Goal: Task Accomplishment & Management: Manage account settings

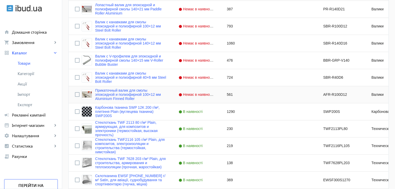
scroll to position [337, 0]
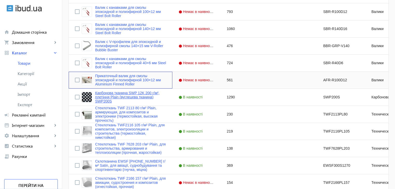
drag, startPoint x: 153, startPoint y: 86, endPoint x: 141, endPoint y: 97, distance: 15.6
click at [151, 99] on div "Прикаточный валик для смолы эпоксидной и полиэфирной 70×12 мм Aluminium Finned …" at bounding box center [280, 55] width 423 height 514
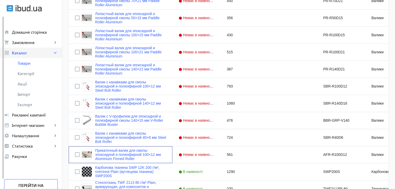
scroll to position [259, 0]
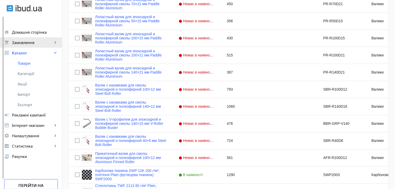
click at [24, 46] on link "shopping_cart Замовлення keyboard_arrow_right" at bounding box center [31, 42] width 62 height 10
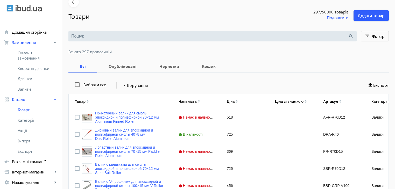
scroll to position [0, 0]
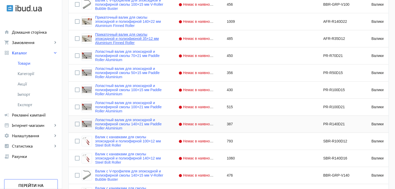
scroll to position [363, 0]
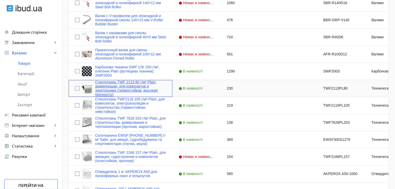
click at [110, 85] on link "Стеклоткань TWF 2113 80 г/м² Plain, армирующая, для композитов и электроники (т…" at bounding box center [130, 88] width 71 height 17
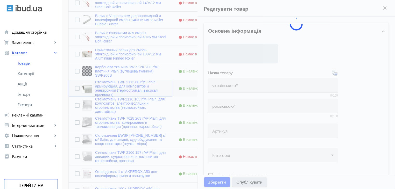
type input "Стеклоткань TWF 2113 80 г/м² Plain, армирующая, для композитов и электроники (т…"
type input "TWF2113PL80"
type input "230"
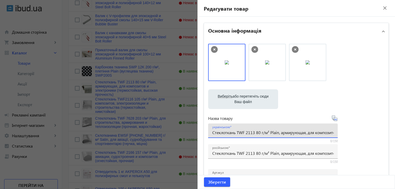
drag, startPoint x: 259, startPoint y: 133, endPoint x: 236, endPoint y: 135, distance: 24.0
click at [236, 135] on input "Стеклоткань TWF 2113 80 г/м² Plain, армирующая, для композитов и электроники (т…" at bounding box center [272, 132] width 121 height 5
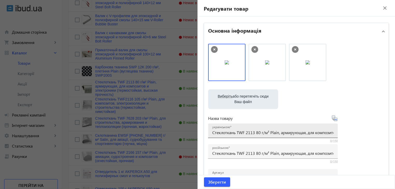
click at [212, 135] on div "українською Стеклоткань TWF 2113 80 г/м² Plain, армирующая, для композитов и эл…" at bounding box center [272, 131] width 121 height 15
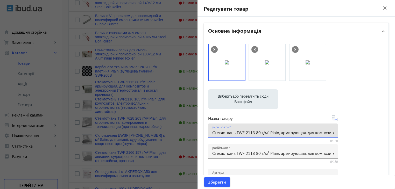
click at [212, 132] on input "Стеклоткань TWF 2113 80 г/м² Plain, армирующая, для композитов и электроники (т…" at bounding box center [272, 132] width 121 height 5
drag, startPoint x: 212, startPoint y: 133, endPoint x: 398, endPoint y: 134, distance: 186.5
paste input "клотканина TWF 2113 80 г/м² Plain, армувальна, для композитів та електроніки (т…"
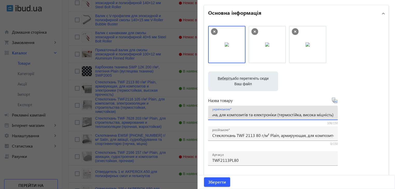
scroll to position [26, 0]
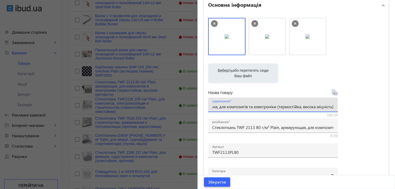
type input "Склотканина TWF 2113 80 г/м² Plain, армувальна, для композитів та електроніки (…"
click at [217, 182] on span "Зберегти" at bounding box center [217, 183] width 18 height 6
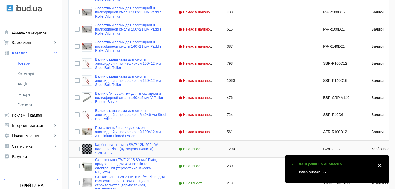
scroll to position [337, 0]
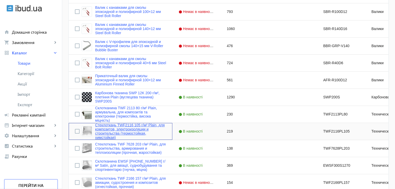
click at [119, 129] on link "Стеклоткань TWF2116 105 г/м² Plain, для композитов, электроизоляции и строитель…" at bounding box center [130, 131] width 71 height 17
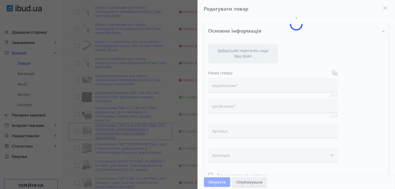
type input "Стеклоткань TWF2116 105 г/м² Plain, для композитов, электроизоляции и строитель…"
type input "TWF2116PL105"
type input "219"
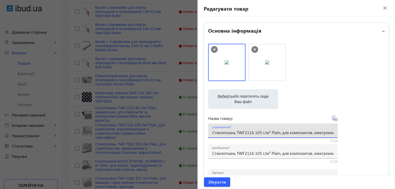
drag, startPoint x: 260, startPoint y: 134, endPoint x: 236, endPoint y: 133, distance: 23.9
click at [236, 133] on input "Стеклоткань TWF2116 105 г/м² Plain, для композитов, электроизоляции и строитель…" at bounding box center [272, 132] width 121 height 5
click at [222, 133] on input "Стеклоткань TWF2116 105 г/м² Plain, для композитов, электроизоляции и строитель…" at bounding box center [272, 132] width 121 height 5
drag, startPoint x: 211, startPoint y: 134, endPoint x: 398, endPoint y: 130, distance: 187.3
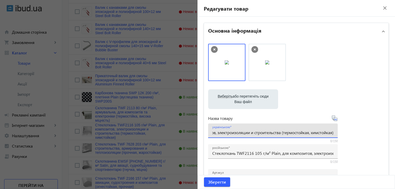
click at [395, 130] on html "arrow_back home Домашня сторінка shopping_cart Замовлення keyboard_arrow_right …" at bounding box center [197, 12] width 395 height 698
paste input "клотканина TWF 2116 105 г/м² Plain, для композитів, електроізоляції та будівниц…"
type input "Склотканина TWF 2116 105 г/м² Plain, для композитів, електроізоляції та будівни…"
click at [210, 180] on span "Зберегти" at bounding box center [217, 183] width 18 height 6
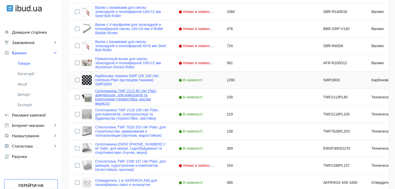
scroll to position [363, 0]
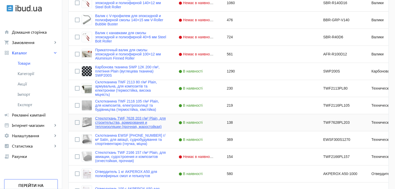
click at [116, 125] on link "Стеклоткань TWF 7628 203 г/м² Plain, для строительства, армирования и теплоизол…" at bounding box center [130, 122] width 71 height 12
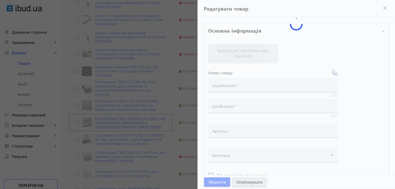
type input "Стеклоткань TWF 7628 203 г/м² Plain, для строительства, армирования и теплоизол…"
type input "TWF7628PL203"
type input "138"
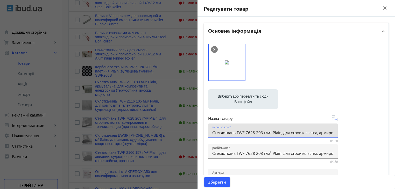
drag, startPoint x: 211, startPoint y: 133, endPoint x: 348, endPoint y: 133, distance: 137.5
click at [348, 133] on div "Виберіть або перетягніть сюди Ваш файл 2987168dd0591c3b816185722459132-dd4a2a5e…" at bounding box center [296, 141] width 176 height 194
drag, startPoint x: 236, startPoint y: 133, endPoint x: 261, endPoint y: 133, distance: 25.4
click at [261, 133] on input "Стеклоткань TWF 7628 203 г/м² Plain, для строительства, армирования и теплоизол…" at bounding box center [272, 132] width 121 height 5
click at [208, 134] on div "українською Стеклоткань TWF 7628 203 г/м² Plain, для строительства, армирования…" at bounding box center [273, 131] width 130 height 15
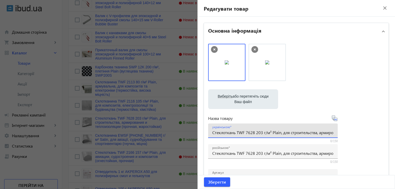
click at [212, 134] on input "Стеклоткань TWF 7628 203 г/м² Plain, для строительства, армирования и теплоизол…" at bounding box center [272, 132] width 121 height 5
drag, startPoint x: 212, startPoint y: 134, endPoint x: 398, endPoint y: 137, distance: 186.6
paste input "клотканина TWF 7628 203 г/м² Plain, для будівництва, армування та теплоізоляції…"
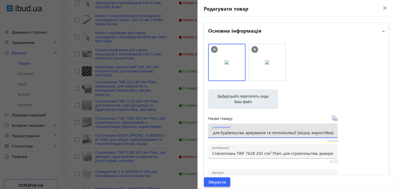
type input "Склотканина TWF 7628 203 г/м² Plain, для будівництва, армування та теплоізоляці…"
click at [219, 185] on span "submit" at bounding box center [217, 182] width 26 height 12
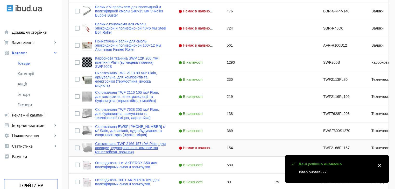
scroll to position [389, 0]
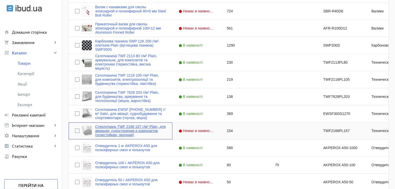
click at [127, 129] on link "Стеклоткань TWF 2166 157 г/м² Plain, для авиации, судостроения и композитов (ог…" at bounding box center [130, 131] width 71 height 12
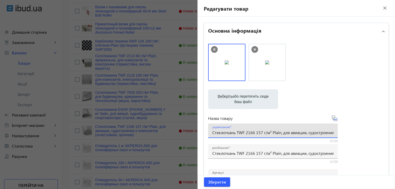
drag, startPoint x: 245, startPoint y: 134, endPoint x: 280, endPoint y: 135, distance: 35.0
click at [280, 135] on input "Стеклоткань TWF 2166 157 г/м² Plain, для авиации, судостроения и композитов (ог…" at bounding box center [272, 132] width 121 height 5
drag, startPoint x: 212, startPoint y: 134, endPoint x: 380, endPoint y: 134, distance: 167.9
click at [380, 134] on div "Виберіть або перетягніть сюди Ваш файл 2987168dd0592372496179144911549-e409b9ce…" at bounding box center [296, 141] width 176 height 194
paste input "клотканина TWF 2166 157 г/м² Plain, для авіації, суднобудування та композитів (…"
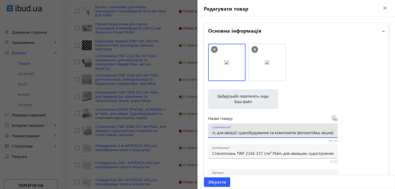
scroll to position [0, 0]
drag, startPoint x: 237, startPoint y: 133, endPoint x: 170, endPoint y: 132, distance: 67.0
type input "Склотканина TWF 2166 157 г/м² Plain, для авіації, суднобудування та композитів …"
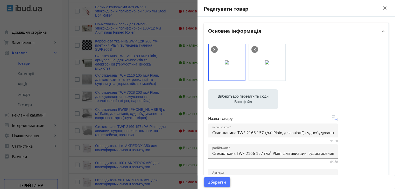
click at [216, 183] on span "Зберегти" at bounding box center [217, 183] width 18 height 6
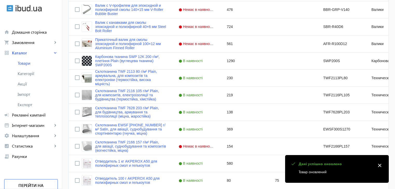
scroll to position [415, 0]
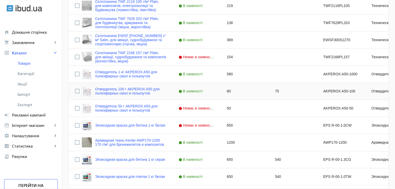
scroll to position [493, 0]
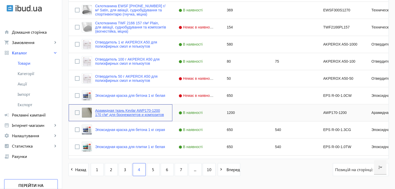
click at [110, 113] on link "Арамидная ткань Kevlar AWP170-1200 170 г/м² для бронежилетов и композитов" at bounding box center [130, 113] width 71 height 8
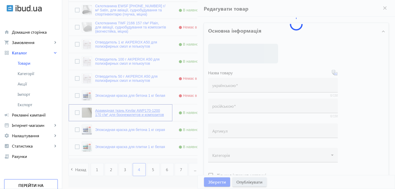
type input "Арамидная ткань Kevlar AWP170-1200 170 г/м² для бронежилетов и композитов"
type input "AWP170-1200"
type input "1200"
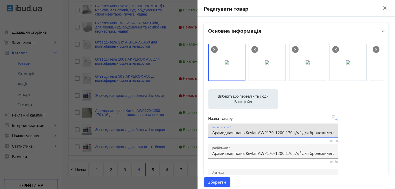
drag, startPoint x: 257, startPoint y: 134, endPoint x: 283, endPoint y: 133, distance: 25.4
click at [283, 133] on input "Арамидная ткань Kevlar AWP170-1200 170 г/м² для бронежилетов и композитов" at bounding box center [272, 132] width 121 height 5
click at [210, 133] on div "українською Арамидная ткань Kevlar AWP170-1200 170 г/м² для бронежилетов и комп…" at bounding box center [273, 131] width 130 height 15
drag, startPoint x: 212, startPoint y: 134, endPoint x: 398, endPoint y: 135, distance: 186.5
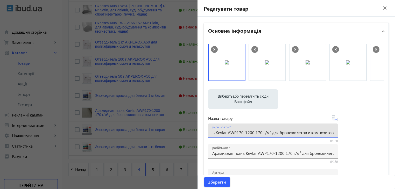
paste input "ідна тканина Kevlar AWP170-1200 170 г/м² для бронежилетів і композиті"
type input "Арамідна тканина Kevlar AWP170-1200 170 г/м² для бронежилетів і композитів"
click at [217, 184] on span "Зберегти" at bounding box center [217, 183] width 18 height 6
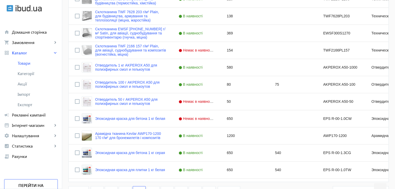
scroll to position [509, 0]
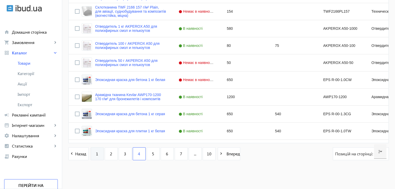
click at [100, 155] on link "1" at bounding box center [97, 154] width 13 height 13
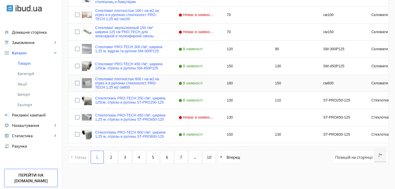
scroll to position [509, 0]
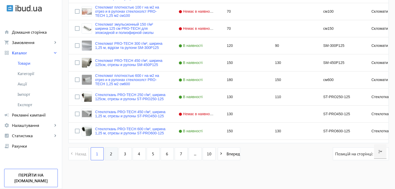
click at [106, 155] on link "2" at bounding box center [111, 154] width 13 height 13
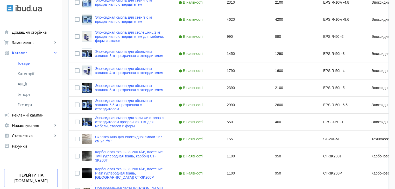
scroll to position [509, 0]
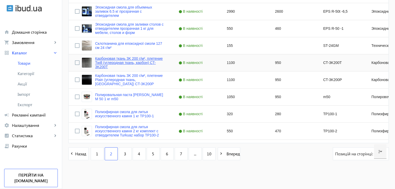
click at [118, 60] on link "Карбоновая ткань 3K 200 г/м², плетение Twill (углеродная ткань, карбон) CT-3K20…" at bounding box center [130, 63] width 71 height 12
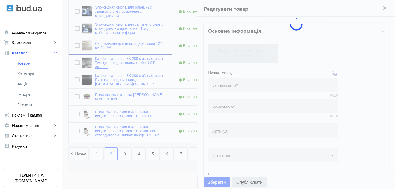
type input "Карбоновая ткань 3K 200 г/м², плетение Twill (углеродная ткань, карбон) CT-3K20…"
type input "CT-3K200T"
type input "1100"
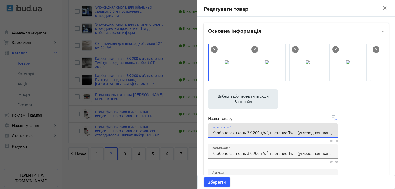
drag, startPoint x: 247, startPoint y: 132, endPoint x: 267, endPoint y: 135, distance: 20.4
click at [267, 135] on input "Карбоновая ткань 3K 200 г/м², плетение Twill (углеродная ткань, карбон) CT-3K20…" at bounding box center [272, 132] width 121 height 5
click at [210, 135] on div "українською Карбоновая ткань 3K 200 г/м², плетение Twill (углеродная ткань, кар…" at bounding box center [273, 131] width 130 height 15
drag, startPoint x: 212, startPoint y: 133, endPoint x: 398, endPoint y: 130, distance: 186.6
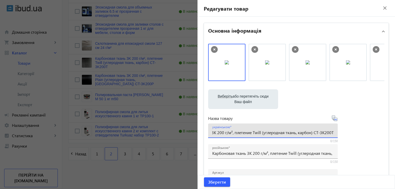
paste input "тканина 3K 200 г/м², плетіння Twill (вуглецева тканина"
drag, startPoint x: 311, startPoint y: 134, endPoint x: 350, endPoint y: 133, distance: 39.2
click at [350, 133] on div "Виберіть або перетягніть сюди Ваш файл 2987068dd0587b3d872633101546353-78889e8c…" at bounding box center [296, 141] width 176 height 194
type input "Карбонова тканина 3K 200 г/м², плетіння Twill (вуглецева тканина, карбон) CT-3K…"
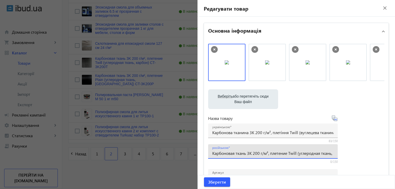
scroll to position [0, 38]
drag, startPoint x: 273, startPoint y: 155, endPoint x: 359, endPoint y: 155, distance: 86.1
click at [359, 155] on div "Виберіть або перетягніть сюди Ваш файл 2987068dd0587b3d872633101546353-78889e8c…" at bounding box center [296, 141] width 176 height 194
click at [216, 180] on span "Зберегти" at bounding box center [217, 183] width 18 height 6
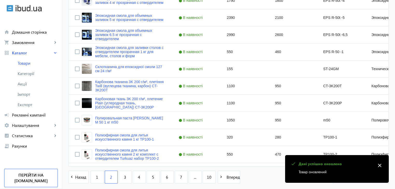
scroll to position [509, 0]
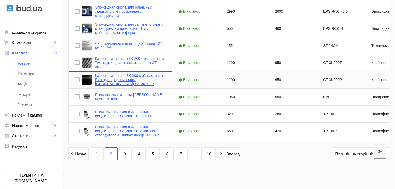
click at [125, 78] on link "Карбоновая ткань 3K 200 г/м², плетение Plain (углеродная ткань, карбон) CT-3K20…" at bounding box center [130, 80] width 71 height 12
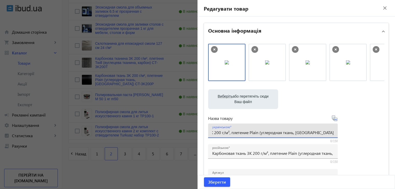
drag, startPoint x: 211, startPoint y: 134, endPoint x: 391, endPoint y: 129, distance: 179.6
paste input "тканина 3K 200 г/м², плетіння Plain (вуглецева тканина"
type input "Карбонова тканина 3K 200 г/м², плетіння Plain (вуглецева тканина, карбон) CT-3K…"
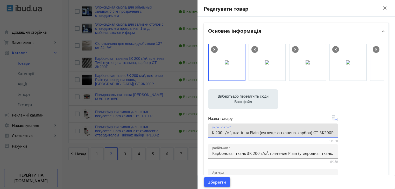
click at [218, 183] on span "Зберегти" at bounding box center [217, 183] width 18 height 6
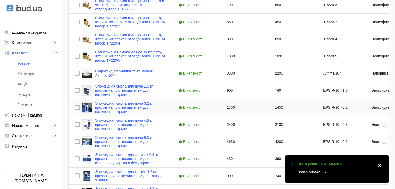
scroll to position [182, 0]
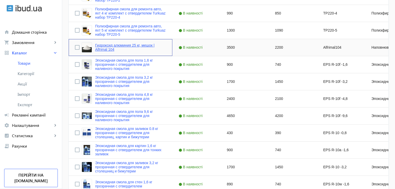
drag, startPoint x: 112, startPoint y: 50, endPoint x: 98, endPoint y: 50, distance: 14.5
click at [98, 50] on link "Гидроксид алюминия 25 кг, мешок | Alfrimal 104" at bounding box center [130, 47] width 71 height 8
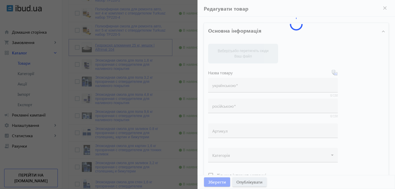
type input "Гидроксид алюминия 25 кг, мешок | Alfrimal 104"
type input "Alfrimal104"
type input "3500"
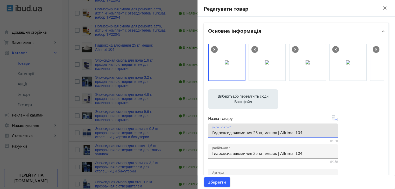
drag, startPoint x: 280, startPoint y: 133, endPoint x: 306, endPoint y: 132, distance: 26.2
click at [306, 132] on input "Гидроксид алюминия 25 кг, мешок | Alfrimal 104" at bounding box center [272, 132] width 121 height 5
click at [308, 133] on input "Гидроксид алюминия 25 кг, мешок | Alfrimal 104" at bounding box center [272, 132] width 121 height 5
drag, startPoint x: 308, startPoint y: 133, endPoint x: 198, endPoint y: 137, distance: 110.8
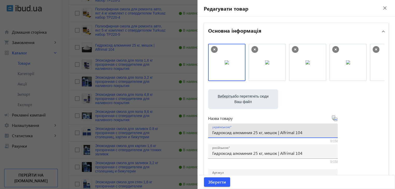
paste input "ідроксид алюмінію 25"
click at [264, 135] on input "Гідроксид алюмінію 25кг, мешок | Alfrimal 104" at bounding box center [272, 132] width 121 height 5
type input "Гідроксид алюмінію 25кг, мішок | Alfrimal 104"
click at [210, 183] on span "Зберегти" at bounding box center [217, 183] width 18 height 6
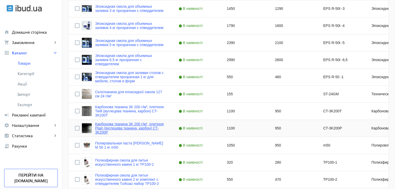
scroll to position [467, 0]
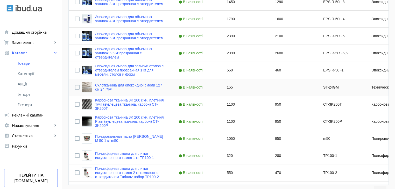
click at [114, 85] on link "Склотканина для епоксидної смоли 127 см 24 г/м²" at bounding box center [130, 87] width 71 height 8
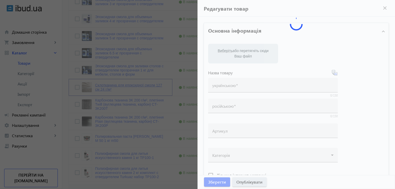
type input "Склотканина для епоксидної смоли 127 см 24 г/м²"
type input "ST-24GM"
type input "155"
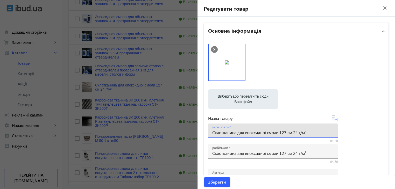
drag, startPoint x: 310, startPoint y: 134, endPoint x: 280, endPoint y: 133, distance: 30.6
click at [280, 133] on input "Склотканина для епоксидної смоли 127 см 24 г/м²" at bounding box center [272, 132] width 121 height 5
paste input "TWF 106 (24g/m2)-127 cm"
drag, startPoint x: 329, startPoint y: 133, endPoint x: 318, endPoint y: 133, distance: 10.9
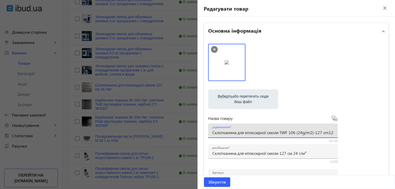
click at [318, 133] on input "Склотканина для епоксидної смоли TWF 106 (24g/m2)-127 cm127 см 24 г/м²" at bounding box center [272, 132] width 121 height 5
click at [326, 134] on input "Склотканина для епоксидної смоли TWF 106 (24g/m2)-127 cm127 см 24 г/м²" at bounding box center [272, 132] width 121 height 5
drag, startPoint x: 320, startPoint y: 134, endPoint x: 337, endPoint y: 134, distance: 16.9
click at [337, 134] on div "Виберіть або перетягніть сюди Ваш файл 2964668dd058653adf0622652617957-aaaa9895…" at bounding box center [296, 141] width 176 height 194
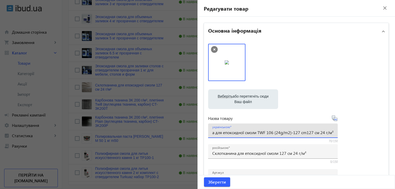
click at [304, 133] on input "Склотканина для епоксидної смоли TWF 106 (24g/m2)-127 cm127 см 24 г/м²" at bounding box center [272, 132] width 121 height 5
drag, startPoint x: 305, startPoint y: 133, endPoint x: 273, endPoint y: 134, distance: 31.9
click at [273, 134] on input "Склотканина для епоксидної смоли TWF 106 (24g/m2)-127 cm127 см 24 г/м²" at bounding box center [272, 132] width 121 height 5
type input "Склотканина для епоксидної смоли TWF 106 127 см 24 г/м²"
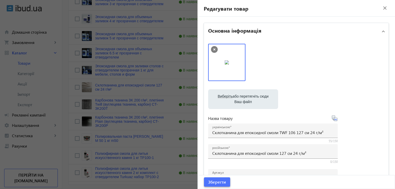
click at [217, 181] on span "Зберегти" at bounding box center [217, 183] width 18 height 6
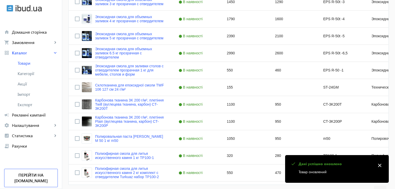
scroll to position [509, 0]
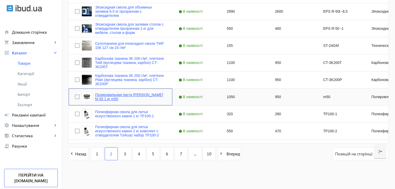
click at [113, 96] on link "Полировальная паста Oskar's M 50 1 кг m50" at bounding box center [130, 97] width 71 height 8
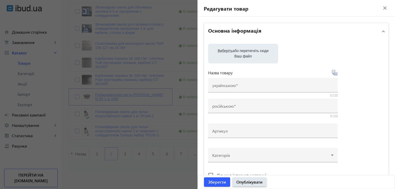
type input "Полировальная паста Oskar's M 50 1 кг m50"
type input "m50"
type input "1050"
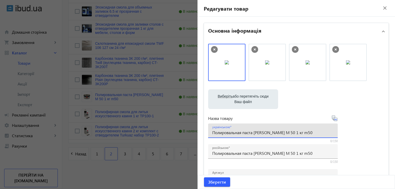
drag, startPoint x: 298, startPoint y: 131, endPoint x: 203, endPoint y: 128, distance: 94.5
click at [204, 128] on div "Виберіть або перетягніть сюди Ваш файл 2987168dd0586c27699486308217069-08768a30…" at bounding box center [296, 141] width 185 height 202
paste input "ірувальна паста Oskar's M 50 1 кг"
type input "Полірувальна паста [PERSON_NAME] M 50 1 кг"
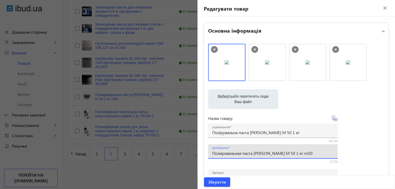
drag, startPoint x: 285, startPoint y: 154, endPoint x: 303, endPoint y: 156, distance: 17.5
click at [303, 156] on input "Полировальная паста Oskar's M 50 1 кг m50" at bounding box center [272, 153] width 121 height 5
type input "Полировальная паста Oskar's M 50 1 кг"
click at [220, 180] on span "Зберегти" at bounding box center [217, 183] width 18 height 6
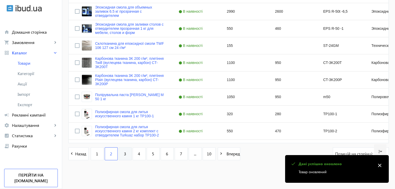
click at [124, 154] on link "3" at bounding box center [125, 154] width 13 height 13
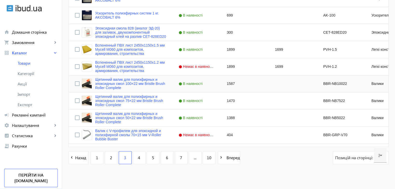
scroll to position [509, 0]
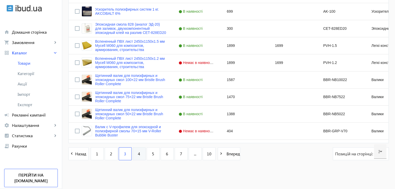
click at [139, 155] on link "4" at bounding box center [139, 154] width 13 height 13
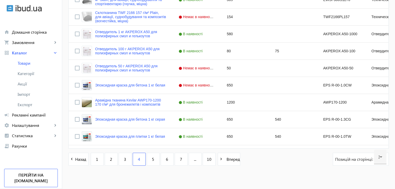
scroll to position [509, 0]
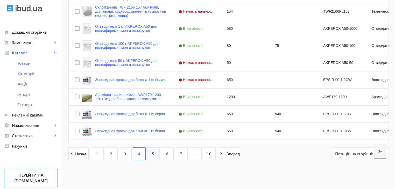
click at [148, 156] on link "5" at bounding box center [153, 154] width 13 height 13
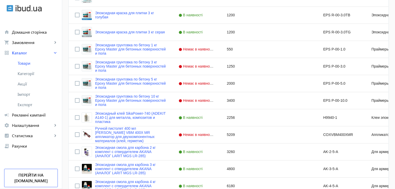
scroll to position [509, 0]
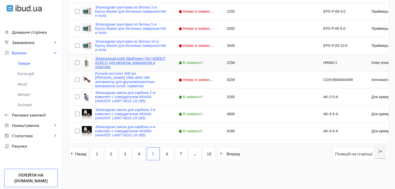
click at [119, 62] on link "Эпоксидный клей SikaPower-740 (ADEKIT A140-1) для металла, композитов и пластика" at bounding box center [130, 63] width 71 height 12
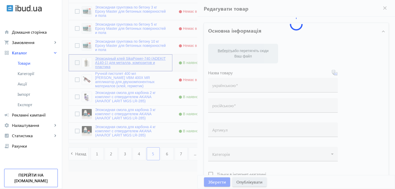
type input "Эпоксидный клей SikaPower-740 (ADEKIT A140-1) для металла, композитов и пластика"
type input "H9940-1"
type input "2256"
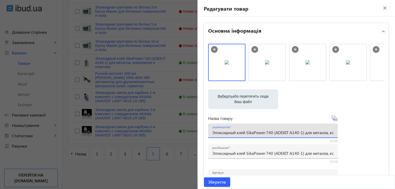
drag, startPoint x: 264, startPoint y: 132, endPoint x: 246, endPoint y: 131, distance: 17.4
click at [246, 131] on input "Эпоксидный клей SikaPower-740 (ADEKIT A140-1) для металла, композитов и пластика" at bounding box center [272, 132] width 121 height 5
click at [224, 131] on input "Эпоксидный клей SikaPower-740 (ADEKIT A140-1) для металла, композитов и пластика" at bounding box center [272, 132] width 121 height 5
drag, startPoint x: 211, startPoint y: 133, endPoint x: 376, endPoint y: 136, distance: 164.8
click at [376, 136] on div "Виберіть або перетягніть сюди Ваш файл 2987068dd0597002b66621752199648-5f29669c…" at bounding box center [296, 141] width 176 height 194
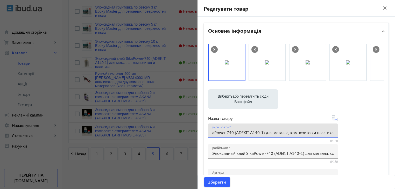
paste input "поксидний клей SikaPower-740 (ADEKIT A140-1) для металу, композитів та пластику"
type input "Епоксидний клей SikaPower-740 (ADEKIT A140-1) для металу, композитів та пластику"
click at [223, 183] on span "Зберегти" at bounding box center [217, 183] width 18 height 6
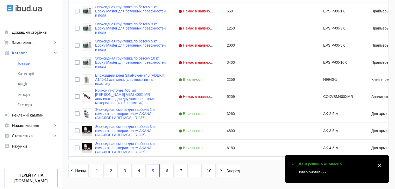
scroll to position [509, 0]
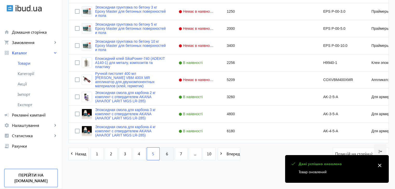
click at [162, 157] on link "6" at bounding box center [167, 154] width 13 height 13
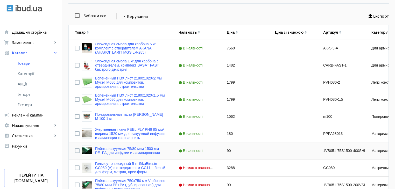
scroll to position [104, 0]
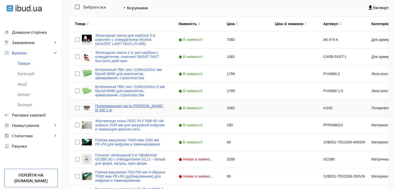
click at [136, 109] on link "Полировальная паста Oskar's M 100 1 кг" at bounding box center [130, 108] width 71 height 8
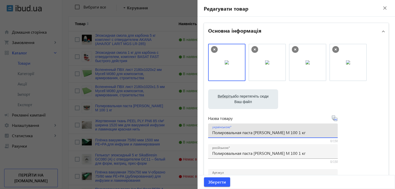
drag, startPoint x: 292, startPoint y: 134, endPoint x: 185, endPoint y: 131, distance: 106.9
paste input "ірувальна"
type input "Полірувальна паста Oskar's M 100 1 кг"
click at [217, 183] on span "Зберегти" at bounding box center [217, 183] width 18 height 6
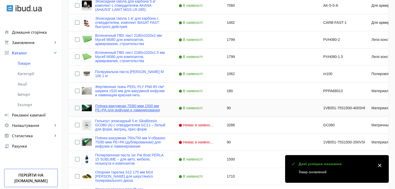
scroll to position [156, 0]
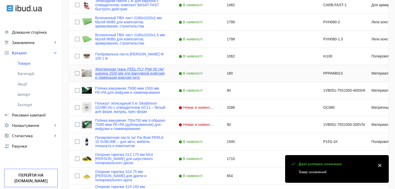
click at [120, 77] on link "Жертвенная ткань PEEL PLY PN6 85 г/м² ширина 1520 мм для вакуумной инфузии и ла…" at bounding box center [130, 73] width 71 height 12
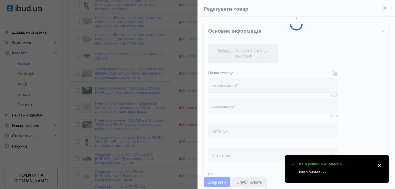
type input "Жертвенная ткань PEEL PLY PN6 85 г/м² ширина 1520 мм для вакуумной инфузии и ла…"
type input "PPPA68013"
type input "180"
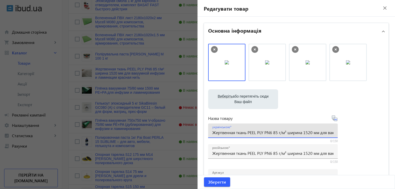
scroll to position [0, 86]
drag, startPoint x: 211, startPoint y: 134, endPoint x: 386, endPoint y: 136, distance: 174.9
paste input "вна тканина PEEL PLY PN6 85 г/м² ширина 1520 мм для вакуумної інфузії та ламіну…"
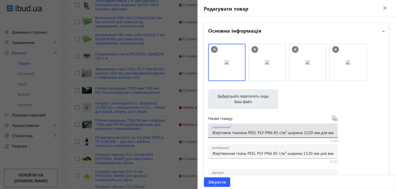
scroll to position [0, 87]
type input "Жертовна тканина PEEL PLY PN6 85 г/м² ширина 1520 мм для вакуумної інфузії та л…"
click at [216, 183] on span "Зберегти" at bounding box center [217, 183] width 18 height 6
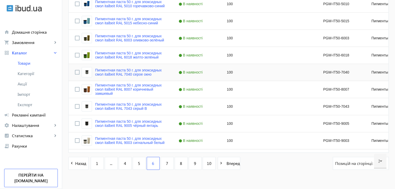
scroll to position [509, 0]
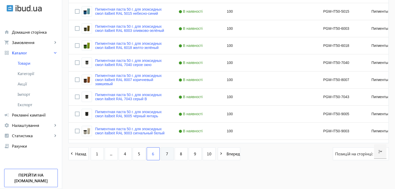
click at [162, 157] on link "7" at bounding box center [167, 154] width 13 height 13
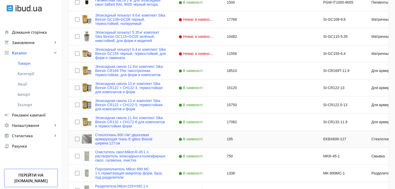
scroll to position [467, 0]
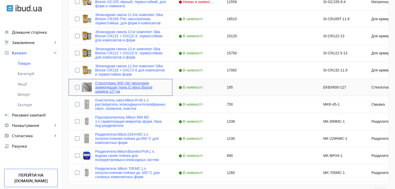
click at [104, 85] on link "Стеклоткань 600 г/м² двуосевая армирующая ткань E-glass Biaxial ширина 127 см" at bounding box center [130, 87] width 71 height 12
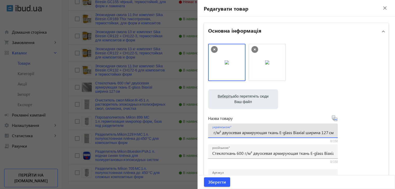
scroll to position [0, 33]
drag, startPoint x: 309, startPoint y: 134, endPoint x: 303, endPoint y: 135, distance: 6.5
click at [303, 135] on input "Стеклоткань 600 г/м² двуосевая армирующая ткань E-glass Biaxial ширина 127 см" at bounding box center [272, 132] width 121 height 5
click at [218, 134] on input "Стеклоткань 600 г/м² двуосевая армирующая ткань E-glass Biaxial ширина 127 см" at bounding box center [272, 132] width 121 height 5
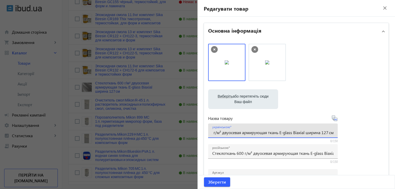
drag, startPoint x: 211, startPoint y: 134, endPoint x: 398, endPoint y: 132, distance: 187.6
paste input "клотканина 600 г/м² двовісна армувальна тканина з"
type input "Склотканина 600 г/м² двовісна армувальна тканина з E-glass Biaxial ширина 127 см"
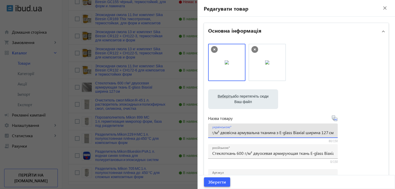
click at [213, 182] on span "Зберегти" at bounding box center [217, 183] width 18 height 6
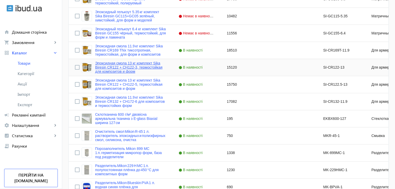
scroll to position [457, 0]
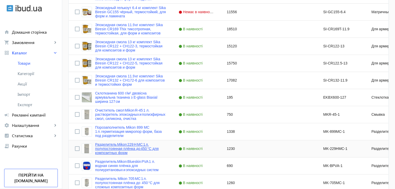
click at [97, 146] on link "Разделитель Mikon 229 H MC 1 л. полупостоянная плёнка до 450 °C для композитных…" at bounding box center [130, 149] width 71 height 12
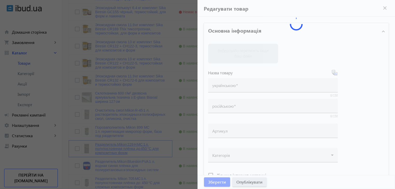
type input "Разделитель Mikon 229 H MC 1 л. полупостоянная плёнка до 450 °C для композитных…"
type input "MK-229HMC-1"
type input "1230"
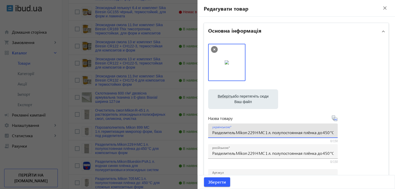
drag, startPoint x: 234, startPoint y: 135, endPoint x: 202, endPoint y: 133, distance: 32.7
click at [381, 8] on mat-icon "close" at bounding box center [385, 8] width 8 height 8
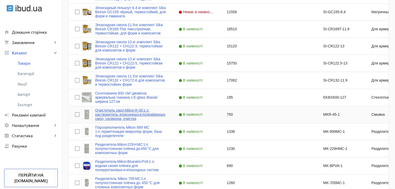
click at [121, 118] on link "Очиститель смол Mikon R‑45 1 л. растворитель эпоксидных и полиэфирных смол, сил…" at bounding box center [130, 114] width 71 height 12
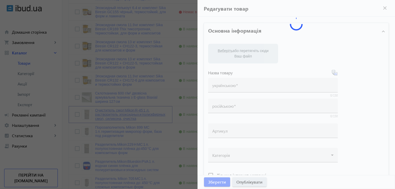
type input "Очиститель смол Mikon R‑45 1 л. растворитель эпоксидных и полиэфирных смол, сил…"
type input "MKR-45-1"
type input "750"
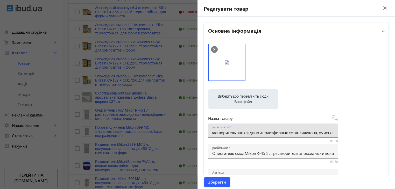
drag, startPoint x: 211, startPoint y: 135, endPoint x: 398, endPoint y: 132, distance: 187.3
paste input "увач смол Mikon R‑45 1 л розчинник для епоксидних та поліефірних смол, силікону"
click at [244, 134] on input "Очищувач смол Mikon R‑45 1 л розчинник для епоксидних та поліефірних смол, силі…" at bounding box center [272, 132] width 121 height 5
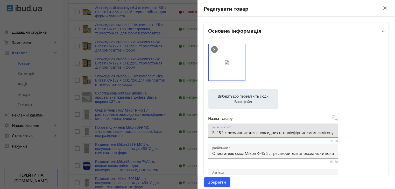
scroll to position [0, 0]
drag, startPoint x: 256, startPoint y: 134, endPoint x: 184, endPoint y: 135, distance: 71.9
type input "Очищувач смол Mikon R‑45 1 л розчинник для епоксидних та поліефірних смол, силі…"
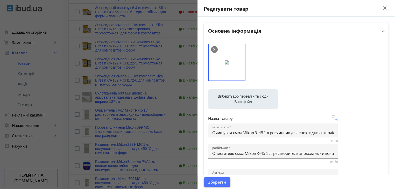
click at [213, 181] on span "Зберегти" at bounding box center [217, 183] width 18 height 6
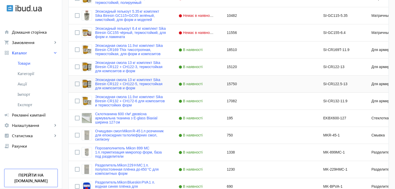
scroll to position [467, 0]
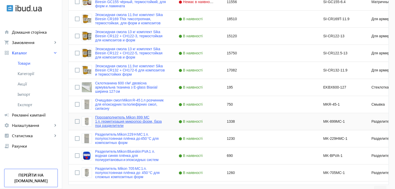
click at [113, 123] on link "Порозаполнитель Mikon 899 MC 1 л. герметизация микропор форм, база под разделит…" at bounding box center [130, 121] width 71 height 12
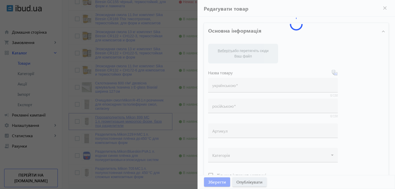
type input "Порозаполнитель Mikon 899 MC 1 л. герметизация микропор форм, база под разделит…"
type input "MK-899MC-1"
type input "1338"
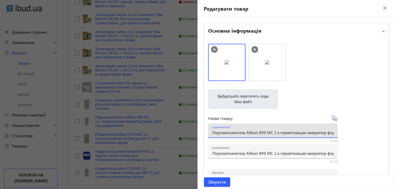
drag, startPoint x: 265, startPoint y: 134, endPoint x: 246, endPoint y: 136, distance: 19.0
click at [246, 136] on div "українською Порозаполнитель Mikon 899 MC 1 л. герметизация микропор форм, база …" at bounding box center [272, 131] width 121 height 15
click at [218, 133] on input "Порозаполнитель Mikon 899 MC 1 л. герметизация микропор форм, база под разделит…" at bounding box center [272, 132] width 121 height 5
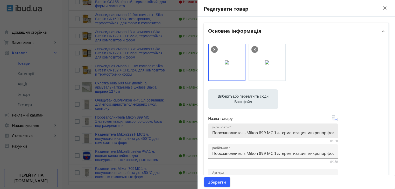
click at [211, 134] on div "українською Порозаполнитель Mikon 899 MC 1 л. герметизация микропор форм, база …" at bounding box center [273, 131] width 130 height 15
drag, startPoint x: 212, startPoint y: 135, endPoint x: 398, endPoint y: 132, distance: 186.0
paste input "нювач Mikon 899 MC 1 л. герметизація мікропор форм, база під розділювачі"
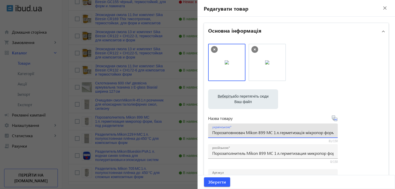
drag, startPoint x: 247, startPoint y: 135, endPoint x: 188, endPoint y: 135, distance: 59.4
type input "Порозаповнювач Mikon 899 MC 1 л. герметизація мікропор форм, база під розділюва…"
click at [213, 182] on span "Зберегти" at bounding box center [217, 183] width 18 height 6
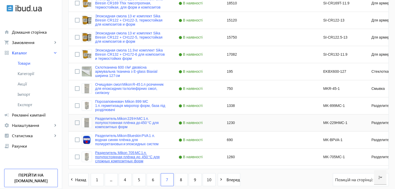
scroll to position [509, 0]
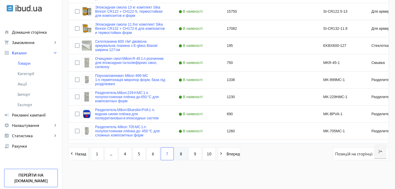
click at [180, 156] on span "8" at bounding box center [181, 154] width 2 height 6
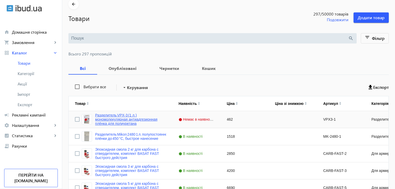
scroll to position [52, 0]
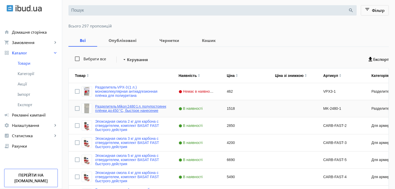
click at [127, 111] on link "Разделитель Mikon 2480 1 л. полупостоянной плёнки до 450 °C, быстрое нанесение" at bounding box center [132, 109] width 74 height 8
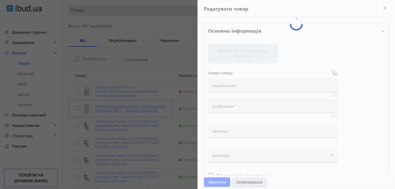
type input "Разделитель Mikon 2480 1 л. полупостоянной плёнки до 450 °C, быстрое нанесение"
type input "MK-2480-1"
type input "1518"
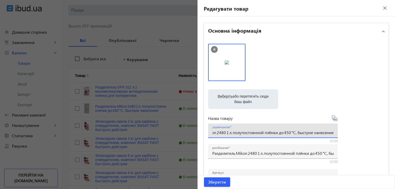
drag, startPoint x: 211, startPoint y: 134, endPoint x: 398, endPoint y: 125, distance: 187.2
paste input "зділювач Mikon 2480 1 л. напівпостійної плівки до 450 °C, швидке нанесення"
type input "Розділювач Mikon 2480 1 л. напівпостійної плівки до 450 °C, швидке нанесення"
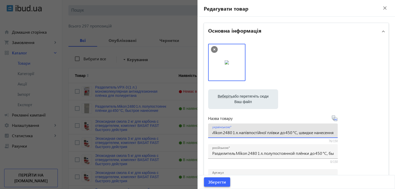
click at [218, 184] on span "Зберегти" at bounding box center [217, 183] width 18 height 6
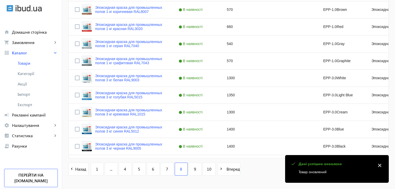
scroll to position [509, 0]
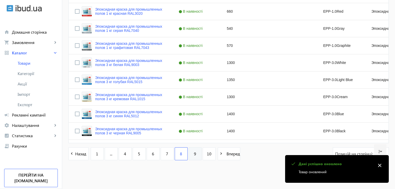
click at [189, 156] on link "9" at bounding box center [195, 154] width 13 height 13
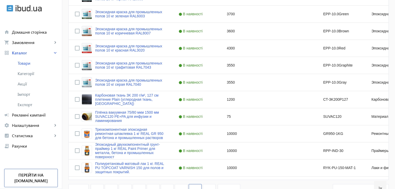
scroll to position [509, 0]
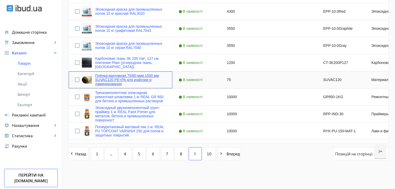
click at [114, 82] on link "Плёнка вакуумная 75/80 мкм 1500 мм SUVAC120 PE+PA для инфузии и ламинирования" at bounding box center [130, 80] width 71 height 12
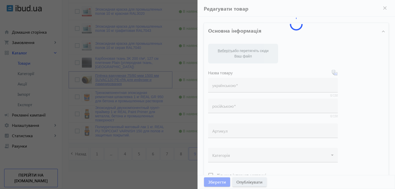
type input "Плёнка вакуумная 75/80 мкм 1500 мм SUVAC120 PE+PA для инфузии и ламинирования"
type input "SUVAC120"
type input "75"
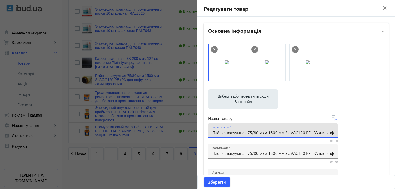
drag, startPoint x: 287, startPoint y: 134, endPoint x: 303, endPoint y: 133, distance: 16.4
click at [303, 133] on input "Плёнка вакуумная 75/80 мкм 1500 мм SUVAC120 PE+PA для инфузии и ламинирования" at bounding box center [272, 132] width 121 height 5
click at [211, 133] on div "українською Плёнка вакуумная 75/80 мкм 1500 мм SUVAC120 PE+PA для инфузии и лам…" at bounding box center [273, 131] width 130 height 15
drag, startPoint x: 212, startPoint y: 134, endPoint x: 398, endPoint y: 128, distance: 186.6
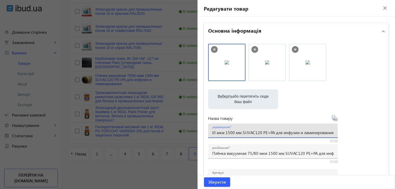
paste input "вка вакуумна 1500 мм 75/80 мкм SUVAC120 PE+PA для інфузії та ламінуванн"
type input "Плівка вакуумна 1500 мм 75/80 мкм SUVAC120 PE+PA для інфузії та ламінування"
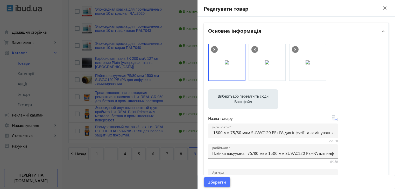
click at [218, 183] on span "Зберегти" at bounding box center [217, 183] width 18 height 6
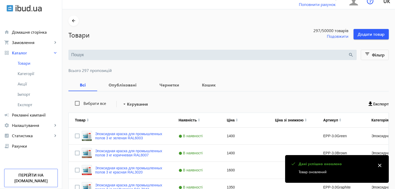
scroll to position [0, 0]
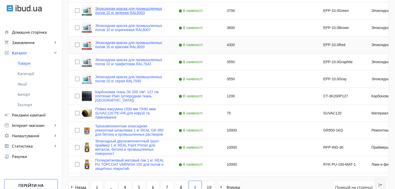
scroll to position [509, 0]
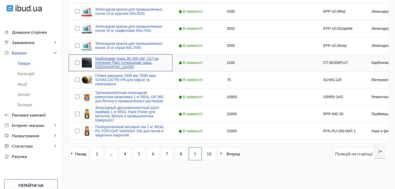
click at [105, 66] on link "Карбоновая ткань 3K 200 г/м², 127 см плетение Plain (углеродная ткань, карбон)" at bounding box center [130, 63] width 71 height 12
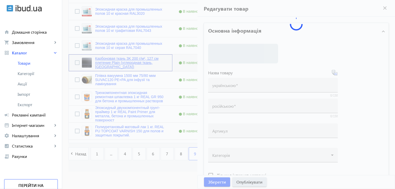
type input "Карбоновая ткань 3K 200 г/м², 127 см плетение Plain (углеродная ткань, карбон)"
type input "CT-3K200P127"
type input "1200"
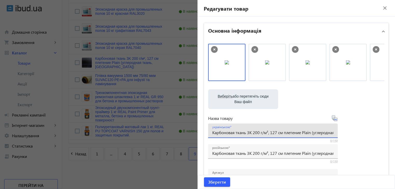
drag, startPoint x: 246, startPoint y: 135, endPoint x: 277, endPoint y: 134, distance: 30.6
click at [277, 134] on input "Карбоновая ткань 3K 200 г/м², 127 см плетение Plain (углеродная ткань, карбон)" at bounding box center [272, 132] width 121 height 5
click at [218, 134] on input "Карбоновая ткань 3K 200 г/м², 127 см плетение Plain (углеродная ткань, карбон)" at bounding box center [272, 132] width 121 height 5
drag, startPoint x: 212, startPoint y: 134, endPoint x: 398, endPoint y: 127, distance: 186.7
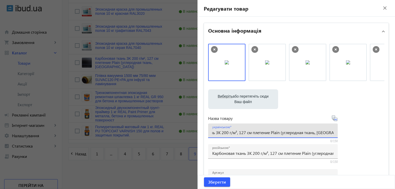
paste input "тканина 3K 200 г/м², 127 см плетіння Plain (вуглецева тканина"
type input "Карбонова тканина 3K 200 г/м², 127 см плетіння Plain (вуглецева тканина, карбон)"
click at [216, 183] on span "Зберегти" at bounding box center [217, 183] width 18 height 6
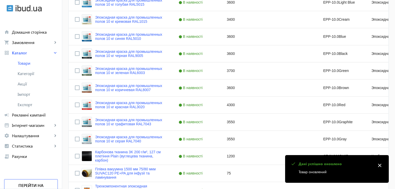
scroll to position [509, 0]
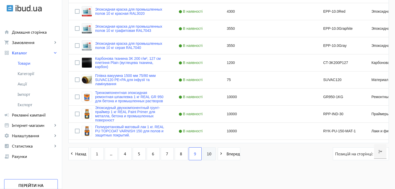
click at [207, 155] on span "10" at bounding box center [209, 154] width 5 height 6
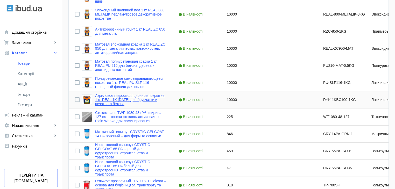
scroll to position [208, 0]
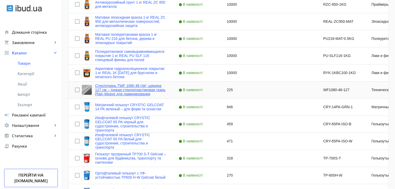
click at [121, 91] on link "Стеклоткань TWF 1080 48 г/м², ширина 127 см – тонкая стеклопластиковая ткань Pl…" at bounding box center [130, 90] width 71 height 12
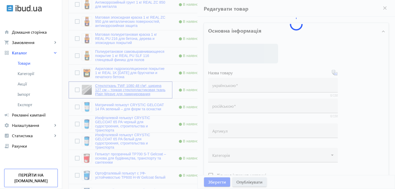
type input "Стеклоткань TWF 1080 48 г/м², ширина 127 см – тонкая стеклопластиковая ткань Pl…"
type input "WF1080-48-127"
type input "225"
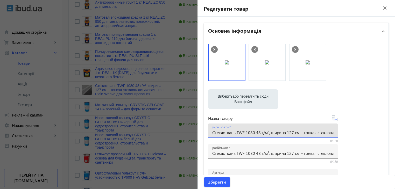
drag, startPoint x: 238, startPoint y: 135, endPoint x: 268, endPoint y: 133, distance: 29.9
click at [268, 133] on input "Стеклоткань TWF 1080 48 г/м², ширина 127 см – тонкая стеклопластиковая ткань Pl…" at bounding box center [272, 132] width 121 height 5
drag, startPoint x: 211, startPoint y: 134, endPoint x: 398, endPoint y: 128, distance: 187.4
click at [395, 128] on html "arrow_back home Домашня сторінка shopping_cart Замовлення keyboard_arrow_right …" at bounding box center [197, 115] width 395 height 647
paste input "клотканина TWF 1080 48 г/м², ширина 127 см – тонка склопластикова тканина Plain…"
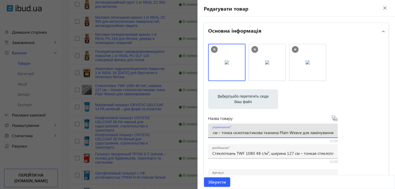
scroll to position [0, 86]
type input "Склотканина TWF 1080 48 г/м², ширина 127 см – тонка склопластикова тканина Plai…"
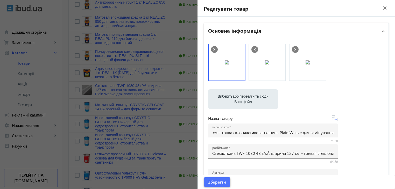
click at [220, 184] on span "Зберегти" at bounding box center [217, 183] width 18 height 6
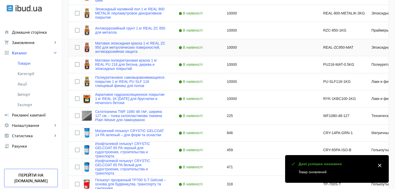
scroll to position [233, 0]
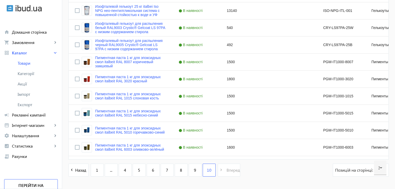
scroll to position [457, 0]
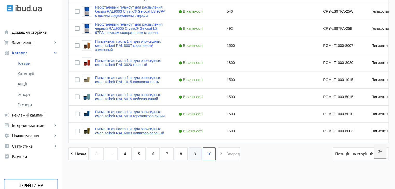
click at [194, 154] on span "9" at bounding box center [195, 154] width 2 height 6
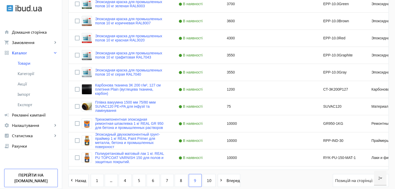
scroll to position [509, 0]
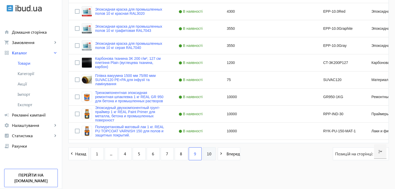
click at [207, 156] on span "10" at bounding box center [209, 154] width 5 height 6
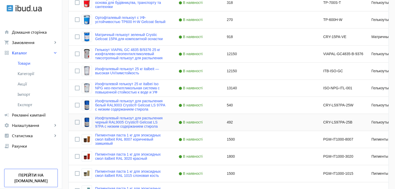
scroll to position [389, 0]
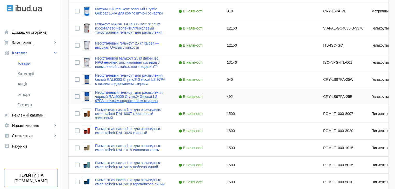
click at [103, 93] on link "Изофталевый гелькоут для распыления черный RAL9005 Crystic® Gelcoat LS 97PA с н…" at bounding box center [130, 97] width 71 height 12
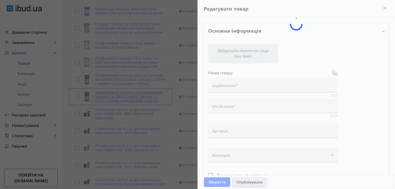
type input "Изофталевый гелькоут для распыления черный RAL9005 Crystic® Gelcoat LS 97PA с н…"
type input "CRY-LS97PA-25B"
type input "492"
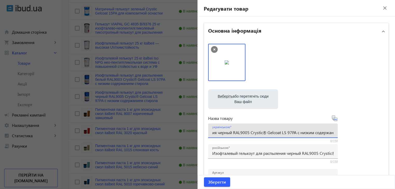
scroll to position [0, 96]
drag, startPoint x: 306, startPoint y: 134, endPoint x: 270, endPoint y: 135, distance: 35.6
click at [270, 135] on input "Изофталевый гелькоут для распыления черный RAL9005 Crystic® Gelcoat LS 97PA с н…" at bounding box center [272, 132] width 121 height 5
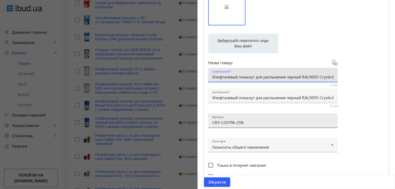
scroll to position [26, 0]
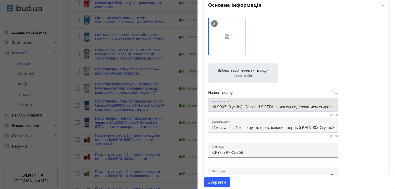
drag, startPoint x: 212, startPoint y: 108, endPoint x: 377, endPoint y: 101, distance: 164.9
click at [377, 101] on div "Виберіть або перетягніть сюди Ваш файл 2964668dd05aad1cf26065874408414-7edf3bcb…" at bounding box center [296, 115] width 176 height 194
paste input "зофталева гелькоут система для розпилення черный RAL9005 Crystic® Gelcoat LS 97…"
type input "Ізофталева гелькоут система для розпилення черный RAL9005 Crystic® Gelcoat LS 9…"
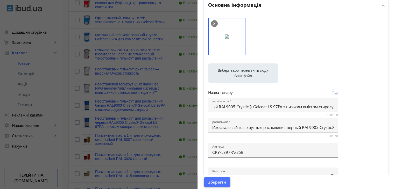
click at [215, 183] on span "Зберегти" at bounding box center [217, 183] width 18 height 6
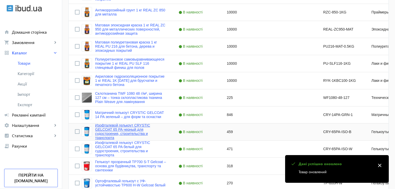
scroll to position [208, 0]
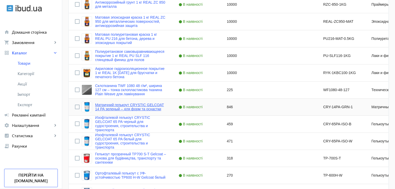
click at [114, 106] on link "Матричний гелькоут CRYSTIC GELCOAT 14 PA зеленый – для форм та оснастки" at bounding box center [130, 107] width 71 height 8
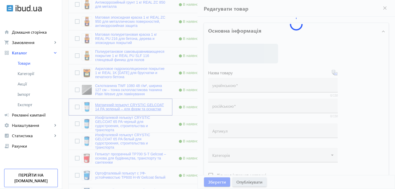
type input "Матричний гелькоут CRYSTIC GELCOAT 14 PA зеленый – для форм та оснастки"
type input "CRY-14PA-GRN-1"
type input "846"
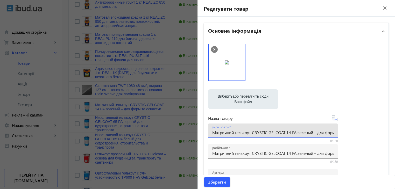
drag, startPoint x: 251, startPoint y: 134, endPoint x: 296, endPoint y: 135, distance: 44.6
click at [296, 135] on input "Матричний гелькоут CRYSTIC GELCOAT 14 PA зеленый – для форм та оснастки" at bounding box center [272, 132] width 121 height 5
drag, startPoint x: 212, startPoint y: 133, endPoint x: 363, endPoint y: 131, distance: 151.0
click at [363, 131] on div "Виберіть або перетягніть сюди Ваш файл 2964668dd05aa493fe7582068906350-ec84d232…" at bounding box center [296, 141] width 176 height 194
paste input "ий – для форм та оснасток"
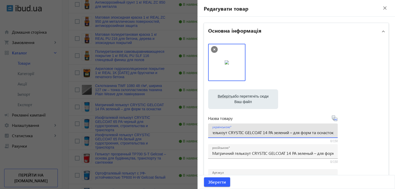
scroll to position [0, 26]
type input "Матричний гелькоут CRYSTIC GELCOAT 14 PA зелений – для форм та оснасток"
click at [215, 184] on span "Зберегти" at bounding box center [217, 183] width 18 height 6
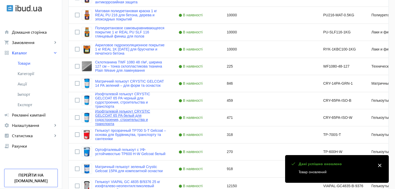
scroll to position [233, 0]
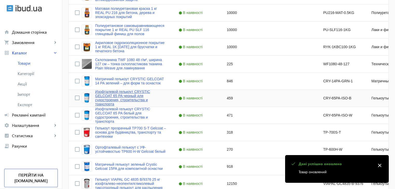
click at [116, 98] on link "Изофталевой гелькоут CRYSTIC GELCOAT 65 PA черный для судостроения, строительст…" at bounding box center [130, 98] width 71 height 17
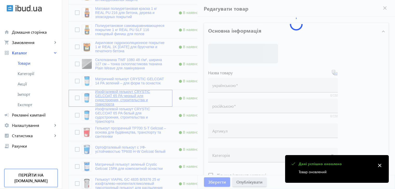
type input "Изофталевой гелькоут CRYSTIC GELCOAT 65 PA черный для судостроения, строительст…"
type input "CRY-65PA-ISO-B"
type input "459"
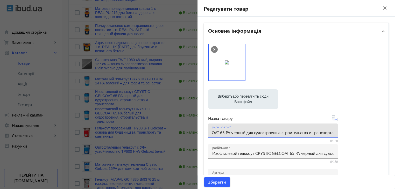
drag, startPoint x: 212, startPoint y: 132, endPoint x: 398, endPoint y: 132, distance: 186.5
click at [395, 132] on html "arrow_back home Домашня сторінка shopping_cart Замовлення keyboard_arrow_right …" at bounding box center [197, 90] width 395 height 647
paste input "зофталевий гелькоут CRYSTIC GELCOAT 65 PA білий для суднобудування, будівництва…"
type input "Ізофталевий гелькоут CRYSTIC GELCOAT 65 PA білий для суднобудування, будівництв…"
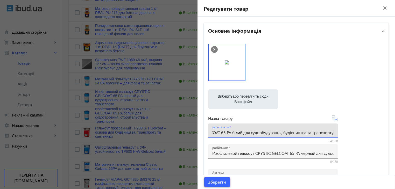
click at [220, 182] on span "Зберегти" at bounding box center [217, 183] width 18 height 6
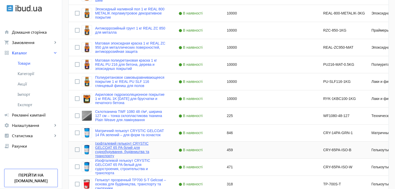
scroll to position [208, 0]
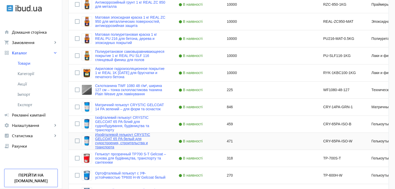
click at [116, 139] on link "Изофталевой гелькоут CRYSTIC GELCOAT 65 PA белый для судостроения, строительств…" at bounding box center [130, 141] width 71 height 17
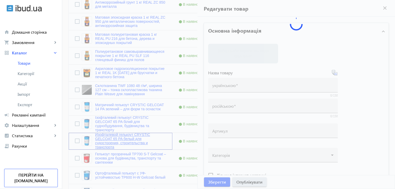
type input "Изофталевой гелькоут CRYSTIC GELCOAT 65 PA белый для судостроения, строительств…"
type input "CRY-65PA-ISO-W"
type input "471"
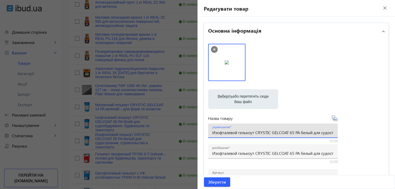
drag, startPoint x: 272, startPoint y: 133, endPoint x: 312, endPoint y: 133, distance: 40.0
click at [312, 133] on input "Изофталевой гелькоут CRYSTIC GELCOAT 65 PA белый для судостроения, строительств…" at bounding box center [272, 132] width 121 height 5
click at [212, 133] on input "Изофталевой гелькоут CRYSTIC GELCOAT 65 PA белый для судостроения, строительств…" at bounding box center [272, 132] width 121 height 5
drag, startPoint x: 212, startPoint y: 133, endPoint x: 350, endPoint y: 132, distance: 138.3
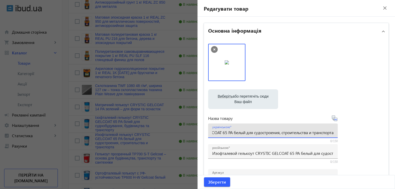
click at [350, 132] on div "Виберіть або перетягніть сюди Ваш файл 2987168dd05aa62eb53782789097439-bf0faed1…" at bounding box center [296, 141] width 176 height 194
paste input "зофталевий гелькоут CRYSTIC GELCOAT 65 PA білий для суднобудування, будівництва…"
type input "Ізофталевий гелькоут CRYSTIC GELCOAT 65 PA білий для суднобудування, будівництв…"
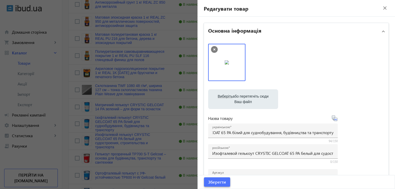
click at [216, 184] on span "Зберегти" at bounding box center [217, 183] width 18 height 6
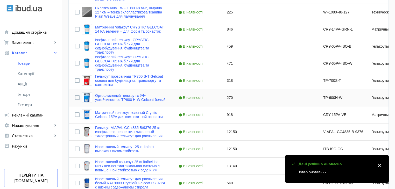
scroll to position [259, 0]
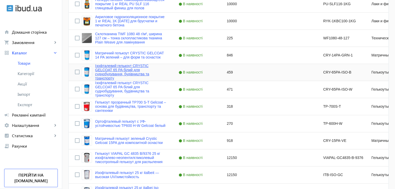
click at [125, 74] on link "Ізофталевий гелькоут CRYSTIC GELCOAT 65 PA білий для суднобудування, будівництв…" at bounding box center [130, 72] width 71 height 17
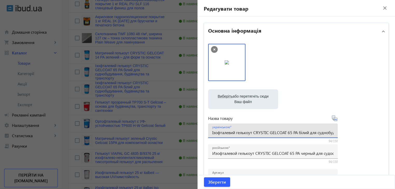
drag, startPoint x: 299, startPoint y: 132, endPoint x: 309, endPoint y: 133, distance: 10.7
click at [309, 133] on input "Ізофталевий гелькоут CRYSTIC GELCOAT 65 PA білий для суднобудування, будівництв…" at bounding box center [272, 132] width 121 height 5
drag, startPoint x: 310, startPoint y: 133, endPoint x: 299, endPoint y: 132, distance: 11.2
click at [299, 132] on input "Ізофталевий гелькоут CRYSTIC GELCOAT 65 PA xjhybq для суднобудування, будівницт…" at bounding box center [272, 132] width 121 height 5
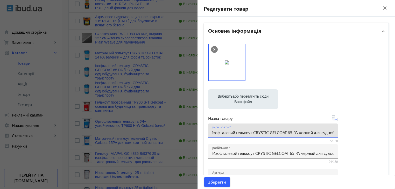
drag, startPoint x: 314, startPoint y: 133, endPoint x: 214, endPoint y: 138, distance: 101.0
click at [214, 138] on div "українською Ізофталевий гелькоут CRYSTIC GELCOAT 65 PA чорний для суднобудуванн…" at bounding box center [273, 131] width 130 height 15
type input "Ізофталевий гелькоут CRYSTIC GELCOAT 65 PA чорний для суднобудування, будівницт…"
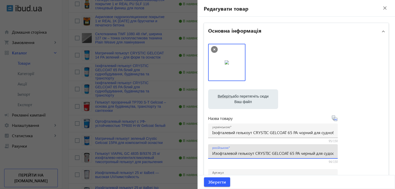
scroll to position [0, 73]
drag, startPoint x: 247, startPoint y: 154, endPoint x: 357, endPoint y: 155, distance: 109.5
click at [357, 155] on div "Виберіть або перетягніть сюди Ваш файл 2964768dd05aa613378979957633879-bf0faed1…" at bounding box center [296, 141] width 176 height 194
click at [208, 182] on span "Зберегти" at bounding box center [217, 183] width 18 height 6
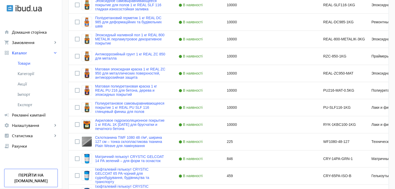
scroll to position [104, 0]
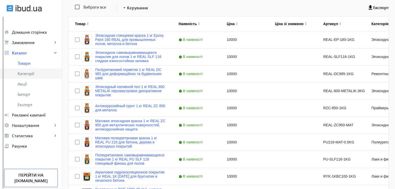
click at [29, 75] on span "Категорії" at bounding box center [38, 73] width 40 height 5
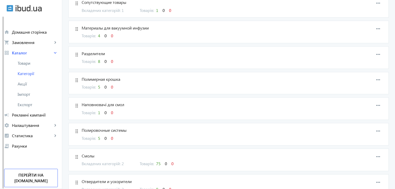
scroll to position [156, 0]
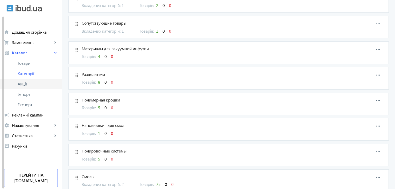
click at [25, 84] on span "Акції" at bounding box center [38, 83] width 40 height 5
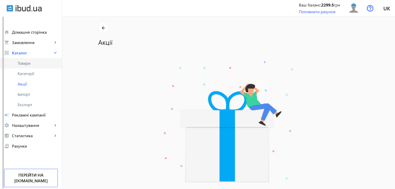
click at [20, 66] on span "Товари" at bounding box center [38, 63] width 40 height 5
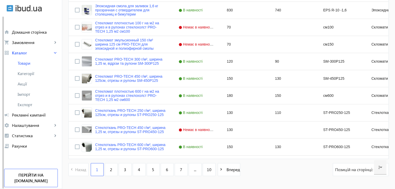
scroll to position [509, 0]
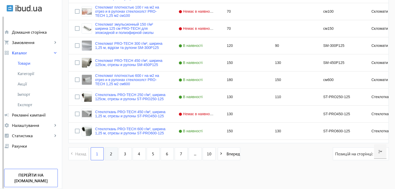
click at [111, 155] on link "2" at bounding box center [111, 154] width 13 height 13
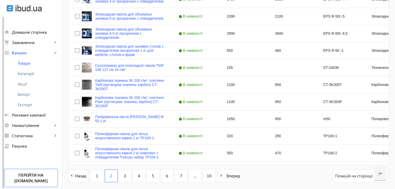
scroll to position [509, 0]
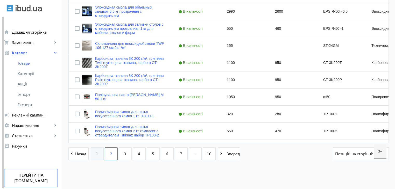
click at [97, 155] on link "1" at bounding box center [97, 154] width 13 height 13
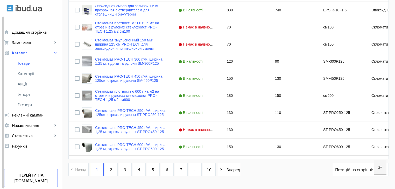
scroll to position [509, 0]
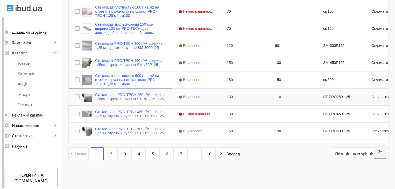
drag, startPoint x: 91, startPoint y: 95, endPoint x: 164, endPoint y: 100, distance: 73.1
click at [164, 100] on div "Стеклоткань PRO-TECH 250 г/м², ширина 125см, отрезы и рулоны ST-PRO250-125" at bounding box center [121, 97] width 104 height 17
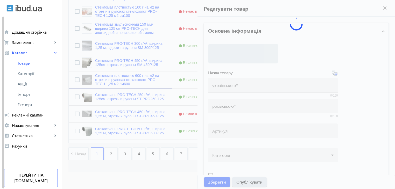
type input "Стеклоткань PRO-TECH 250 г/м², ширина 125см, отрезы и рулоны ST-PRO250-125"
type input "ST-PRO250-125"
type input "130"
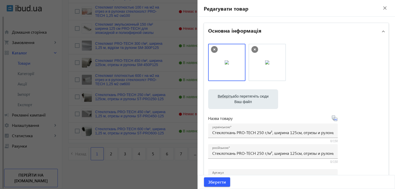
click at [383, 9] on mat-icon "close" at bounding box center [385, 8] width 8 height 8
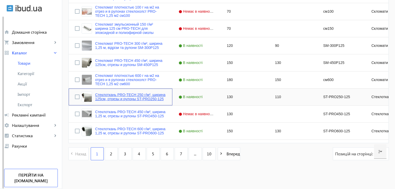
click at [137, 100] on link "Стеклоткань PRO-TECH 250 г/м², ширина 125см, отрезы и рулоны ST-PRO250-125" at bounding box center [130, 97] width 71 height 8
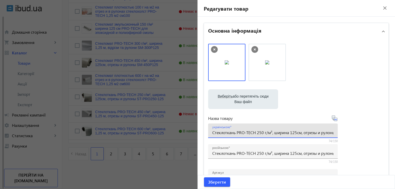
drag, startPoint x: 236, startPoint y: 134, endPoint x: 300, endPoint y: 136, distance: 64.4
click at [300, 136] on div "українською Стеклоткань PRO-TECH 250 г/м², ширина 125см, отрезы и рулоны ST-PRO…" at bounding box center [272, 131] width 121 height 15
click at [214, 134] on input "Стеклоткань PRO-TECH 250 г/м², ширина 125см, отрезы и рулоны ST-PRO250-125" at bounding box center [272, 132] width 121 height 5
drag, startPoint x: 212, startPoint y: 134, endPoint x: 365, endPoint y: 133, distance: 152.5
click at [365, 133] on div "Виберіть або перетягніть сюди Ваш файл 2880968dd057f9cbdb7720582208561-79bbf419…" at bounding box center [296, 141] width 176 height 194
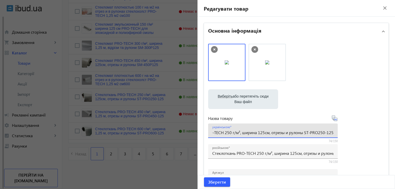
paste input "клотканина PRO-TECH 250 г/м², ширина 125 см, відрізи та рулони"
drag, startPoint x: 251, startPoint y: 135, endPoint x: 192, endPoint y: 135, distance: 58.9
type input "Склотканина PRO-TECH 250 г/м², ширина 125 см, відрізи та рулони ST-PRO250-125"
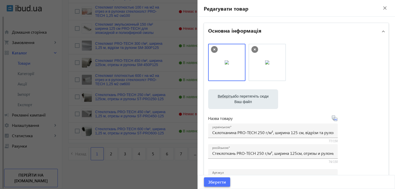
click at [208, 181] on span "Зберегти" at bounding box center [217, 183] width 18 height 6
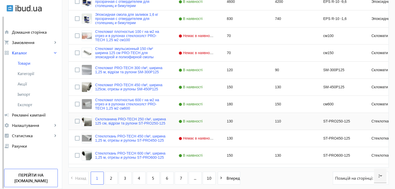
scroll to position [493, 0]
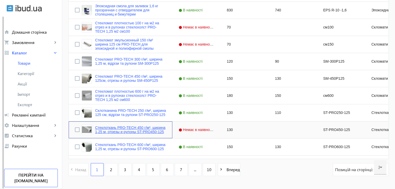
drag, startPoint x: 112, startPoint y: 130, endPoint x: 109, endPoint y: 129, distance: 3.6
click at [109, 129] on link "Стеклоткань PRO-TECH 450 г/м², ширина 1,25 м, отрезы и рулоны ST-PRO450-125" at bounding box center [130, 130] width 71 height 8
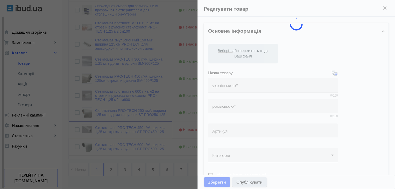
type input "Стеклоткань PRO-TECH 450 г/м², ширина 1,25 м, отрезы и рулоны ST-PRO450-125"
type input "ST-PRO450-125"
type input "130"
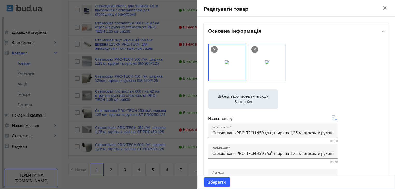
click at [383, 8] on mat-icon "close" at bounding box center [385, 8] width 8 height 8
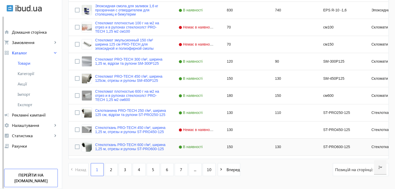
click at [139, 152] on div "Стеклоткань PRO-TECH 600 г/м², ширина 1,25 м, отрезы и рулоны ST-PRO600-125" at bounding box center [124, 147] width 85 height 10
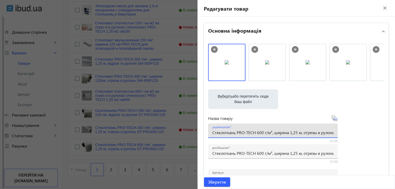
drag, startPoint x: 235, startPoint y: 133, endPoint x: 271, endPoint y: 137, distance: 35.8
click at [271, 137] on div "українською Стеклоткань PRO-TECH 600 г/м², ширина 1,25 м, отрезы и рулоны ST-PR…" at bounding box center [272, 131] width 121 height 15
click at [211, 134] on div "українською Стеклоткань PRO-TECH 600 г/м², ширина 1,25 м, отрезы и рулоны ST-PR…" at bounding box center [273, 131] width 130 height 15
click at [212, 135] on input "Стеклоткань PRO-TECH 600 г/м², ширина 1,25 м, отрезы и рулоны ST-PRO600-125" at bounding box center [272, 132] width 121 height 5
drag, startPoint x: 211, startPoint y: 134, endPoint x: 389, endPoint y: 134, distance: 178.2
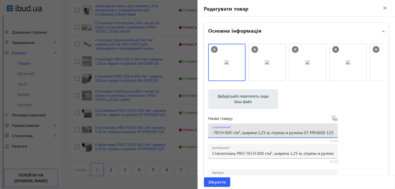
paste input "клотканина PRO-TECH 600 г/м², ширина 1,25 м, відрізи та рулони"
type input "Склотканина PRO-TECH 600 г/м², ширина 1,25 м, відрізи та рулони ST-PRO600-125"
click at [217, 181] on span "Зберегти" at bounding box center [217, 183] width 18 height 6
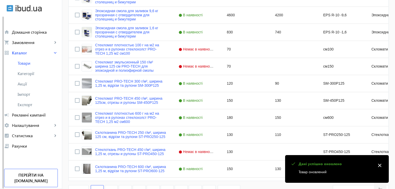
scroll to position [509, 0]
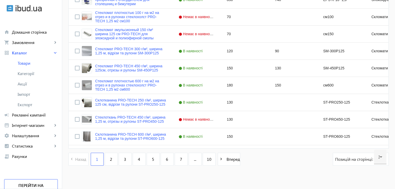
scroll to position [509, 0]
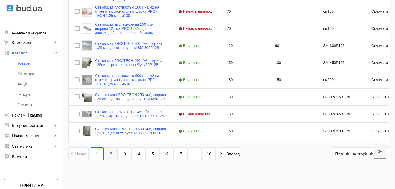
click at [110, 151] on link "2" at bounding box center [111, 154] width 13 height 13
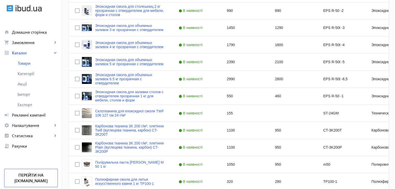
scroll to position [509, 0]
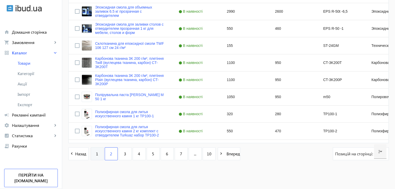
click at [94, 157] on link "1" at bounding box center [97, 154] width 13 height 13
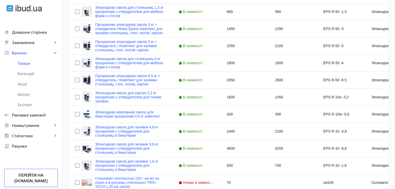
scroll to position [509, 0]
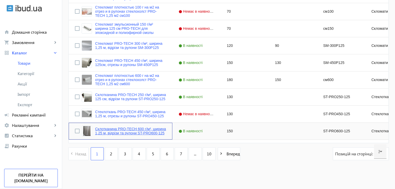
drag, startPoint x: 91, startPoint y: 130, endPoint x: 162, endPoint y: 135, distance: 71.0
click at [162, 135] on div "Склотканина PRO-TECH 600 г/м², ширина 1,25 м, відрізи та рулони ST-PRO600-125" at bounding box center [124, 131] width 85 height 10
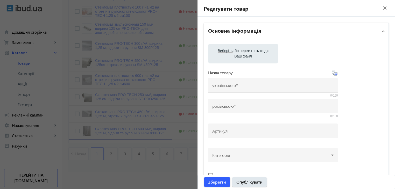
type input "Склотканина PRO-TECH 600 г/м², ширина 1,25 м, відрізи та рулони ST-PRO600-125"
type input "Стеклоткань PRO-TECH 600 г/м², ширина 1,25 м, отрезы и рулоны ST-PRO600-125"
type input "ST-PRO600-125"
type input "150"
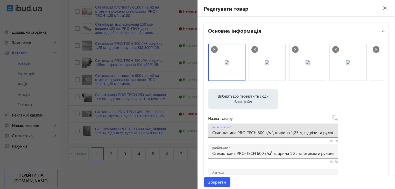
drag, startPoint x: 211, startPoint y: 134, endPoint x: 255, endPoint y: 134, distance: 43.3
click at [255, 134] on input "Склотканина PRO-TECH 600 г/м², ширина 1,25 м, відрізи та рулони ST-PRO600-125" at bounding box center [272, 132] width 121 height 5
click at [383, 6] on mat-icon "close" at bounding box center [385, 8] width 8 height 8
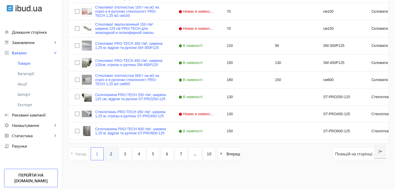
click at [110, 152] on link "2" at bounding box center [111, 154] width 13 height 13
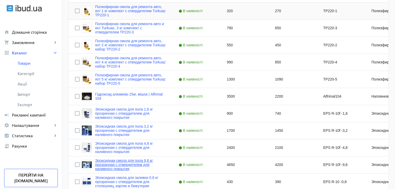
scroll to position [156, 0]
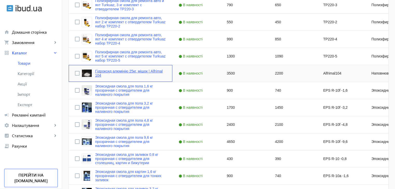
drag, startPoint x: 92, startPoint y: 72, endPoint x: 126, endPoint y: 71, distance: 33.5
click at [126, 71] on link "Гідроксид алюмінію 25кг, мішок | Alfrimal 104" at bounding box center [130, 73] width 71 height 8
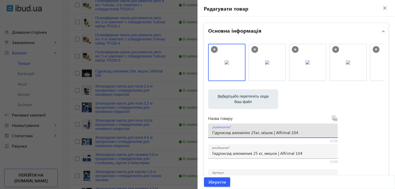
drag, startPoint x: 248, startPoint y: 134, endPoint x: 209, endPoint y: 134, distance: 38.9
click at [209, 134] on div "українською Гідроксид алюмінію 25кг, мішок | Alfrimal 104" at bounding box center [273, 131] width 130 height 15
click at [384, 7] on mat-icon "close" at bounding box center [385, 8] width 8 height 8
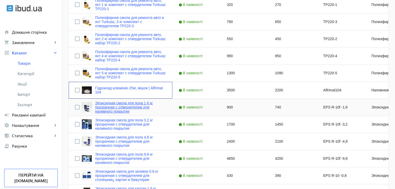
scroll to position [130, 0]
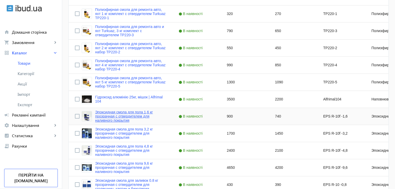
click at [119, 118] on link "Эпоксидная смола для пола 1,6 кг прозрачная с отвердителем для наливного покрыт…" at bounding box center [130, 116] width 71 height 12
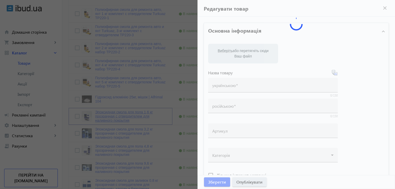
type input "Эпоксидная смола для пола 1,6 кг прозрачная с отвердителем для наливного покрыт…"
type input "EPS R-10f -1,6"
type input "900"
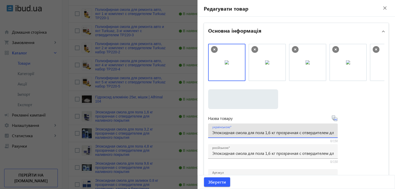
scroll to position [0, 46]
drag, startPoint x: 211, startPoint y: 133, endPoint x: 366, endPoint y: 133, distance: 154.4
click at [366, 133] on div "Виберіть або перетягніть сюди Ваш файл 2964668dd058229d591817450857731-b64defaa…" at bounding box center [296, 141] width 176 height 194
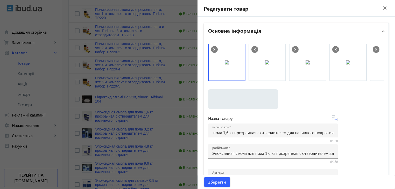
scroll to position [0, 0]
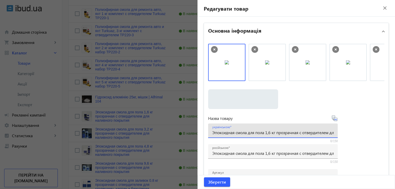
paste input "поксидна смола для підлоги 1,6 кг прозора з затверджувачем для наливного покритт"
type input "Епоксидна смола для підлоги 1,6 кг прозора з затверджувачем для наливного покри…"
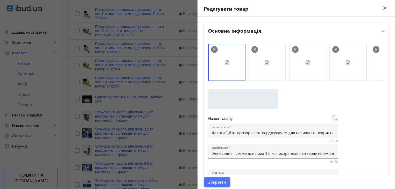
click at [216, 181] on span "Зберегти" at bounding box center [217, 183] width 18 height 6
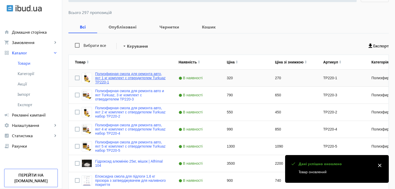
scroll to position [130, 0]
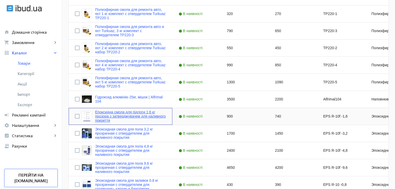
click at [124, 117] on link "Епоксидна смола для підлоги 1,6 кг прозора з затверджувачем для наливного покри…" at bounding box center [130, 116] width 71 height 12
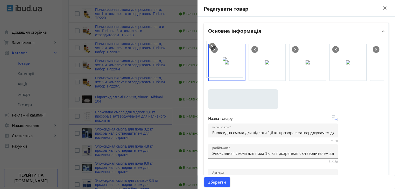
drag, startPoint x: 271, startPoint y: 66, endPoint x: 230, endPoint y: 63, distance: 41.1
click at [217, 186] on span "submit" at bounding box center [217, 182] width 26 height 12
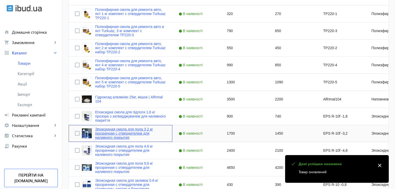
click at [114, 131] on link "Эпоксидная смола для пола 3,2 кг прозрачная с отвердителем для наливного покрыт…" at bounding box center [130, 133] width 71 height 12
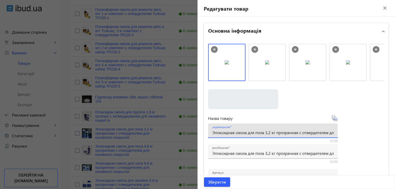
scroll to position [0, 46]
drag, startPoint x: 211, startPoint y: 134, endPoint x: 372, endPoint y: 132, distance: 160.9
click at [372, 132] on div "Виберіть або перетягніть сюди Ваш файл 2987068dd0581dc8138558763021879-89a95c48…" at bounding box center [296, 141] width 176 height 194
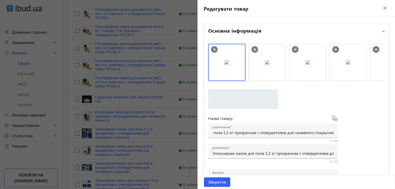
scroll to position [0, 0]
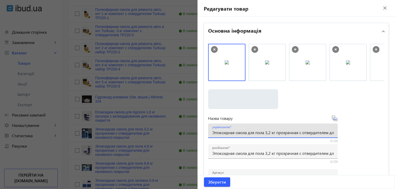
paste input "поксидна смола для підлоги 3,2 кг прозора з затверджувачем для наливного покритт"
type input "Епоксидна смола для підлоги 3,2 кг прозора з затверджувачем для наливного покри…"
click at [210, 186] on span "submit" at bounding box center [217, 182] width 26 height 12
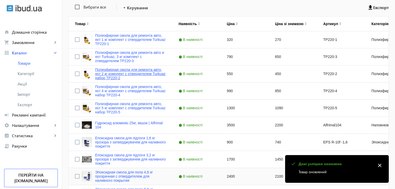
scroll to position [130, 0]
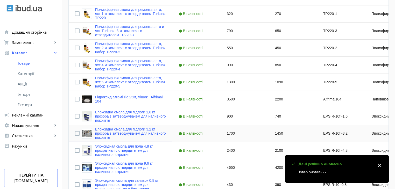
click at [126, 134] on link "Епоксидна смола для підлоги 3,2 кг прозора з затверджувачем для наливного покри…" at bounding box center [130, 133] width 71 height 12
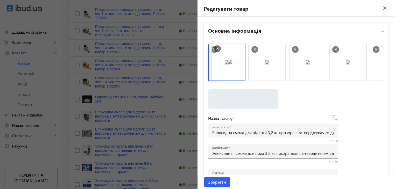
drag, startPoint x: 266, startPoint y: 70, endPoint x: 230, endPoint y: 70, distance: 35.8
click at [213, 182] on span "Зберегти" at bounding box center [217, 183] width 18 height 6
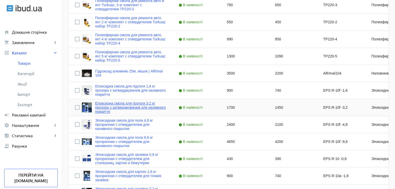
scroll to position [182, 0]
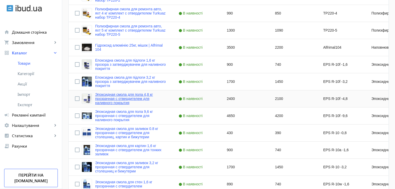
click at [100, 100] on link "Эпоксидная смола для пола 4,8 кг прозрачная с отвердителем для наливного покрыт…" at bounding box center [130, 99] width 71 height 12
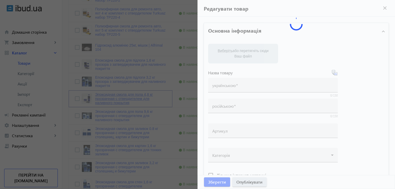
type input "Эпоксидная смола для пола 4,8 кг прозрачная с отвердителем для наливного покрыт…"
type input "EPS R-10f -4,8"
type input "2400"
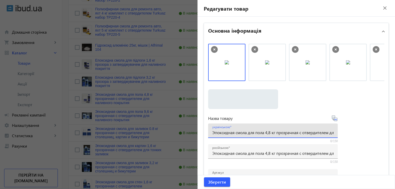
scroll to position [0, 46]
drag, startPoint x: 211, startPoint y: 134, endPoint x: 349, endPoint y: 133, distance: 137.8
click at [349, 133] on div "Виберіть або перетягніть сюди Ваш файл 2964768dd0581e72be5886731355437-b64defaa…" at bounding box center [296, 141] width 176 height 194
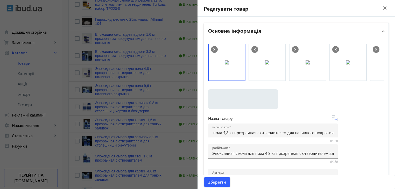
scroll to position [0, 0]
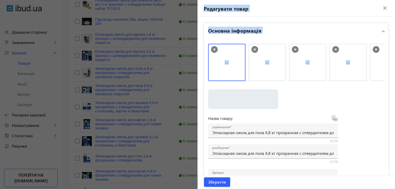
drag, startPoint x: 248, startPoint y: 100, endPoint x: 395, endPoint y: 76, distance: 149.4
click at [395, 76] on html "arrow_back home Домашня сторінка shopping_cart Замовлення keyboard_arrow_right …" at bounding box center [197, 141] width 395 height 698
click at [307, 94] on file-loader "Виберіть або перетягніть сюди Ваш файл 2964768dd0581e72be5886731355437-b64defaa…" at bounding box center [296, 100] width 176 height 20
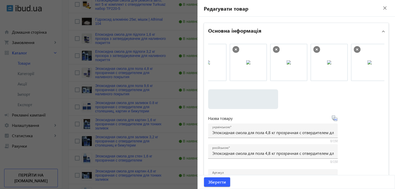
scroll to position [0, 121]
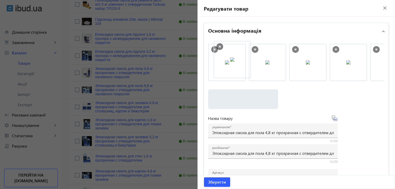
drag, startPoint x: 293, startPoint y: 68, endPoint x: 226, endPoint y: 65, distance: 67.2
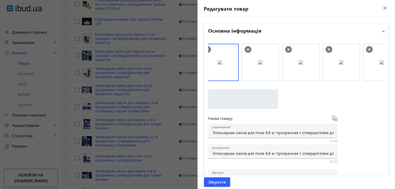
scroll to position [0, 0]
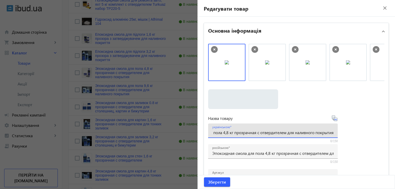
drag, startPoint x: 211, startPoint y: 133, endPoint x: 381, endPoint y: 132, distance: 170.4
click at [381, 132] on div "Виберіть або перетягніть сюди Ваш файл 2964768dd0581e72be5886731355437-b64defaa…" at bounding box center [296, 141] width 176 height 194
paste input "поксидна смола для підлоги 4,8 кг прозора з затверджувачем для наливного покритт"
type input "Епоксидна смола для підлоги 4,8 кг прозора з затверджувачем для наливного покри…"
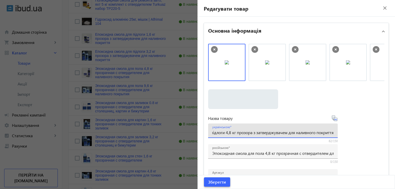
click at [208, 182] on span "Зберегти" at bounding box center [217, 183] width 18 height 6
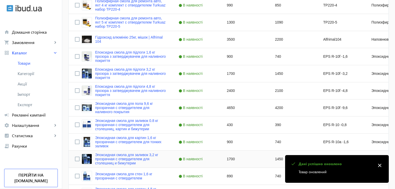
scroll to position [182, 0]
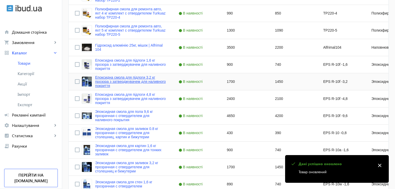
click at [108, 82] on link "Епоксидна смола для підлоги 3,2 кг прозора з затверджувачем для наливного покри…" at bounding box center [130, 81] width 71 height 12
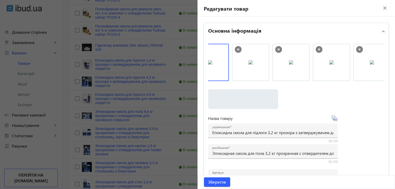
scroll to position [0, 0]
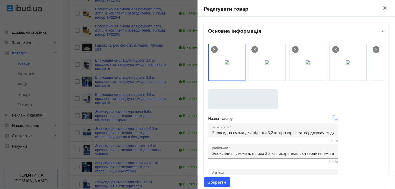
click at [381, 8] on mat-icon "close" at bounding box center [385, 8] width 8 height 8
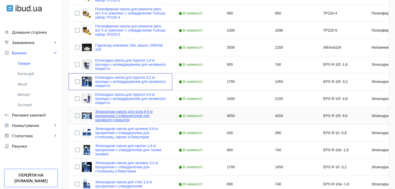
scroll to position [208, 0]
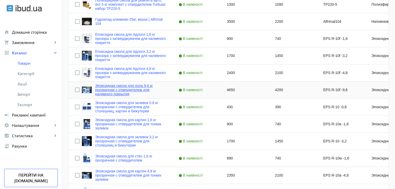
click at [110, 93] on link "Эпоксидная смола для пола 9,6 кг прозрачная с отвердителем для наливного покрыт…" at bounding box center [130, 90] width 71 height 12
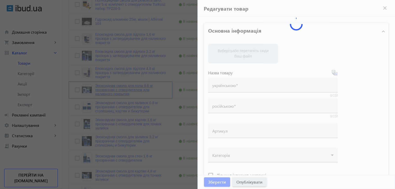
type input "Эпоксидная смола для пола 9,6 кг прозрачная с отвердителем для наливного покрыт…"
type input "EPS R-10f -9,6"
type input "4650"
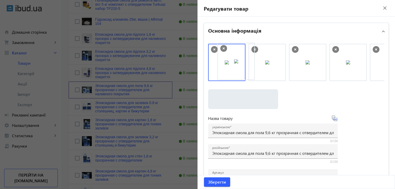
drag, startPoint x: 268, startPoint y: 68, endPoint x: 238, endPoint y: 67, distance: 29.6
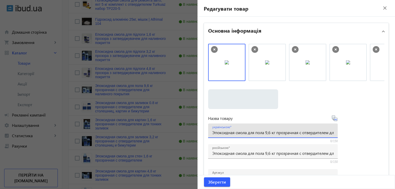
scroll to position [0, 46]
drag, startPoint x: 211, startPoint y: 134, endPoint x: 342, endPoint y: 132, distance: 131.0
click at [342, 132] on div "Виберіть або перетягніть сюди Ваш файл 2880968dd0582c546e7517158022111-89a95c48…" at bounding box center [296, 141] width 176 height 194
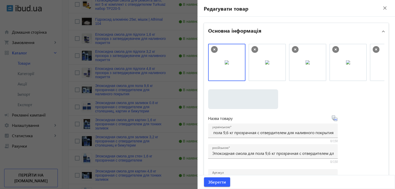
scroll to position [0, 0]
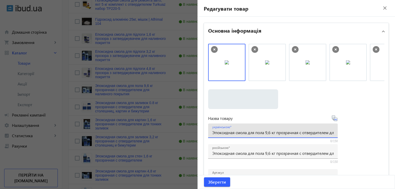
paste input "поксидна смола для підлоги 9,6 кг прозора з затверджувачем для наливного покритт"
type input "Епоксидна смола для підлоги 9,6 кг прозора з затверджувачем для наливного покри…"
click at [213, 181] on span "Зберегти" at bounding box center [217, 183] width 18 height 6
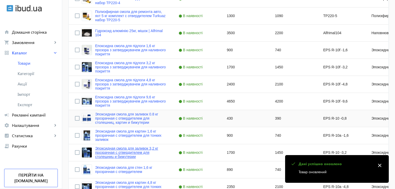
scroll to position [208, 0]
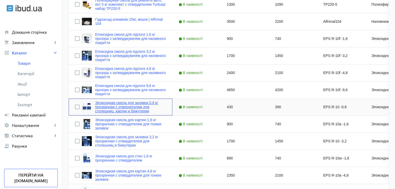
click at [128, 109] on link "Эпоксидная смола для заливок 0.8 кг прозрачная с отвердителем для столешниц, ка…" at bounding box center [130, 107] width 71 height 12
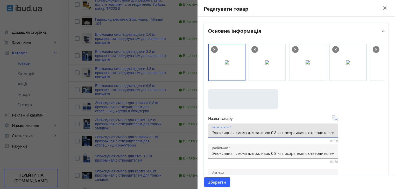
scroll to position [0, 74]
drag, startPoint x: 212, startPoint y: 133, endPoint x: 393, endPoint y: 123, distance: 181.4
click at [393, 123] on div "Редагувати товар close Основна інформація Виберіть або перетягніть сюди Ваш фай…" at bounding box center [297, 94] width 198 height 189
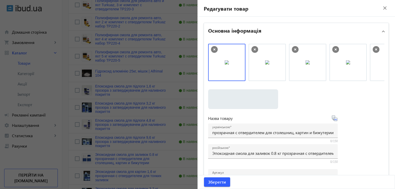
scroll to position [0, 0]
drag, startPoint x: 276, startPoint y: 87, endPoint x: 297, endPoint y: 85, distance: 20.6
click at [297, 85] on div "Виберіть або перетягніть сюди Ваш файл 2987168dd0582b3c860509634314006-4cd8253c…" at bounding box center [296, 141] width 176 height 194
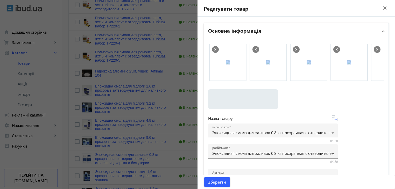
scroll to position [0, 230]
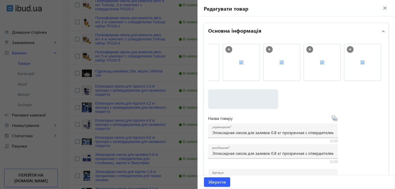
click at [360, 100] on file-loader "Виберіть або перетягніть сюди Ваш файл 2987168dd0582b3c860509634314006-4cd8253c…" at bounding box center [296, 100] width 176 height 20
drag, startPoint x: 364, startPoint y: 75, endPoint x: 233, endPoint y: 79, distance: 131.1
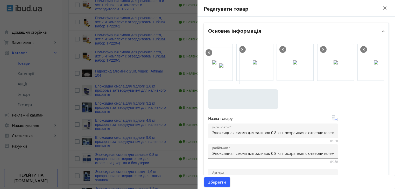
scroll to position [0, 213]
drag, startPoint x: 321, startPoint y: 76, endPoint x: 226, endPoint y: 77, distance: 95.0
drag, startPoint x: 300, startPoint y: 74, endPoint x: 228, endPoint y: 75, distance: 72.1
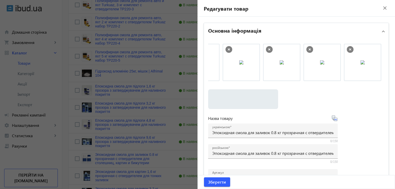
scroll to position [0, 95]
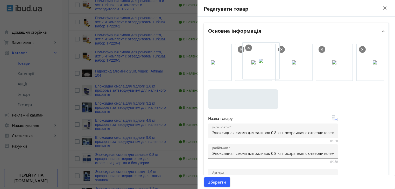
drag, startPoint x: 283, startPoint y: 73, endPoint x: 252, endPoint y: 72, distance: 31.2
drag, startPoint x: 256, startPoint y: 73, endPoint x: 219, endPoint y: 73, distance: 36.8
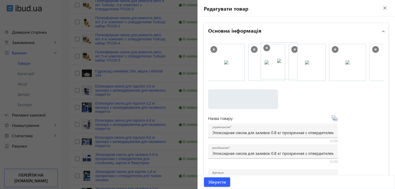
drag, startPoint x: 293, startPoint y: 70, endPoint x: 263, endPoint y: 68, distance: 29.9
drag, startPoint x: 270, startPoint y: 73, endPoint x: 238, endPoint y: 74, distance: 32.4
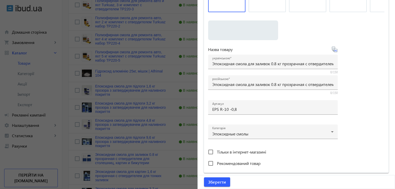
scroll to position [78, 0]
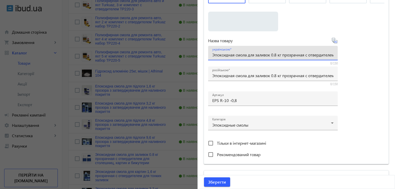
drag, startPoint x: 211, startPoint y: 56, endPoint x: 301, endPoint y: 55, distance: 90.3
click at [301, 55] on div "українською Эпоксидная смола для заливок 0.8 кг прозрачная с отвердителем для с…" at bounding box center [273, 53] width 130 height 15
click at [215, 55] on input "Эпоксидная смола для заливок 0.8 кг прозрачная с отвердителем для столешниц, ка…" at bounding box center [272, 54] width 121 height 5
drag, startPoint x: 212, startPoint y: 55, endPoint x: 375, endPoint y: 53, distance: 163.2
click at [375, 53] on div "Виберіть або перетягніть сюди Ваш файл 2987168dd0582b3c860509634314006-4cd8253c…" at bounding box center [296, 63] width 176 height 194
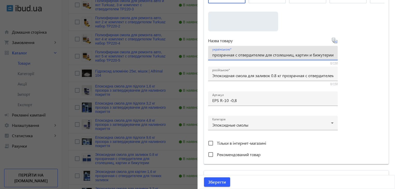
paste input "поксидна смола для заливок 0,8 кг прозора з затверджувачем для стільниць, карти…"
type input "Епоксидна смола для заливок 0,8 кг прозора з затверджувачем для стільниць, карт…"
click at [218, 180] on span "Зберегти" at bounding box center [217, 183] width 18 height 6
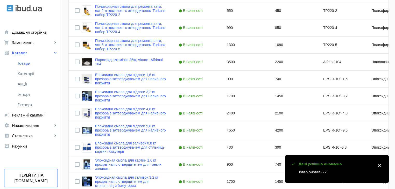
scroll to position [233, 0]
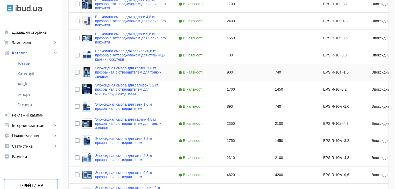
scroll to position [233, 0]
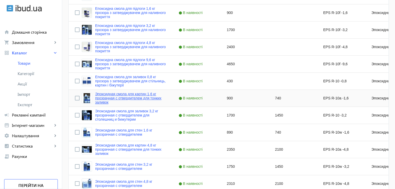
click at [112, 97] on link "Эпоксидная смола для картин 1,6 кг прозрачная с отвердителем для тонких заливок" at bounding box center [130, 98] width 71 height 12
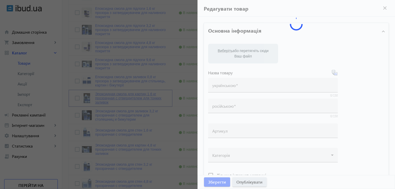
type input "Эпоксидная смола для картин 1,6 кг прозрачная с отвердителем для тонких заливок"
type input "EPS R-10a -1,6"
type input "900"
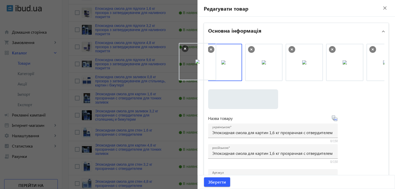
scroll to position [0, 0]
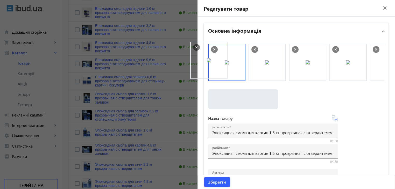
drag, startPoint x: 284, startPoint y: 70, endPoint x: 214, endPoint y: 68, distance: 69.8
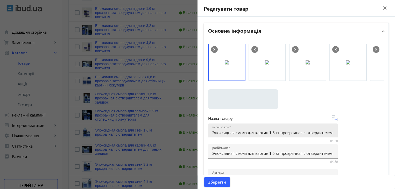
drag, startPoint x: 211, startPoint y: 134, endPoint x: 325, endPoint y: 128, distance: 114.3
click at [325, 128] on div "українською Эпоксидная смола для картин 1,6 кг прозрачная с отвердителем для то…" at bounding box center [273, 131] width 130 height 15
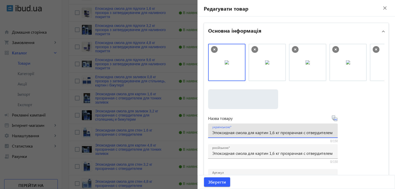
scroll to position [0, 39]
drag, startPoint x: 231, startPoint y: 133, endPoint x: 346, endPoint y: 133, distance: 114.9
click at [346, 133] on div "Виберіть або перетягніть сюди Ваш файл 2987068dd0582e8c668027759737177-b64defaa…" at bounding box center [296, 141] width 176 height 194
click at [329, 133] on input "Эпоксидная смола для картин 1,6 кг прозрачная с отвердителем для тонких заливок" at bounding box center [272, 132] width 121 height 5
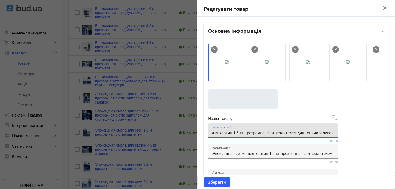
click at [329, 133] on input "Эпоксидная смола для картин 1,6 кг прозрачная с отвердителем для тонких заливок" at bounding box center [272, 132] width 121 height 5
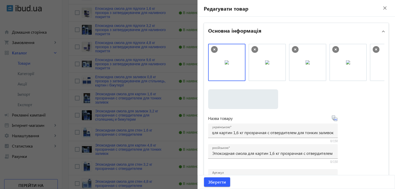
scroll to position [0, 0]
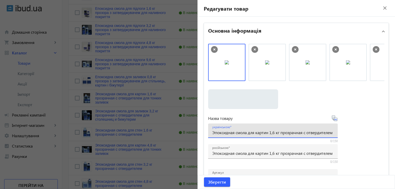
paste input "поксидна смола для картин 1,6 кг прозора з затверджувач"
drag, startPoint x: 244, startPoint y: 130, endPoint x: 165, endPoint y: 129, distance: 78.9
click at [165, 129] on mat-sidenav-container "arrow_back Товари 297 /50000 товарів Подовжити Додати товар search filter_list …" at bounding box center [228, 124] width 333 height 682
type input "Епоксидна смола для картин 1,6 кг прозора з затверджувачем для тонких заливок"
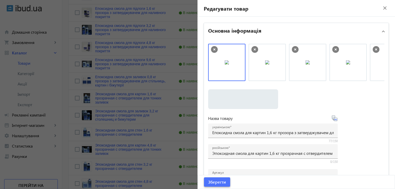
click at [210, 184] on span "Зберегти" at bounding box center [217, 183] width 18 height 6
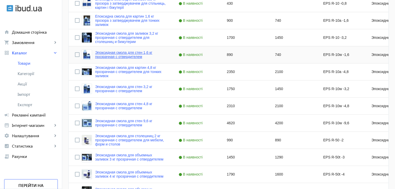
scroll to position [285, 0]
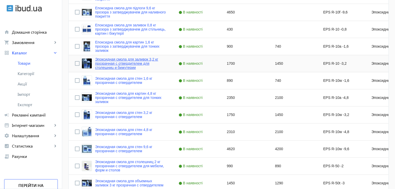
click at [111, 64] on link "Эпоксидная смола для заливок 3,2 кг прозрачная с отвердителем для столешниц и б…" at bounding box center [130, 63] width 71 height 12
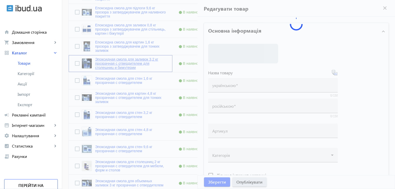
type input "Эпоксидная смола для заливок 3,2 кг прозрачная с отвердителем для столешниц и б…"
type input "EPS R-10 -3,2"
type input "1700"
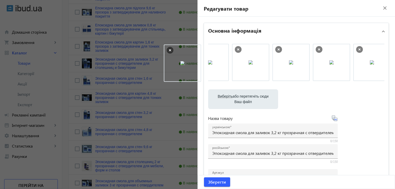
scroll to position [0, 178]
drag, startPoint x: 326, startPoint y: 70, endPoint x: 223, endPoint y: 71, distance: 103.0
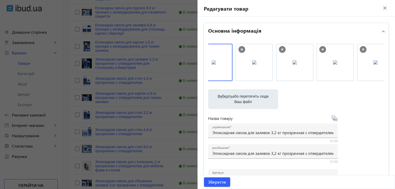
scroll to position [0, 5]
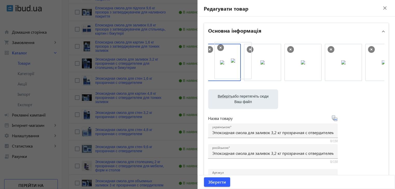
drag, startPoint x: 249, startPoint y: 73, endPoint x: 221, endPoint y: 71, distance: 27.8
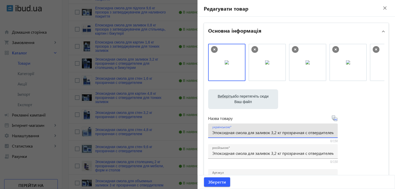
drag, startPoint x: 212, startPoint y: 134, endPoint x: 265, endPoint y: 128, distance: 53.5
click at [265, 128] on div "українською Эпоксидная смола для заливок 3,2 кг прозрачная с отвердителем для с…" at bounding box center [272, 131] width 121 height 15
click at [221, 133] on input "Эпоксидная смола для заливок 3,2 кг прозрачная с отвердителем для столешниц и б…" at bounding box center [272, 132] width 121 height 5
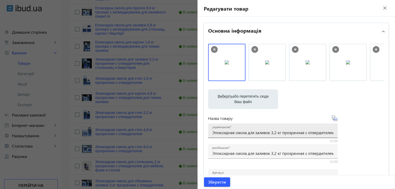
drag, startPoint x: 210, startPoint y: 133, endPoint x: 239, endPoint y: 133, distance: 28.5
click at [239, 133] on div "українською Эпоксидная смола для заливок 3,2 кг прозрачная с отвердителем для с…" at bounding box center [273, 131] width 130 height 15
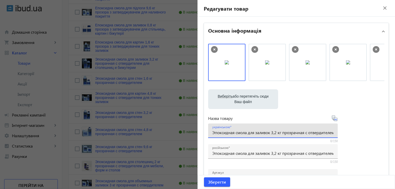
scroll to position [0, 59]
drag, startPoint x: 212, startPoint y: 134, endPoint x: 383, endPoint y: 129, distance: 171.8
click at [383, 129] on div "Виберіть або перетягніть сюди Ваш файл 2964768dd0583364b48310026184669-b64defaa…" at bounding box center [296, 141] width 185 height 202
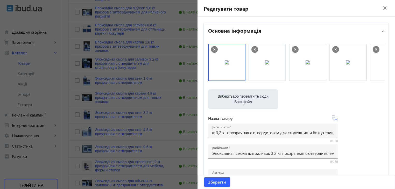
scroll to position [0, 0]
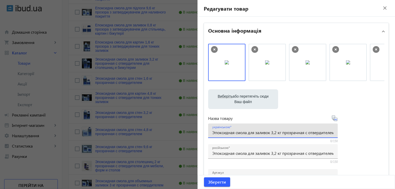
paste input "поксидна смола для заливок 3,2 кг прозора з затверджувачем для стільниць і біжу…"
type input "Епоксидна смола для заливок 3,2 кг прозора з затверджувачем для стільниць і біж…"
click at [219, 182] on span "Зберегти" at bounding box center [217, 183] width 18 height 6
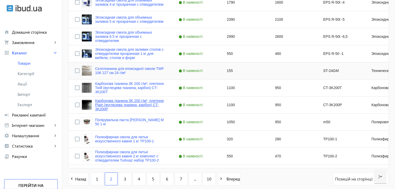
scroll to position [509, 0]
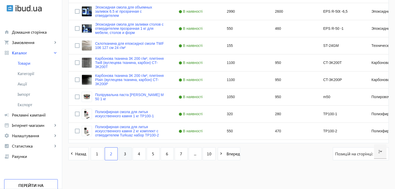
click at [124, 153] on span "3" at bounding box center [125, 154] width 2 height 6
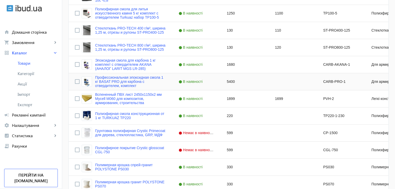
scroll to position [233, 0]
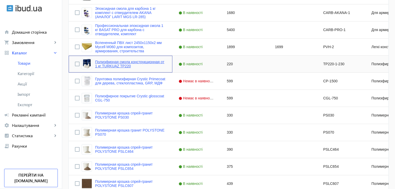
click at [121, 63] on link "Полиэфирная смола конструкционная от 1 кг TURKUAZ TP220" at bounding box center [130, 64] width 71 height 8
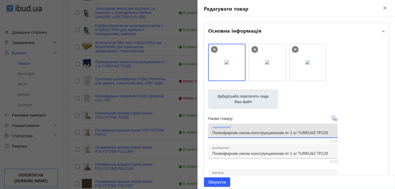
drag, startPoint x: 211, startPoint y: 134, endPoint x: 349, endPoint y: 135, distance: 137.8
click at [349, 135] on div "Виберіть або перетягніть сюди Ваш файл 2987168dd058b9aed09894290738339-92175f2a…" at bounding box center [296, 141] width 176 height 194
paste input "іефірна смола конструкційна від"
type input "Поліефірна смола конструкційна від 1 кг TURKUAZ TP220"
click at [212, 182] on span "Зберегти" at bounding box center [217, 183] width 18 height 6
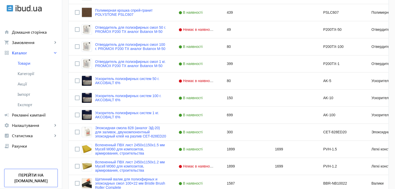
scroll to position [509, 0]
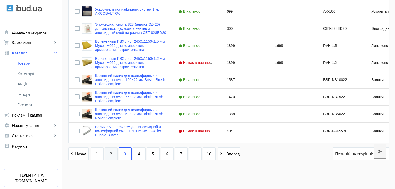
click at [110, 156] on span "2" at bounding box center [111, 154] width 2 height 6
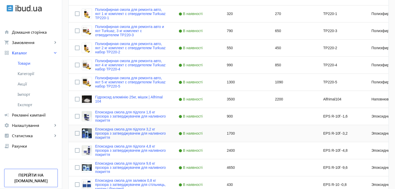
scroll to position [104, 0]
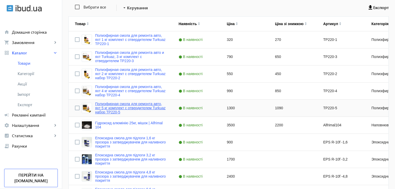
click at [108, 108] on link "Полиэфирная смола для ремонта авто, яхт 5 кг комплект с отвердителем Turkuaz на…" at bounding box center [130, 108] width 71 height 12
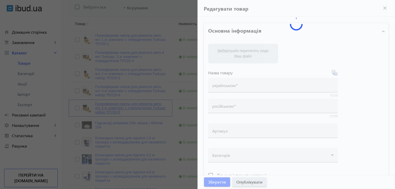
type input "Полиэфирная смола для ремонта авто, яхт 5 кг комплект с отвердителем Turkuaz на…"
type input "TP220-5"
type input "1300"
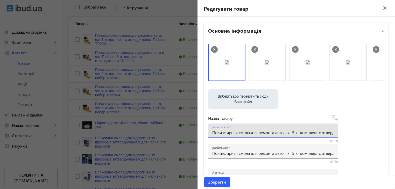
scroll to position [0, 62]
drag, startPoint x: 211, startPoint y: 134, endPoint x: 376, endPoint y: 130, distance: 164.3
click at [376, 130] on div "Виберіть або перетягніть сюди Ваш файл 2880968dd05810d3c42062353255936-7b81f6ab…" at bounding box center [296, 141] width 176 height 194
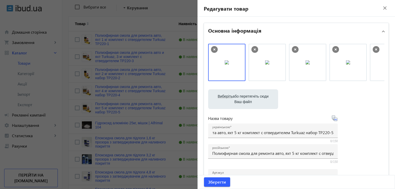
scroll to position [0, 0]
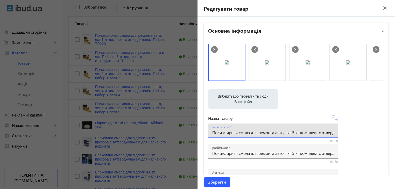
paste input "іефірна смола для ремонту авто, яхт 5 кг комплект з затверджувачем Turkuaz набі"
drag, startPoint x: 251, startPoint y: 133, endPoint x: 193, endPoint y: 134, distance: 57.6
type input "Поліефірна смола для ремонту авто, яхт 5 кг комплект з затверджувачем Turkuaz н…"
click at [213, 182] on span "Зберегти" at bounding box center [217, 183] width 18 height 6
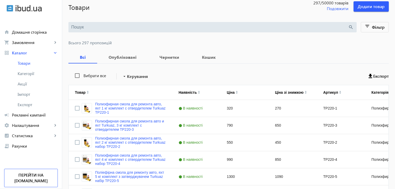
scroll to position [78, 0]
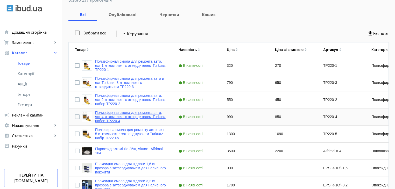
click at [150, 118] on link "Полиэфирная смола для ремонта авто, яхт 4 кг комплект с отвердителем Turkuaz на…" at bounding box center [130, 117] width 71 height 12
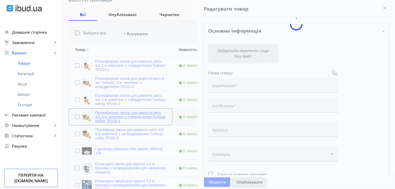
type input "Полиэфирная смола для ремонта авто, яхт 4 кг комплект с отвердителем Turkuaz на…"
type input "TP220-4"
type input "990"
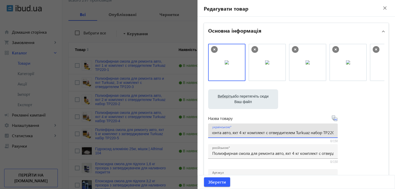
scroll to position [0, 62]
drag, startPoint x: 212, startPoint y: 135, endPoint x: 349, endPoint y: 130, distance: 137.1
click at [349, 130] on div "Виберіть або перетягніть сюди Ваш файл 2964768dd0580886b51537134489524-7d1d9529…" at bounding box center [296, 141] width 176 height 194
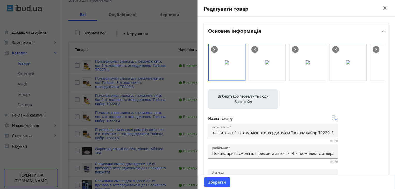
scroll to position [0, 0]
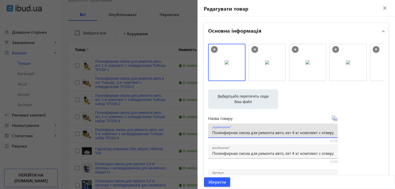
paste input "іефірна смола для ремонту авто, яхт 4 кг комплект з затверджувачем Turkuaz набі"
drag, startPoint x: 243, startPoint y: 131, endPoint x: 185, endPoint y: 130, distance: 57.3
type input "Поліефірна смола для ремонту авто, яхт 4 кг комплект з затверджувачем Turkuaz н…"
click at [210, 183] on span "Зберегти" at bounding box center [217, 183] width 18 height 6
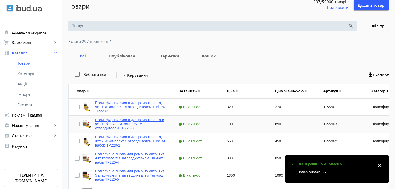
scroll to position [52, 0]
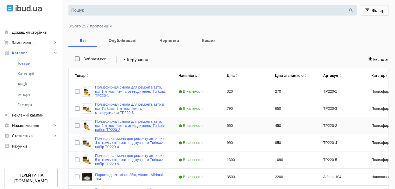
click at [126, 123] on link "Полиэфирная смола для ремонта авто, яхт 2 кг комплект с отвердителем Turkuaz на…" at bounding box center [130, 126] width 71 height 12
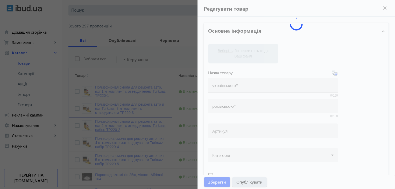
type input "Полиэфирная смола для ремонта авто, яхт 2 кг комплект с отвердителем Turkuaz на…"
type input "TP220-2"
type input "550"
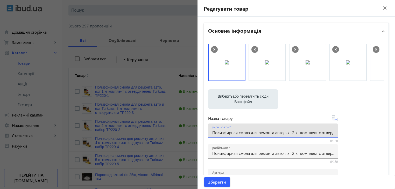
drag, startPoint x: 213, startPoint y: 134, endPoint x: 282, endPoint y: 133, distance: 69.0
click at [282, 133] on input "Полиэфирная смола для ремонта авто, яхт 2 кг комплект с отвердителем Turkuaz на…" at bounding box center [272, 132] width 121 height 5
click at [223, 133] on input "Полиэфирная смола для ремонта авто, яхт 2 кг комплект с отвердителем Turkuaz на…" at bounding box center [272, 132] width 121 height 5
drag, startPoint x: 211, startPoint y: 134, endPoint x: 353, endPoint y: 132, distance: 141.7
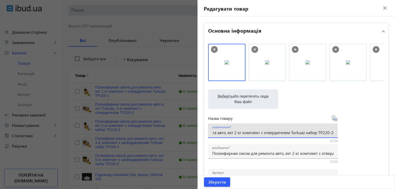
click at [353, 132] on div "Виберіть або перетягніть сюди Ваш файл 2880968dd058058c5b0399802318493-e6c9590d…" at bounding box center [296, 141] width 176 height 194
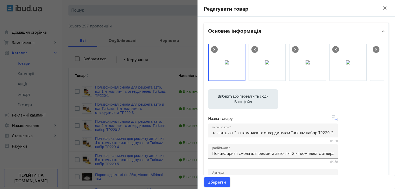
scroll to position [0, 0]
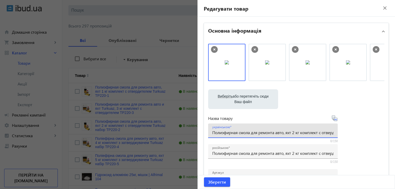
paste input "іефірна смола для ремонту авто, яхт 2 кг комплект з затверджувачем Turkuaz набі"
click at [222, 133] on input "Поліефірна смола для ремонту авто, яхт 2 кг комплект з затверджувачем Turkuaz н…" at bounding box center [272, 132] width 121 height 5
type input "Поліефірна смола для ремонту авто, яхт 2 кг комплект з затверджувачем Turkuaz н…"
click at [214, 183] on span "Зберегти" at bounding box center [217, 183] width 18 height 6
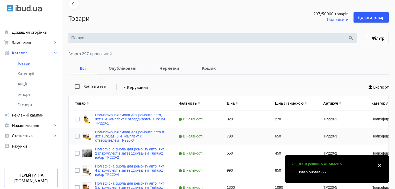
scroll to position [52, 0]
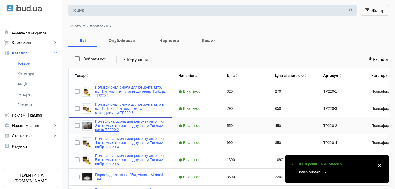
click at [119, 124] on link "Поліефірна смола для ремонту авто, яхт 2 кг комплект з затверджувачем Turkuaz н…" at bounding box center [130, 126] width 71 height 12
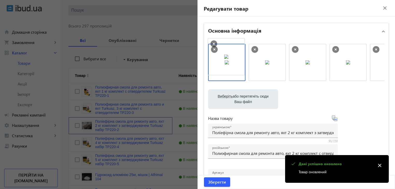
drag, startPoint x: 270, startPoint y: 69, endPoint x: 230, endPoint y: 63, distance: 39.6
drag, startPoint x: 297, startPoint y: 70, endPoint x: 204, endPoint y: 71, distance: 92.4
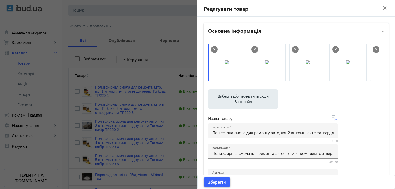
click at [221, 182] on span "Зберегти" at bounding box center [217, 183] width 18 height 6
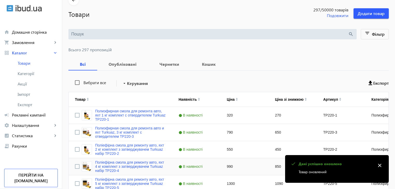
scroll to position [78, 0]
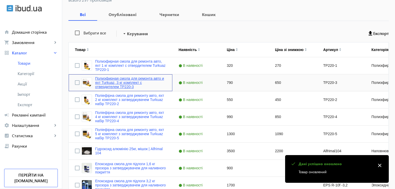
click at [117, 85] on link "Полиэфирная смола для ремонта авто и яхт Turkuaz, 3 кг комплект с отвердителем …" at bounding box center [130, 83] width 71 height 12
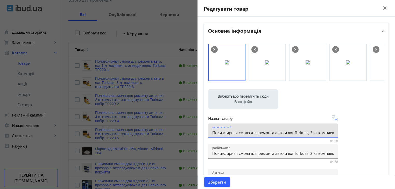
scroll to position [0, 52]
drag, startPoint x: 212, startPoint y: 135, endPoint x: 368, endPoint y: 135, distance: 156.4
click at [368, 135] on div "Виберіть або перетягніть сюди Ваш файл 2987068dd0580658467570978006996-d1dfbefc…" at bounding box center [296, 141] width 176 height 194
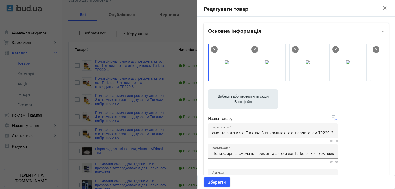
scroll to position [0, 0]
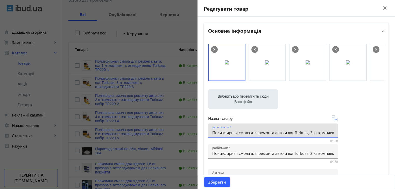
paste input "іефірна смола для ремонту авто і яхт Turkuaz, 3 кг комплект з затверджувач"
drag, startPoint x: 264, startPoint y: 66, endPoint x: 222, endPoint y: 65, distance: 42.3
type input "Поліефірна смола для ремонту авто і яхт Turkuaz, 3 кг комплект з затверджувачем…"
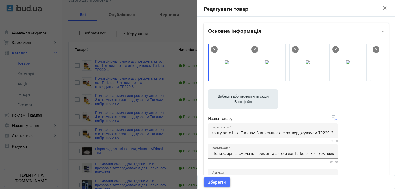
click at [218, 184] on span "Зберегти" at bounding box center [217, 183] width 18 height 6
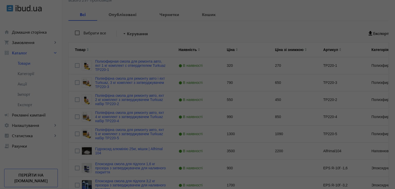
scroll to position [0, 0]
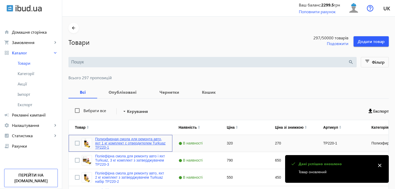
click at [131, 142] on link "Полиэфирная смола для ремонта авто, яхт 1 кг комплект с отвердителем Turkuaz TP…" at bounding box center [130, 143] width 71 height 12
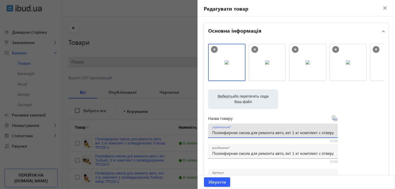
scroll to position [0, 49]
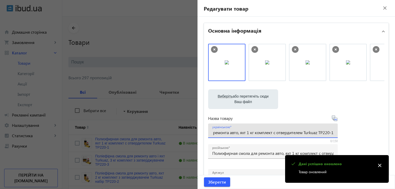
drag, startPoint x: 212, startPoint y: 133, endPoint x: 373, endPoint y: 132, distance: 160.8
click at [373, 132] on div "Виберіть або перетягніть сюди Ваш файл 2964668dd05802fdb96613522407999-d1dfbefc…" at bounding box center [296, 141] width 176 height 194
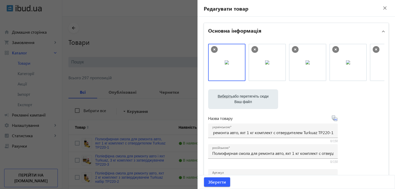
scroll to position [0, 0]
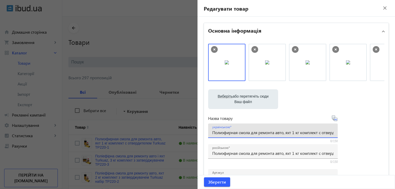
paste input "іефірна смола для ремонту авто, яхт 1 кг комплект з затверджувач"
type input "Поліефірна смола для ремонту авто, яхт 1 кг комплект з затверджувачем Turkuaz T…"
click at [214, 183] on span "Зберегти" at bounding box center [217, 183] width 18 height 6
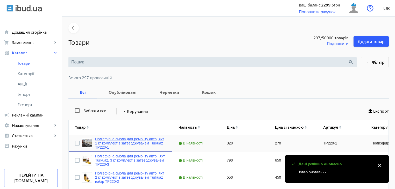
click at [146, 142] on link "Поліефірна смола для ремонту авто, яхт 1 кг комплект з затверджувачем Turkuaz T…" at bounding box center [130, 143] width 71 height 12
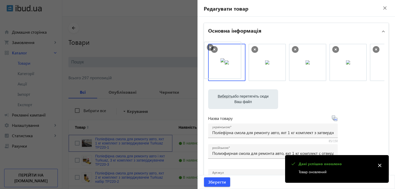
drag, startPoint x: 272, startPoint y: 66, endPoint x: 229, endPoint y: 64, distance: 43.9
click at [215, 183] on span "Зберегти" at bounding box center [217, 183] width 18 height 6
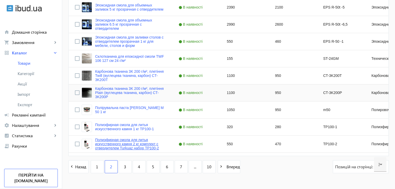
scroll to position [509, 0]
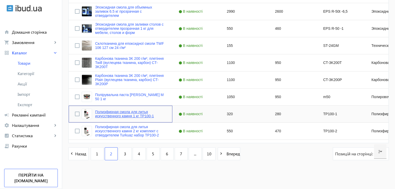
click at [109, 112] on link "Полиэфирная смола для литья искусственного камня 1 кг TP100-1" at bounding box center [130, 114] width 71 height 8
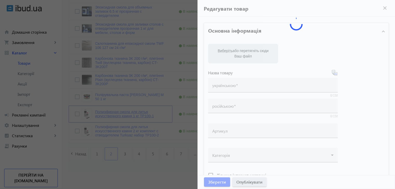
type input "Полиэфирная смола для литья искусственного камня 1 кг TP100-1"
type input "TP100-1"
type input "320"
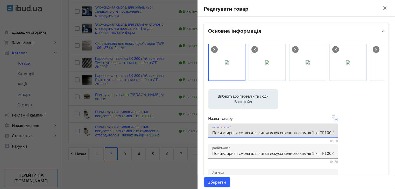
scroll to position [0, 4]
drag, startPoint x: 211, startPoint y: 134, endPoint x: 379, endPoint y: 137, distance: 167.4
click at [379, 137] on div "Виберіть або перетягніть сюди Ваш файл 2964768dd0588191a77520115199711-7cdcafea…" at bounding box center [296, 141] width 176 height 194
paste input "іефірна смола для лиття штучного каменю"
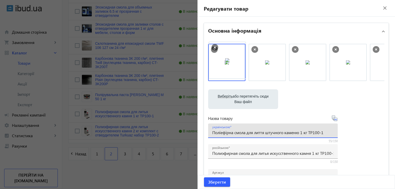
drag, startPoint x: 309, startPoint y: 66, endPoint x: 231, endPoint y: 64, distance: 78.6
type input "Поліефірна смола для лиття штучного каменю 1 кг TP100-1"
click at [219, 182] on span "Зберегти" at bounding box center [217, 183] width 18 height 6
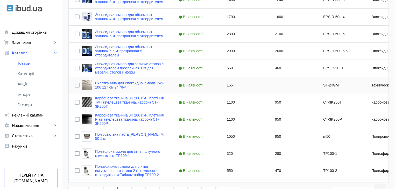
scroll to position [493, 0]
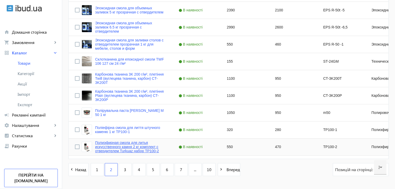
click at [109, 149] on link "Полиэфирная смола для литья искусственного камня 2 кг комплект с отвердителем T…" at bounding box center [130, 147] width 71 height 12
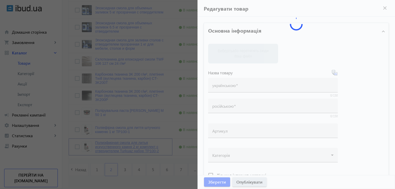
type input "Полиэфирная смола для литья искусственного камня 2 кг комплект с отвердителем T…"
type input "TP100-2"
type input "550"
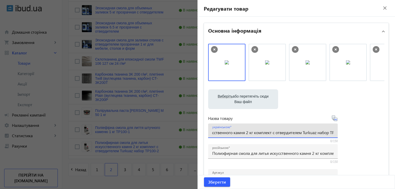
scroll to position [0, 82]
drag, startPoint x: 211, startPoint y: 134, endPoint x: 367, endPoint y: 129, distance: 156.3
click at [367, 129] on div "Виберіть або перетягніть сюди Ваш файл 2880968dd05876bd9a6283558344409-0db3599e…" at bounding box center [296, 141] width 176 height 194
paste input "іефірна смола для лиття штучного каменю 2 кг комплект з затверджувачем Turkuaz …"
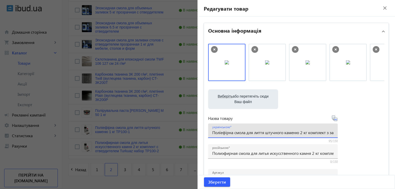
scroll to position [0, 73]
type input "Поліефірна смола для лиття штучного каменю 2 кг комплект з затверджувачем Turku…"
click at [211, 183] on span "Зберегти" at bounding box center [217, 183] width 18 height 6
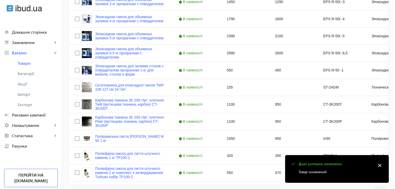
scroll to position [509, 0]
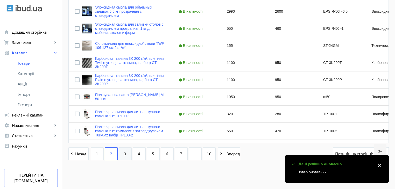
click at [119, 153] on link "3" at bounding box center [125, 154] width 13 height 13
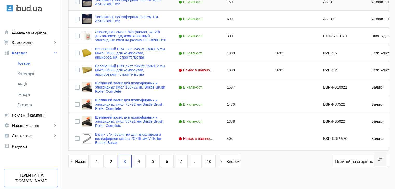
scroll to position [509, 0]
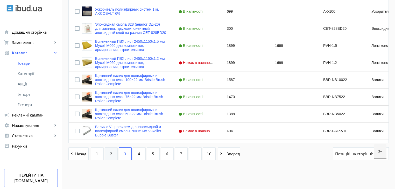
click at [110, 156] on link "2" at bounding box center [111, 154] width 13 height 13
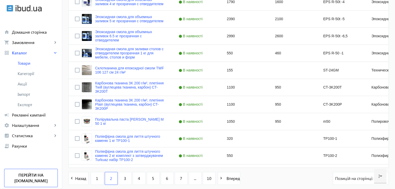
scroll to position [509, 0]
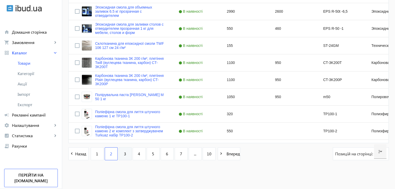
click at [119, 156] on link "3" at bounding box center [125, 154] width 13 height 13
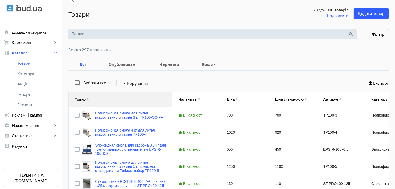
scroll to position [52, 0]
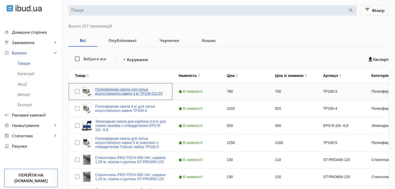
click at [113, 92] on link "Полиэфирная смола для литья искусственного камня 3 кг TP100-CO-FF" at bounding box center [130, 91] width 71 height 8
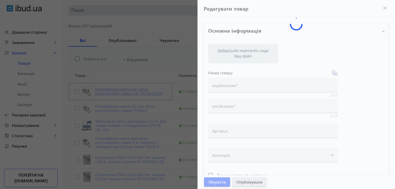
type input "Полиэфирная смола для литья искусственного камня 3 кг TP100-CO-FF"
type input "TP100-3"
type input "790"
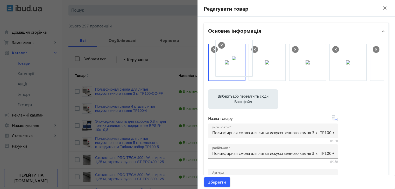
drag, startPoint x: 255, startPoint y: 69, endPoint x: 217, endPoint y: 67, distance: 37.6
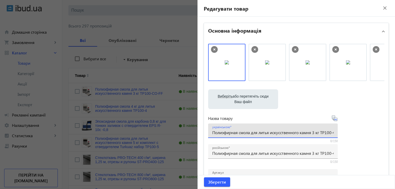
scroll to position [0, 13]
drag, startPoint x: 212, startPoint y: 134, endPoint x: 395, endPoint y: 128, distance: 183.0
click at [395, 128] on div "Редагувати товар close Основна інформація Виберіть або перетягніть сюди Ваш фай…" at bounding box center [297, 94] width 198 height 189
paste input "іефірна смола для лиття штучного каменю"
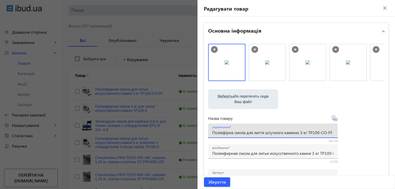
scroll to position [0, 1]
click at [220, 134] on input "Поліефірна смола для лиття штучного каменю 3 кг TP100-CO-FF" at bounding box center [272, 132] width 121 height 5
type input "Поліефірна смола для лиття штучного каменю 3 кг TP100-CO-FF"
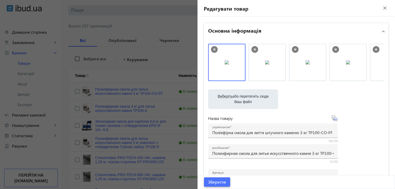
click at [214, 185] on span "Зберегти" at bounding box center [217, 183] width 18 height 6
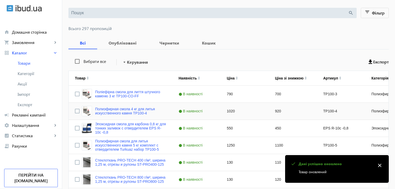
scroll to position [52, 0]
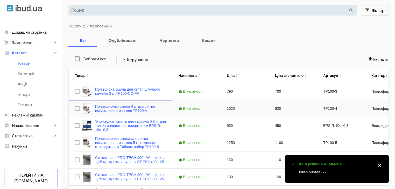
click at [116, 111] on link "Полиэфирная смола 4 кг для литья искусственного камня TP100-4" at bounding box center [130, 109] width 71 height 8
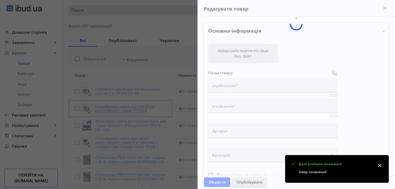
type input "Полиэфирная смола 4 кг для литья искусственного камня TP100-4"
type input "TP100-4"
type input "1020"
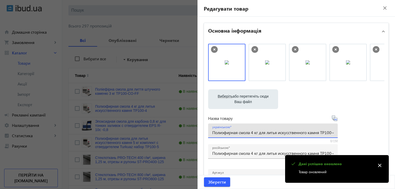
scroll to position [0, 4]
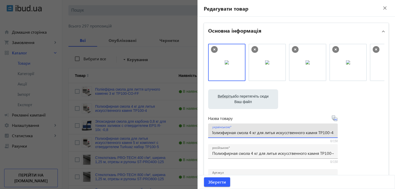
drag, startPoint x: 211, startPoint y: 134, endPoint x: 354, endPoint y: 131, distance: 143.5
click at [354, 131] on div "Виберіть або перетягніть сюди Ваш файл 2964668dd058a2c5d93085954049214-28e0ad67…" at bounding box center [296, 141] width 176 height 194
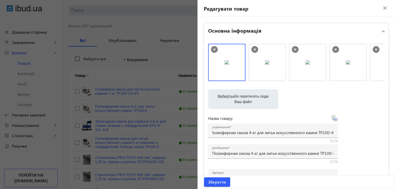
scroll to position [0, 0]
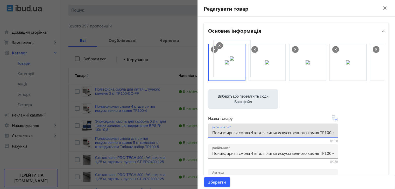
drag, startPoint x: 257, startPoint y: 65, endPoint x: 232, endPoint y: 65, distance: 24.6
drag, startPoint x: 251, startPoint y: 66, endPoint x: 209, endPoint y: 58, distance: 42.2
paste input "іефірна смола 4 кг для лиття штучного каменю"
type input "Поліефірна смола 4 кг для лиття штучного каменю TP100-4"
click at [215, 181] on span "Зберегти" at bounding box center [217, 183] width 18 height 6
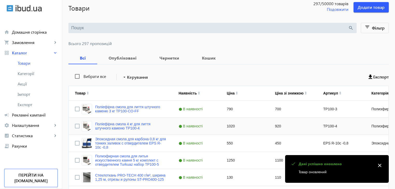
scroll to position [52, 0]
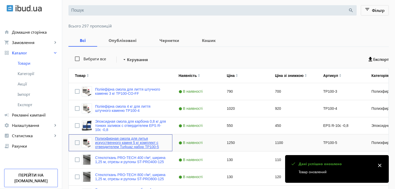
click at [116, 143] on link "Полиэфирная смола для литья искусственного камня 5 кг комплект с отвердителем T…" at bounding box center [130, 143] width 71 height 12
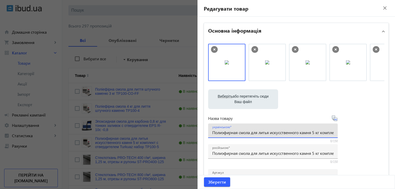
scroll to position [0, 82]
drag, startPoint x: 212, startPoint y: 133, endPoint x: 362, endPoint y: 133, distance: 150.5
click at [362, 133] on div "Виберіть або перетягніть сюди Ваш файл 2880968dd058a9fcc88537208145859-0d4a81d4…" at bounding box center [296, 141] width 176 height 194
drag, startPoint x: 299, startPoint y: 71, endPoint x: 222, endPoint y: 69, distance: 76.8
drag, startPoint x: 312, startPoint y: 67, endPoint x: 218, endPoint y: 67, distance: 93.4
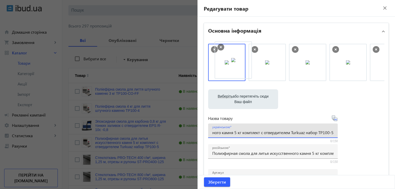
drag, startPoint x: 295, startPoint y: 63, endPoint x: 222, endPoint y: 60, distance: 72.9
click at [225, 60] on img at bounding box center [227, 62] width 4 height 4
paste input "іефірна смола для лиття штучного каменю 5 кг комплект з затверджувачем Turkuaz …"
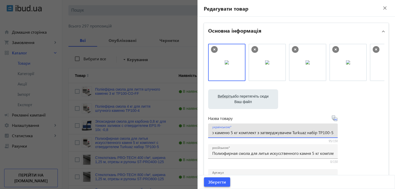
type input "Поліефірна смола для лиття штучного каменю 5 кг комплект з затверджувачем Turku…"
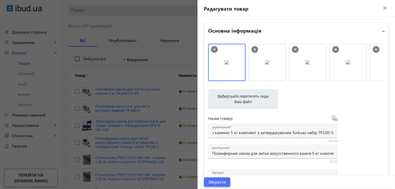
click at [215, 180] on span "Зберегти" at bounding box center [217, 183] width 18 height 6
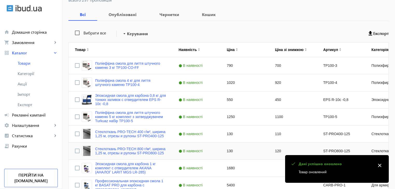
scroll to position [104, 0]
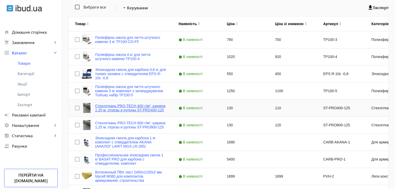
click at [120, 110] on link "Стеклоткань PRO-TECH 400 г/м², ширина 1,25 м, отрезы и рулоны ST-PRO400-125" at bounding box center [130, 108] width 71 height 8
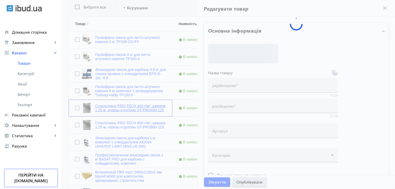
type input "Стеклоткань PRO-TECH 400 г/м², ширина 1,25 м, отрезы и рулоны ST-PRO400-125"
type input "ST-PRO400-125"
type input "130"
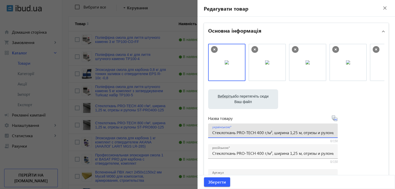
scroll to position [0, 33]
drag, startPoint x: 211, startPoint y: 134, endPoint x: 364, endPoint y: 133, distance: 152.5
click at [364, 133] on div "Виберіть або перетягніть сюди Ваш файл 2987168dd0589eb7f99897286085032-4f919ed8…" at bounding box center [296, 141] width 176 height 194
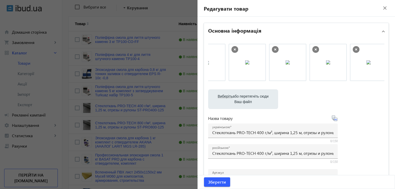
scroll to position [0, 0]
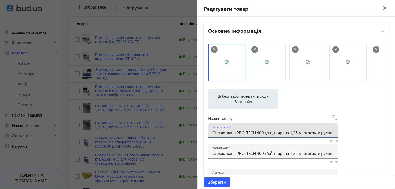
paste input "клотканина PRO-TECH 400 г/м², ширина 1,25 м, відрізи та рулони"
type input "Склотканина PRO-TECH 400 г/м², ширина 1,25 м, відрізи та рулони ST-PRO400-125"
click at [216, 180] on span "Зберегти" at bounding box center [217, 183] width 18 height 6
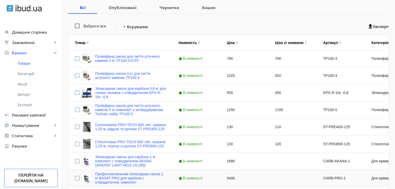
scroll to position [78, 0]
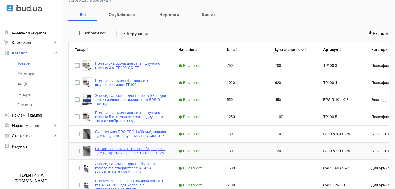
click at [131, 150] on link "Стеклоткань PRO-TECH 800 г/м², ширина 1,25 м, отрезы и рулоны ST-PRO800-125" at bounding box center [130, 151] width 71 height 8
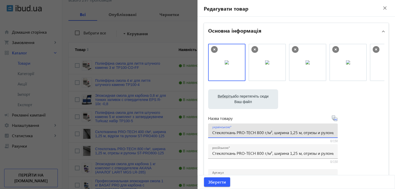
scroll to position [0, 33]
drag, startPoint x: 211, startPoint y: 133, endPoint x: 361, endPoint y: 132, distance: 150.2
click at [361, 132] on div "Виберіть або перетягніть сюди Ваш файл 2987068dd058aa99607290196613677-a1966804…" at bounding box center [296, 141] width 176 height 194
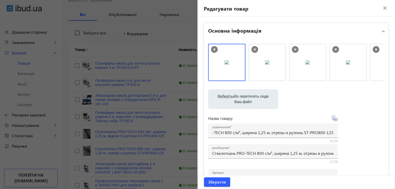
scroll to position [0, 0]
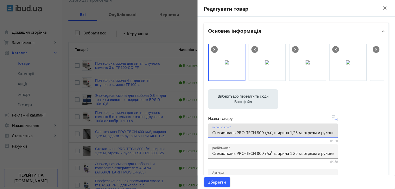
paste input "клотканина PRO-TECH 800 г/м², ширина 1,25 м, відрізи та рулони"
type input "Склотканина PRO-TECH 800 г/м², ширина 1,25 м, відрізи та рулони ST-PRO800-125"
click at [221, 181] on span "Зберегти" at bounding box center [217, 183] width 18 height 6
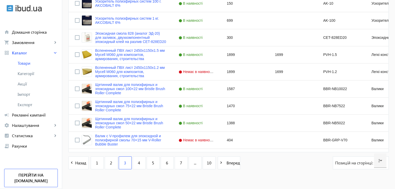
scroll to position [509, 0]
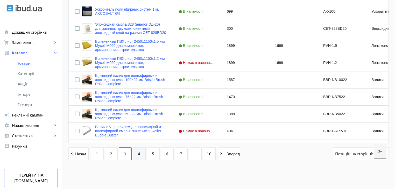
click at [138, 155] on span "4" at bounding box center [139, 154] width 2 height 6
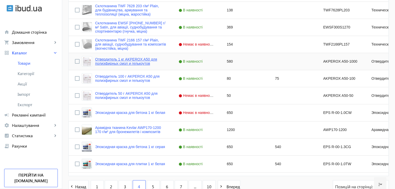
scroll to position [509, 0]
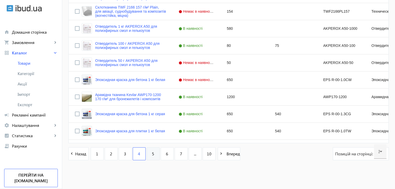
click at [152, 155] on span "5" at bounding box center [153, 154] width 2 height 6
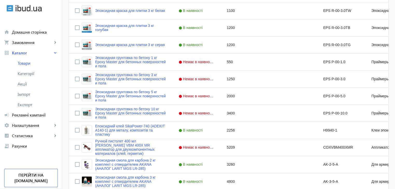
scroll to position [509, 0]
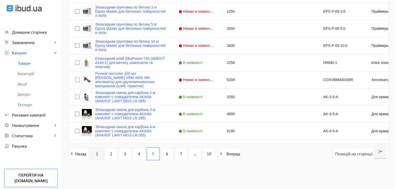
click at [98, 153] on link "1" at bounding box center [97, 154] width 13 height 13
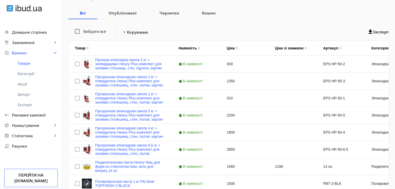
scroll to position [78, 0]
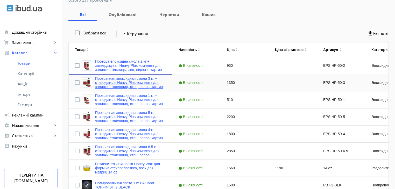
click at [116, 80] on link "Прозрачная эпоксидная смола 3 кг + отвердитель Heavy Plus комплект для заливки …" at bounding box center [130, 83] width 71 height 12
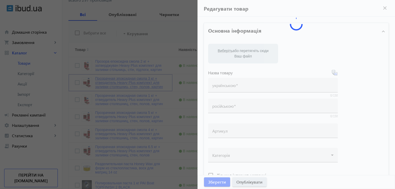
type input "Прозрачная эпоксидная смола 3 кг + отвердитель Heavy Plus комплект для заливки …"
type input "EPS HP-50-3"
type input "1350"
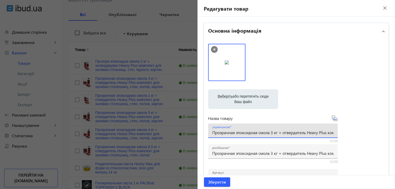
scroll to position [0, 99]
drag, startPoint x: 212, startPoint y: 134, endPoint x: 373, endPoint y: 135, distance: 160.3
click at [373, 135] on div "Виберіть або перетягніть сюди Ваш файл 2400268dcfda043dc70741984625640-51d320ac…" at bounding box center [296, 141] width 176 height 194
paste input "ора епоксидна смола 3 кг + затверджувач Heavy Plus комплект для заливки стільни…"
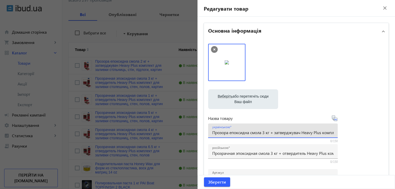
scroll to position [0, 90]
type input "Прозора епоксидна смола 3 кг + затверджувач Heavy Plus комплект для заливки сті…"
click at [213, 183] on span "Зберегти" at bounding box center [217, 183] width 18 height 6
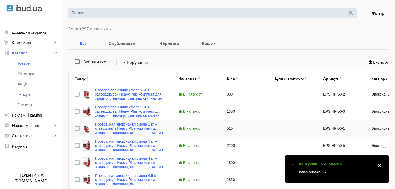
scroll to position [52, 0]
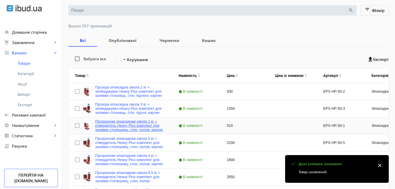
click at [122, 126] on link "Прозрачная эпоксидная смола 1 кг + отвердитель Heavy Plus комплект для заливки …" at bounding box center [130, 126] width 71 height 12
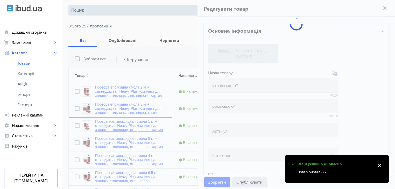
type input "Прозрачная эпоксидная смола 1 кг + отвердитель Heavy Plus комплект для заливки …"
type input "EPS HP-50-1"
type input "510"
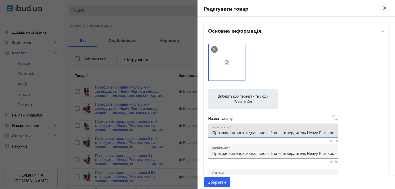
scroll to position [0, 99]
drag, startPoint x: 211, startPoint y: 133, endPoint x: 365, endPoint y: 132, distance: 154.1
click at [365, 132] on div "Виберіть або перетягніть сюди Ваш файл 2455368dcfda0449e87922002268730-eeb08c17…" at bounding box center [296, 141] width 176 height 194
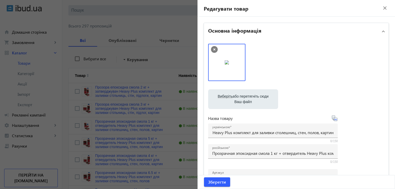
scroll to position [0, 0]
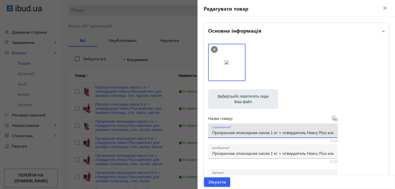
paste input "ора епоксидна смола 1 кг + затверджувач Heavy Plus комплект для заливки стільни…"
drag, startPoint x: 212, startPoint y: 134, endPoint x: 194, endPoint y: 134, distance: 18.9
type input "Прозора епоксидна смола 1 кг + затверджувач Heavy Plus комплект для заливки сті…"
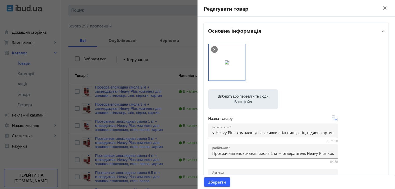
scroll to position [0, 0]
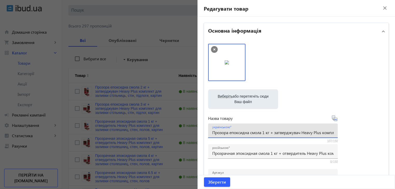
click at [212, 132] on input "Прозора епоксидна смола 1 кг + затверджувач Heavy Plus комплект для заливки сті…" at bounding box center [272, 132] width 121 height 5
click at [214, 183] on span "Зберегти" at bounding box center [217, 183] width 18 height 6
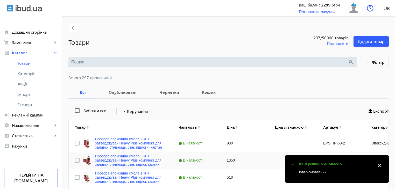
scroll to position [78, 0]
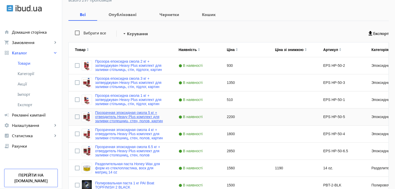
click at [105, 120] on link "Прозрачная эпоксидная смола 5 кг + отвердитель Heavy Plus комплект для заливки …" at bounding box center [130, 117] width 71 height 12
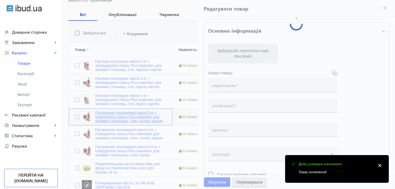
type input "Прозрачная эпоксидная смола 5 кг + отвердитель Heavy Plus комплект для заливки …"
type input "EPS HP-50-5"
type input "2200"
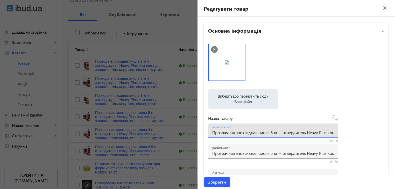
scroll to position [0, 99]
drag, startPoint x: 212, startPoint y: 134, endPoint x: 398, endPoint y: 134, distance: 186.5
paste input "ора епоксидна смола 5 кг + затверджувач Heavy Plus комплект для заливки стільни…"
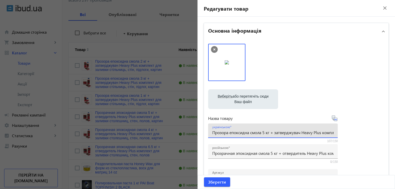
scroll to position [0, 90]
type input "Прозора епоксидна смола 5 кг + затверджувач Heavy Plus комплект для заливки сті…"
click at [215, 183] on span "Зберегти" at bounding box center [217, 183] width 18 height 6
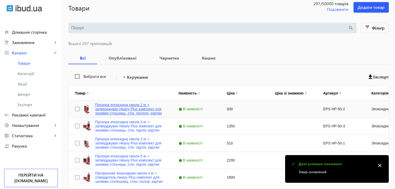
scroll to position [78, 0]
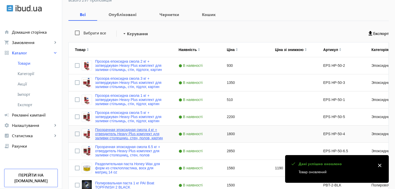
click at [109, 134] on link "Прозрачная эпоксидная смола 4 кг + отвердитель Heavy Plus комплект для заливки …" at bounding box center [130, 134] width 71 height 12
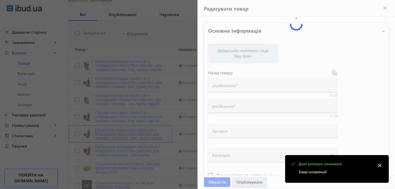
type input "Прозрачная эпоксидная смола 4 кг + отвердитель Heavy Plus комплект для заливки …"
type input "EPS HP-50-4"
type input "1800"
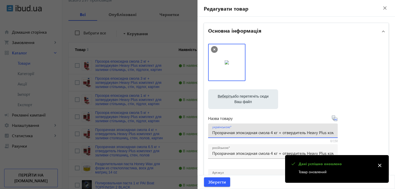
scroll to position [0, 99]
drag, startPoint x: 211, startPoint y: 133, endPoint x: 393, endPoint y: 127, distance: 181.9
click at [393, 127] on div "Редагувати товар close Основна інформація Виберіть або перетягніть сюди Ваш фай…" at bounding box center [297, 94] width 198 height 189
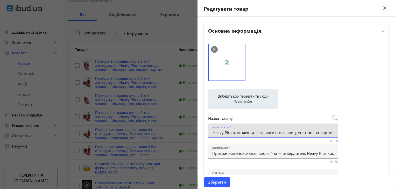
scroll to position [0, 0]
paste input "ора епоксидна смола 4 кг + затверджувач Heavy Plus комплект для заливки стільни…"
type input "Прозора епоксидна смола 4 кг + затверджувач Heavy Plus комплект для заливки сті…"
click at [219, 183] on span "Зберегти" at bounding box center [217, 183] width 18 height 6
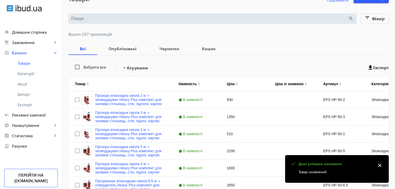
scroll to position [104, 0]
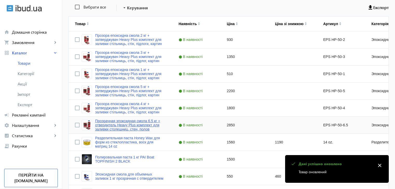
click at [117, 127] on link "Прозрачная эпоксидная смола 6.5 кг + отвердитель Heavy Plus комплект для заливк…" at bounding box center [130, 125] width 71 height 12
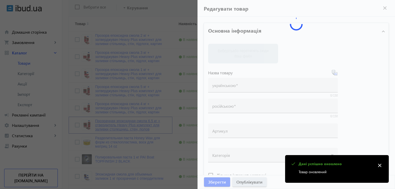
type input "Прозрачная эпоксидная смола 6.5 кг + отвердитель Heavy Plus комплект для заливк…"
type input "EPS HP-50-6.5"
type input "2850"
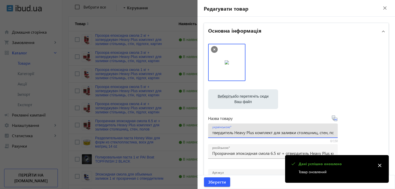
scroll to position [0, 87]
drag, startPoint x: 211, startPoint y: 133, endPoint x: 360, endPoint y: 132, distance: 148.4
click at [360, 132] on div "Виберіть або перетягніть сюди Ваш файл 2455668dcfda0440619051506355346-2a16361d…" at bounding box center [296, 141] width 176 height 194
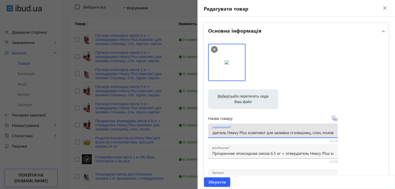
scroll to position [0, 0]
paste input "ора епоксидна смола 6,5 кг + затверджувач Heavy Plus комплект для заливки стіль…"
type input "Прозора епоксидна смола 6,5 кг + затверджувач Heavy Plus комплект для заливки с…"
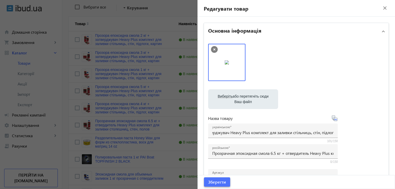
click at [222, 181] on span "Зберегти" at bounding box center [217, 183] width 18 height 6
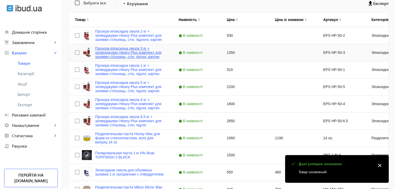
scroll to position [130, 0]
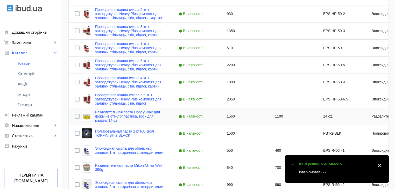
click at [113, 114] on link "Разделительная паста Honey Wax для форм из стеклопластика, воск для матриц 14 oz" at bounding box center [130, 116] width 71 height 12
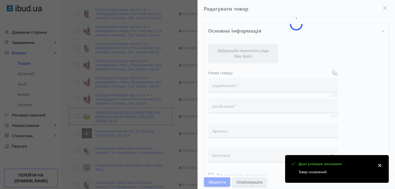
type input "Разделительная паста Honey Wax для форм из стеклопластика, воск для матриц 14 oz"
type input "14 oz."
type input "1560"
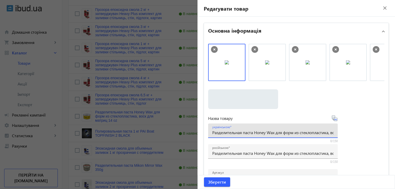
scroll to position [0, 42]
drag, startPoint x: 211, startPoint y: 134, endPoint x: 395, endPoint y: 134, distance: 183.7
click at [395, 134] on div "Редагувати товар close Основна інформація Виберіть або перетягніть сюди Ваш фай…" at bounding box center [297, 94] width 198 height 189
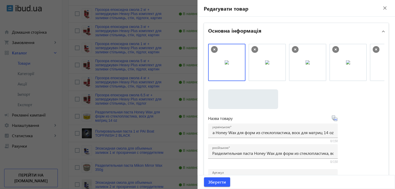
scroll to position [0, 0]
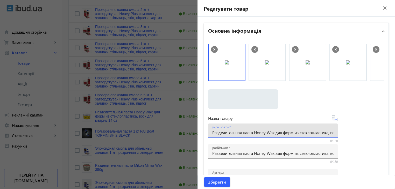
paste input "зділювальна паста Honey Wax для форм зі склопластику, віск для матриць"
type input "Розділювальна паста Honey Wax для форм зі склопластику, віск для матриць 14 oz"
click at [212, 184] on span "Зберегти" at bounding box center [217, 183] width 18 height 6
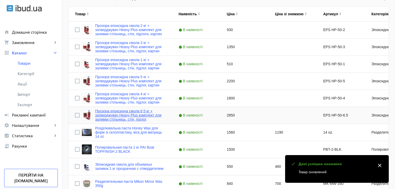
scroll to position [130, 0]
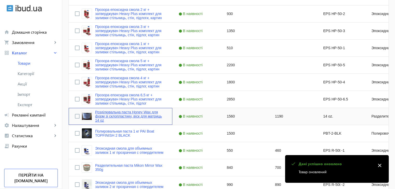
click at [119, 114] on link "Розділювальна паста Honey Wax для форм зі склопластику, віск для матриць 14 oz" at bounding box center [130, 116] width 71 height 12
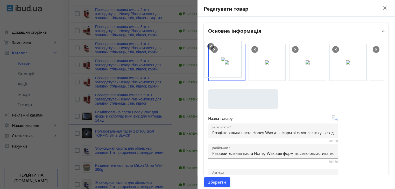
drag, startPoint x: 257, startPoint y: 68, endPoint x: 214, endPoint y: 65, distance: 42.7
drag, startPoint x: 291, startPoint y: 65, endPoint x: 212, endPoint y: 65, distance: 78.3
drag, startPoint x: 298, startPoint y: 68, endPoint x: 221, endPoint y: 70, distance: 77.3
click at [223, 184] on span "Зберегти" at bounding box center [217, 183] width 18 height 6
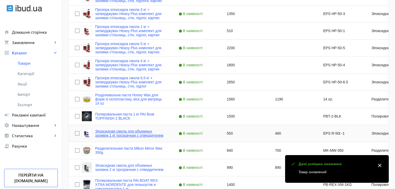
scroll to position [156, 0]
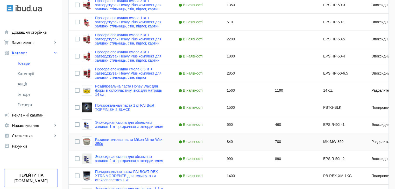
click at [137, 140] on link "Разделительная паста Mikon Mirror Wax 350g" at bounding box center [130, 142] width 71 height 8
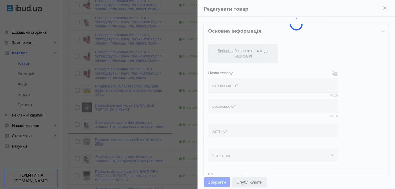
type input "Разделительная паста Mikon Mirror Wax 350g"
type input "MK-MW-350"
type input "840"
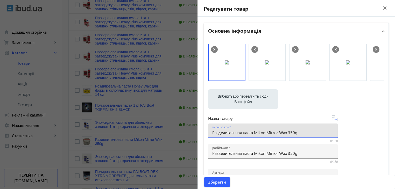
drag, startPoint x: 299, startPoint y: 132, endPoint x: 201, endPoint y: 133, distance: 98.1
paste input "зділювальна"
drag, startPoint x: 374, startPoint y: 68, endPoint x: 221, endPoint y: 71, distance: 153.4
drag, startPoint x: 334, startPoint y: 69, endPoint x: 302, endPoint y: 67, distance: 32.2
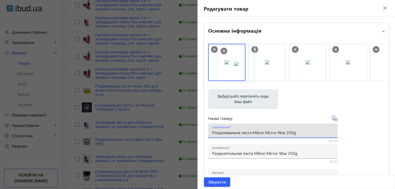
drag, startPoint x: 267, startPoint y: 66, endPoint x: 237, endPoint y: 67, distance: 29.6
drag, startPoint x: 308, startPoint y: 72, endPoint x: 226, endPoint y: 71, distance: 81.7
type input "Розділювальна паста Mikon Mirror Wax 350g"
click at [223, 181] on span "Зберегти" at bounding box center [217, 183] width 18 height 6
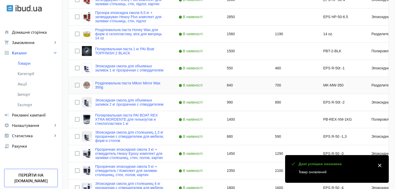
scroll to position [233, 0]
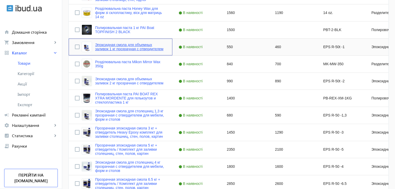
click at [112, 49] on link "Эпоксидная смола для объемных заливок 1 кг прозрачная с отвердителем" at bounding box center [130, 47] width 71 height 8
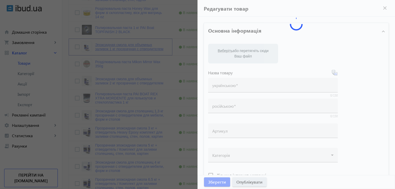
type input "Эпоксидная смола для объемных заливок 1 кг прозрачная с отвердителем"
type input "EPS R-50t -1"
type input "550"
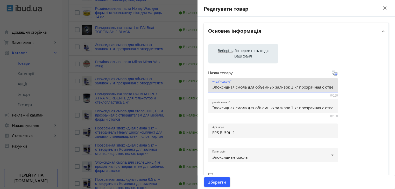
scroll to position [0, 21]
drag, startPoint x: 211, startPoint y: 88, endPoint x: 380, endPoint y: 85, distance: 168.7
click at [380, 85] on div "Виберіть або перетягніть сюди Ваш файл Назва товару українською Эпоксидная смол…" at bounding box center [296, 118] width 176 height 148
paste input "поксидна смола для об'ємних заливок 1 кг прозора з затверджувач"
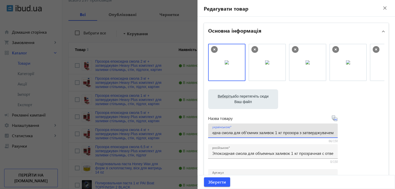
type input "Епоксидна смола для об'ємних заливок 1 кг прозора з затверджувачем"
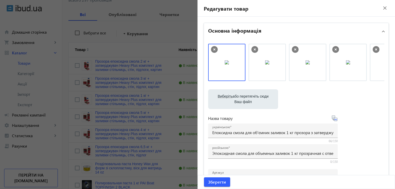
click at [383, 8] on mat-icon "close" at bounding box center [385, 8] width 8 height 8
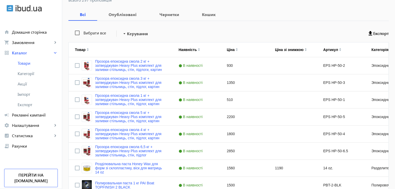
scroll to position [186, 0]
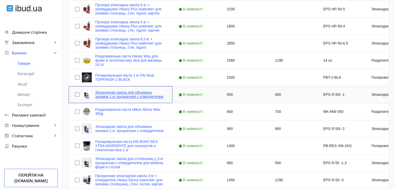
click at [106, 98] on link "Эпоксидная смола для объемных заливок 1 кг прозрачная с отвердителем" at bounding box center [130, 95] width 71 height 8
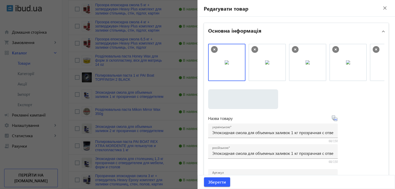
scroll to position [0, 230]
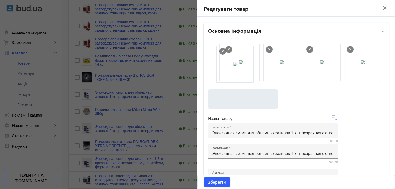
drag, startPoint x: 354, startPoint y: 69, endPoint x: 228, endPoint y: 70, distance: 126.1
click at [338, 83] on div at bounding box center [296, 65] width 176 height 43
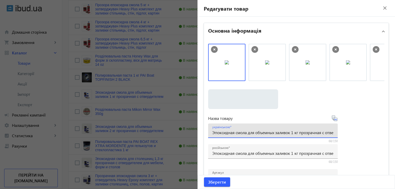
scroll to position [0, 21]
drag, startPoint x: 211, startPoint y: 134, endPoint x: 379, endPoint y: 129, distance: 168.2
click at [379, 129] on div "Виберіть або перетягніть сюди Ваш файл 2964668dd057ad67e64550877054704-3533e9d1…" at bounding box center [296, 141] width 176 height 194
paste input "поксидна смола для об'ємних заливок 1 кг прозора з затверджувач"
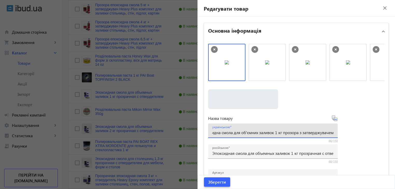
type input "Епоксидна смола для об'ємних заливок 1 кг прозора з затверджувачем"
click at [219, 182] on span "Зберегти" at bounding box center [217, 183] width 18 height 6
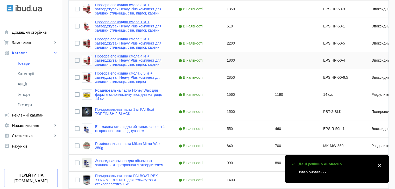
scroll to position [182, 0]
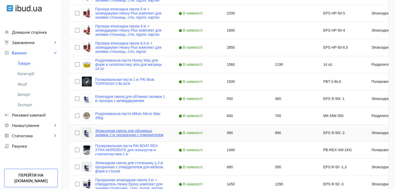
click at [114, 134] on link "Эпоксидная смола для объемных заливок 2 кг прозрачная с отвердителем" at bounding box center [130, 133] width 71 height 8
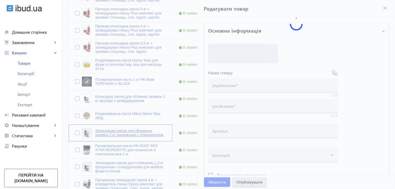
type input "Эпоксидная смола для объемных заливок 2 кг прозрачная с отвердителем"
type input "EPS R-50t -2"
type input "990"
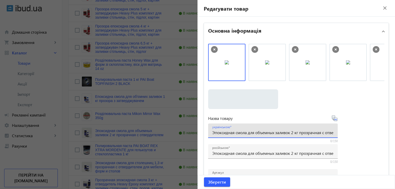
scroll to position [0, 21]
drag, startPoint x: 211, startPoint y: 134, endPoint x: 359, endPoint y: 128, distance: 148.2
click at [359, 128] on div "Виберіть або перетягніть сюди Ваш файл 2987168dd057b21d156379922745966-640167d3…" at bounding box center [296, 141] width 176 height 194
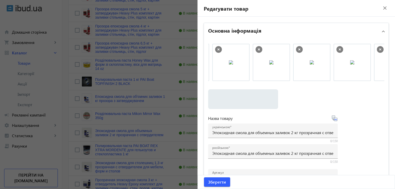
scroll to position [0, 230]
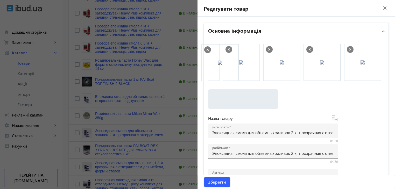
drag, startPoint x: 283, startPoint y: 72, endPoint x: 225, endPoint y: 72, distance: 58.6
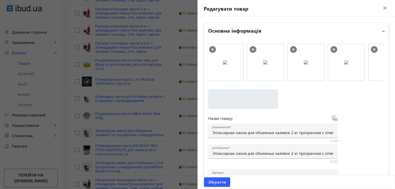
scroll to position [0, 0]
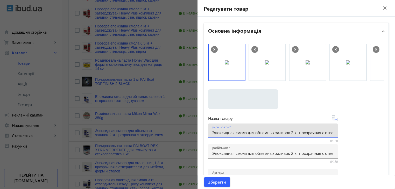
paste input "поксидна смола для об'ємних заливок 2 кг прозора з затверджувач"
type input "Епоксидна смола для об'ємних заливок 2 кг прозора з затверджувачем"
click at [219, 183] on span "Зберегти" at bounding box center [217, 183] width 18 height 6
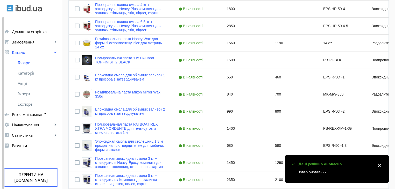
scroll to position [233, 0]
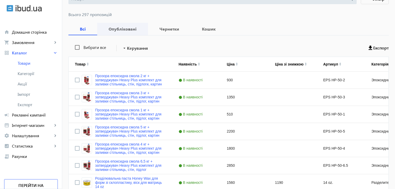
scroll to position [104, 0]
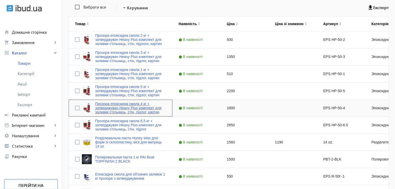
click at [123, 110] on link "Прозора епоксидна смола 4 кг + затверджувач Heavy Plus комплект для заливки сті…" at bounding box center [130, 108] width 71 height 12
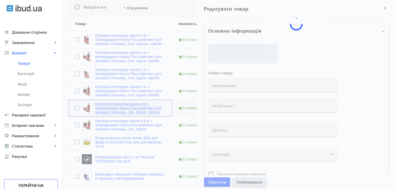
type input "Прозора епоксидна смола 4 кг + затверджувач Heavy Plus комплект для заливки сті…"
type input "Прозрачная эпоксидная смола 4 кг + отвердитель Heavy Plus комплект для заливки …"
type input "EPS HP-50-4"
type input "1800"
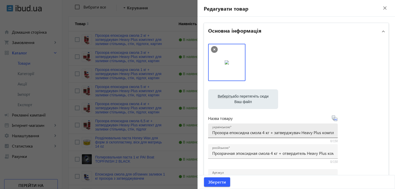
click at [210, 133] on div "українською Прозора епоксидна смола 4 кг + затверджувач Heavy Plus комплект для…" at bounding box center [273, 131] width 130 height 15
click at [217, 133] on input "Прозора епоксидна смола 4 кг + затверджувач Heavy Plus комплект для заливки сті…" at bounding box center [272, 132] width 121 height 5
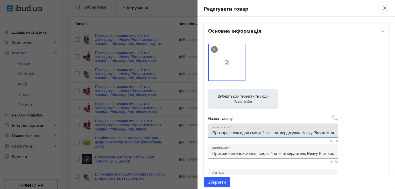
drag, startPoint x: 220, startPoint y: 134, endPoint x: 195, endPoint y: 134, distance: 24.6
click at [212, 134] on input "Прозора епоксидна смола 4 кг + затверджувач Heavy Plus комплект для заливки сті…" at bounding box center [272, 132] width 121 height 5
click at [216, 181] on span "Зберегти" at bounding box center [217, 183] width 18 height 6
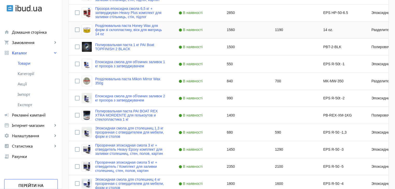
scroll to position [259, 0]
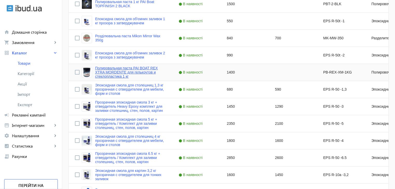
click at [122, 73] on link "Полировальная паста PAI BOAT REX XTRA MORDENTE для гелькоутов и стеклопластика …" at bounding box center [130, 72] width 71 height 12
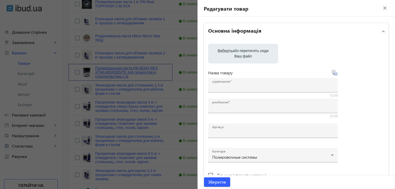
type input "Полировальная паста PAI BOAT REX XTRA MORDENTE для гелькоутов и стеклопластика …"
type input "PB-REX-XM-1KG"
type input "1400"
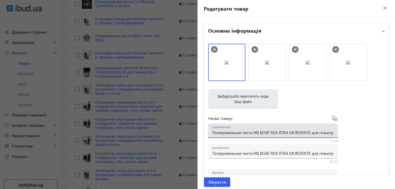
drag, startPoint x: 211, startPoint y: 132, endPoint x: 341, endPoint y: 134, distance: 130.3
click at [341, 134] on div "Виберіть або перетягніть сюди Ваш файл 2987168dd0579d195d3905559848925-b9e2a29e…" at bounding box center [296, 141] width 176 height 194
drag, startPoint x: 212, startPoint y: 134, endPoint x: 382, endPoint y: 133, distance: 170.5
click at [382, 133] on div "Виберіть або перетягніть сюди Ваш файл 2987168dd0579d195d3905559848925-b9e2a29e…" at bounding box center [296, 141] width 185 height 202
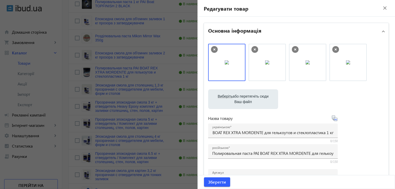
scroll to position [0, 0]
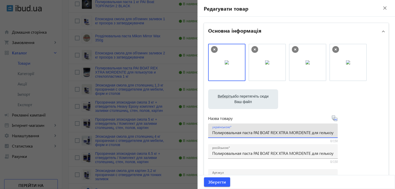
paste input "ірувальна паста PAI BOAT REX XTRA MORDENTE для гелькоутів і склопластику"
type input "Полірувальна паста PAI BOAT REX XTRA MORDENTE для гелькоутів і склопластику 1 кг"
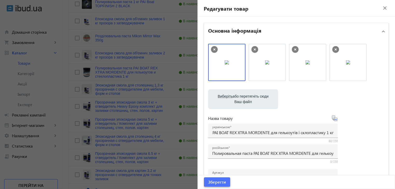
click at [216, 182] on span "Зберегти" at bounding box center [217, 183] width 18 height 6
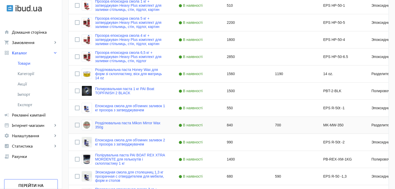
scroll to position [233, 0]
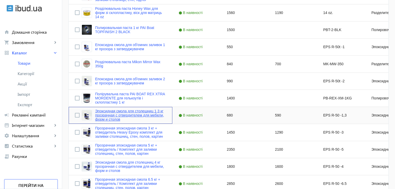
click at [133, 114] on link "Эпоксидная смола для столешниц 1,3 кг прозрачная с отвердителем для мебели, фор…" at bounding box center [130, 115] width 71 height 12
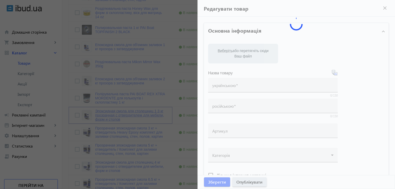
type input "Эпоксидная смола для столешниц 1,3 кг прозрачная с отвердителем для мебели, фор…"
type input "EPS R-50 -1,3"
type input "680"
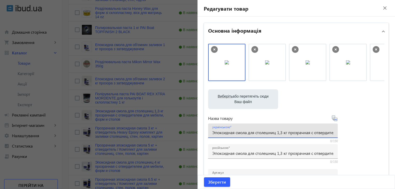
scroll to position [0, 63]
drag, startPoint x: 211, startPoint y: 133, endPoint x: 379, endPoint y: 132, distance: 168.4
click at [379, 132] on div "Виберіть або перетягніть сюди Ваш файл 2964768dd057de587a0510609175679-89fae531…" at bounding box center [296, 141] width 176 height 194
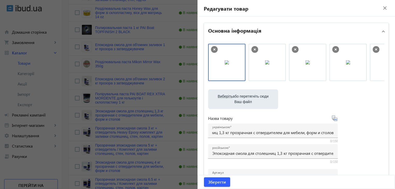
scroll to position [0, 0]
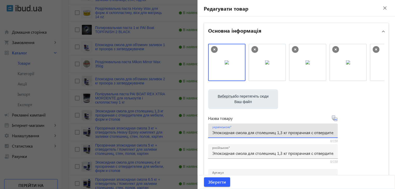
paste input "поксидна смола для стільниць 1,3 кг прозора з затверджувачем для меблів, форм і…"
type input "Епоксидна смола для стільниць 1,3 кг прозора з затверджувачем для меблів, форм …"
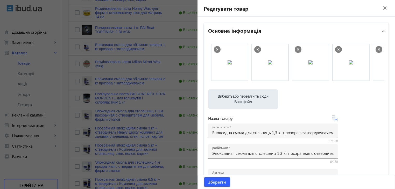
scroll to position [0, 189]
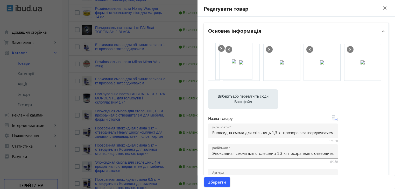
drag, startPoint x: 363, startPoint y: 68, endPoint x: 237, endPoint y: 67, distance: 126.1
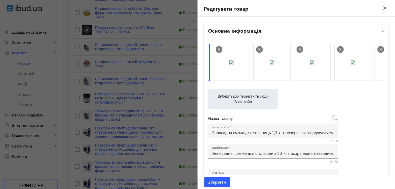
scroll to position [0, 0]
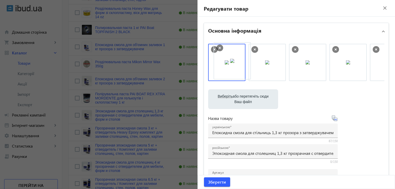
drag, startPoint x: 259, startPoint y: 74, endPoint x: 225, endPoint y: 73, distance: 34.0
click at [212, 184] on span "Зберегти" at bounding box center [217, 183] width 18 height 6
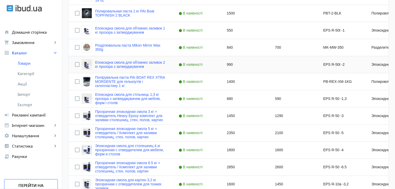
scroll to position [259, 0]
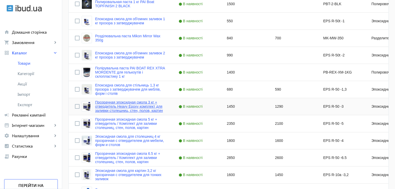
click at [116, 108] on link "Прозрачная эпоксидная смола 3 кг + отвердитель Heavy Epoxy комплект для заливки…" at bounding box center [130, 106] width 71 height 12
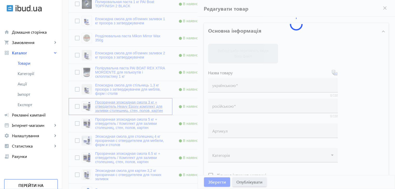
type input "Прозрачная эпоксидная смола 3 кг + отвердитель Heavy Epoxy комплект для заливки…"
type input "EPS R-50 -3"
type input "1450"
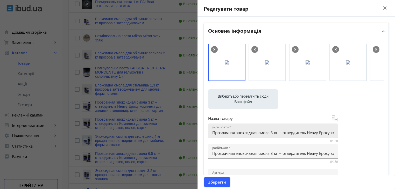
click at [210, 133] on div "українською Прозрачная эпоксидная смола 3 кг + отвердитель Heavy Epoxy комплект…" at bounding box center [273, 131] width 130 height 15
drag, startPoint x: 314, startPoint y: 134, endPoint x: 340, endPoint y: 134, distance: 25.9
click at [340, 134] on div "Виберіть або перетягніть сюди Ваш файл 2880968dd057b5a5273250273451882-3513d024…" at bounding box center [296, 141] width 176 height 194
click at [332, 133] on input "Прозрачная эпоксидная смола 3 кг + отвердитель Heavy Epoxy комплект для заливки…" at bounding box center [272, 132] width 121 height 5
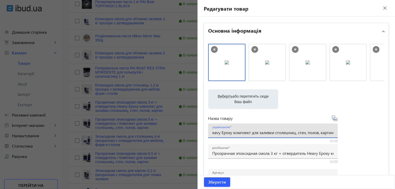
scroll to position [0, 0]
drag, startPoint x: 332, startPoint y: 133, endPoint x: 160, endPoint y: 127, distance: 171.9
click at [160, 127] on mat-sidenav-container "arrow_back Товари 297 /50000 товарів Подовжити Додати товар search filter_list …" at bounding box center [228, 98] width 333 height 682
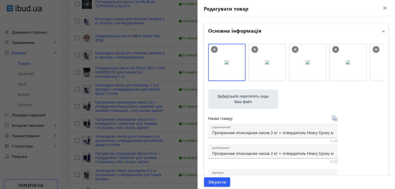
scroll to position [0, 149]
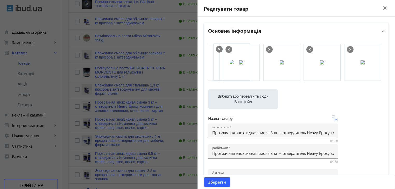
drag, startPoint x: 326, startPoint y: 68, endPoint x: 232, endPoint y: 68, distance: 93.7
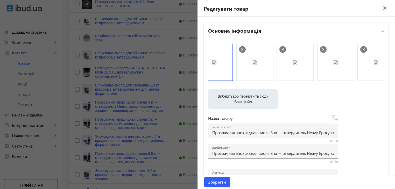
scroll to position [0, 0]
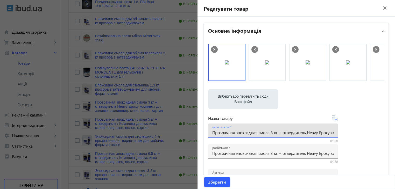
paste input "ора епоксидна смола 3 кг + затверджувач Heavy Epoxy комплект для заливки стільн…"
type input "Прозора епоксидна смола 3 кг + затверджувач Heavy Epoxy комплект для заливки ст…"
click at [214, 183] on span "Зберегти" at bounding box center [217, 183] width 18 height 6
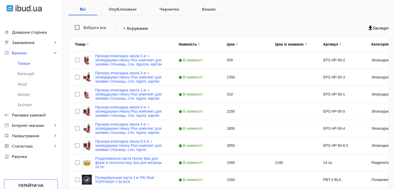
scroll to position [52, 0]
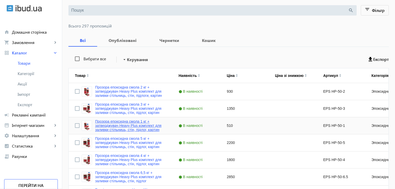
click at [126, 126] on link "Прозора епоксидна смола 1 кг + затверджувач Heavy Plus комплект для заливки сті…" at bounding box center [130, 126] width 71 height 12
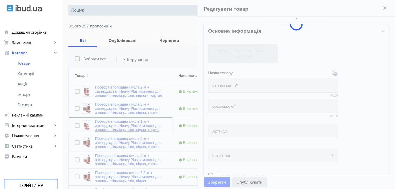
type input "Прозора епоксидна смола 1 кг + затверджувач Heavy Plus комплект для заливки сті…"
type input "Прозрачная эпоксидная смола 1 кг + отвердитель Heavy Plus комплект для заливки …"
type input "EPS HP-50-1"
type input "510"
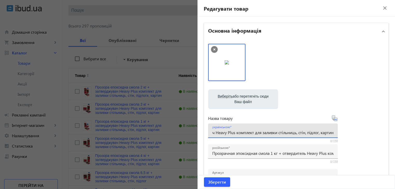
scroll to position [0, 90]
drag, startPoint x: 211, startPoint y: 135, endPoint x: 343, endPoint y: 133, distance: 132.1
click at [343, 133] on div "Виберіть або перетягніть сюди Ваш файл 2455368dcfda0449e87922002268730-eeb08c17…" at bounding box center [296, 141] width 176 height 194
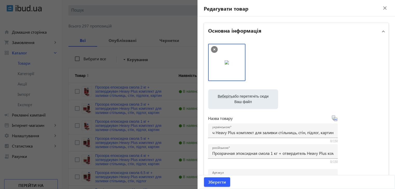
scroll to position [0, 0]
click at [217, 185] on span "Зберегти" at bounding box center [217, 183] width 18 height 6
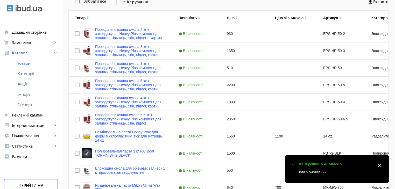
scroll to position [130, 0]
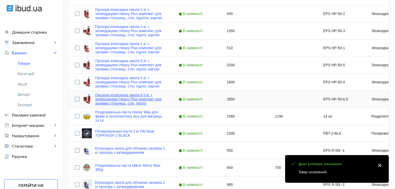
click at [125, 103] on link "Прозора епоксидна смола 6,5 кг + затверджувач Heavy Plus комплект для заливки с…" at bounding box center [130, 99] width 71 height 12
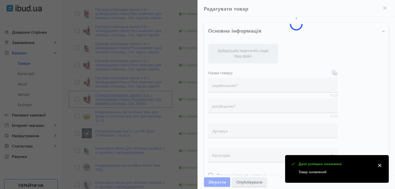
type input "Прозора епоксидна смола 6,5 кг + затверджувач Heavy Plus комплект для заливки с…"
type input "Прозрачная эпоксидная смола 6.5 кг + отвердитель Heavy Plus комплект для заливк…"
type input "EPS HP-50-6.5"
type input "2850"
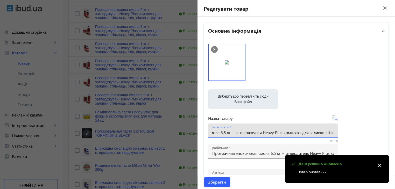
scroll to position [0, 78]
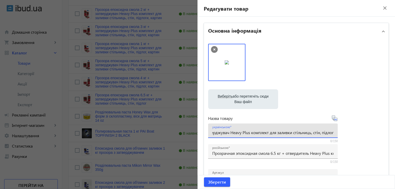
drag, startPoint x: 212, startPoint y: 133, endPoint x: 351, endPoint y: 130, distance: 139.1
click at [351, 130] on div "Виберіть або перетягніть сюди Ваш файл 2455668dcfda0440619051506355346-2a16361d…" at bounding box center [296, 141] width 176 height 194
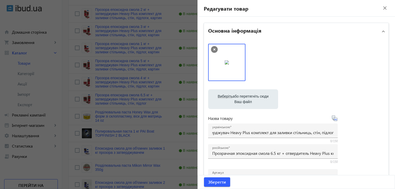
click at [383, 9] on mat-icon "close" at bounding box center [385, 8] width 8 height 8
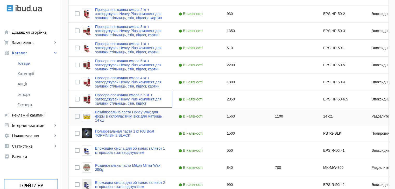
scroll to position [156, 0]
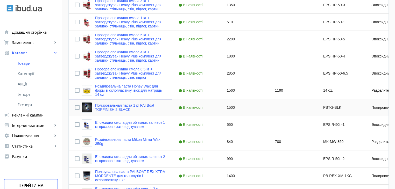
click at [121, 107] on link "Полировальная паста 1 кг PAI Boat TOPFINISH 2 BLACK" at bounding box center [130, 108] width 71 height 8
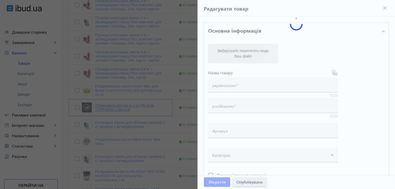
type input "Полировальная паста 1 кг PAI Boat TOPFINISH 2 BLACK"
type input "PBT-2-BLK"
type input "1500"
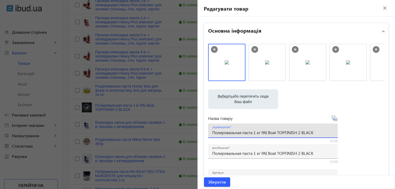
drag, startPoint x: 314, startPoint y: 133, endPoint x: 201, endPoint y: 130, distance: 112.9
drag, startPoint x: 225, startPoint y: 131, endPoint x: 182, endPoint y: 131, distance: 43.3
paste input "олірувальна паста 1 кг PAI Boat TOPFINISH 2 BLACK"
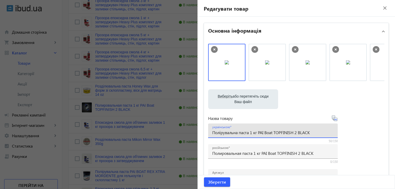
type input "Полірувальна паста 1 кг PAI Boat TOPFINISH 2 BLACK"
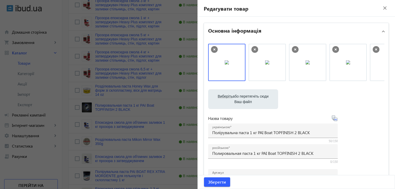
scroll to position [0, 27]
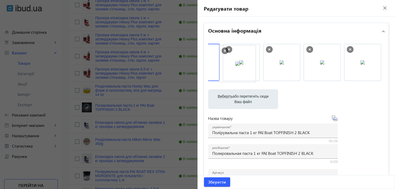
drag, startPoint x: 358, startPoint y: 66, endPoint x: 243, endPoint y: 68, distance: 115.2
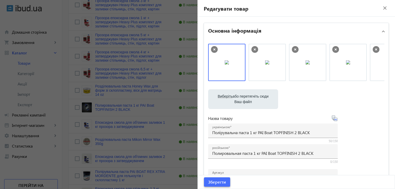
click at [213, 181] on span "Зберегти" at bounding box center [217, 183] width 18 height 6
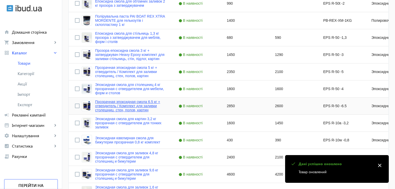
scroll to position [285, 0]
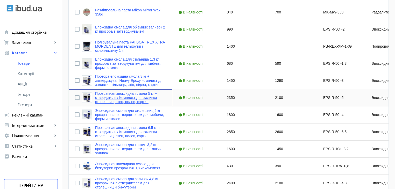
click at [110, 95] on link "Прозрачная эпоксидная смола 5 кг + отвердитель / Комплект для заливки столешниц…" at bounding box center [130, 98] width 71 height 12
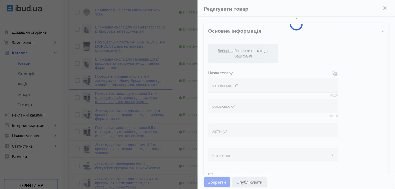
type input "Прозрачная эпоксидная смола 5 кг + отвердитель / Комплект для заливки столешниц…"
type input "EPS R-50 -5"
type input "2350"
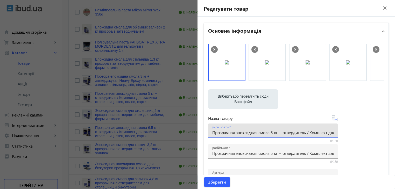
scroll to position [0, 81]
drag, startPoint x: 212, startPoint y: 134, endPoint x: 381, endPoint y: 131, distance: 169.7
click at [381, 131] on div "Виберіть або перетягніть сюди Ваш файл 2880968dd057d3104c0690659732375-375e9a02…" at bounding box center [296, 141] width 176 height 194
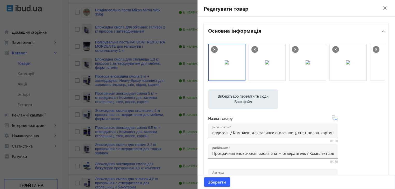
scroll to position [0, 0]
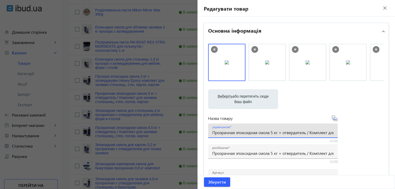
paste input "ора епоксидна смола 5 кг + затверджувач / Комплект для заливки стільниць, стін,…"
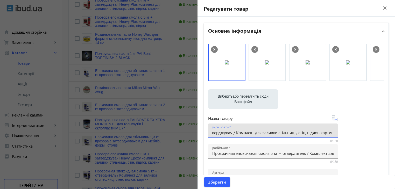
scroll to position [182, 0]
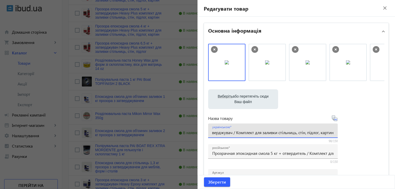
type input "Прозора епоксидна смола 5 кг + затверджувач / Комплект для заливки стільниць, с…"
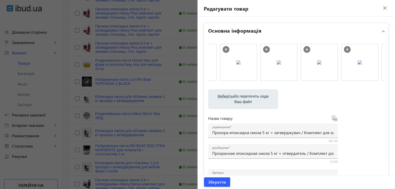
scroll to position [0, 189]
drag, startPoint x: 308, startPoint y: 69, endPoint x: 225, endPoint y: 68, distance: 83.3
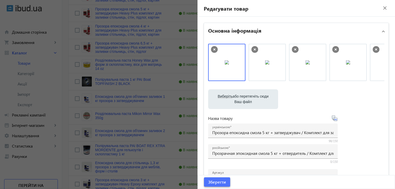
click at [217, 184] on span "Зберегти" at bounding box center [217, 183] width 18 height 6
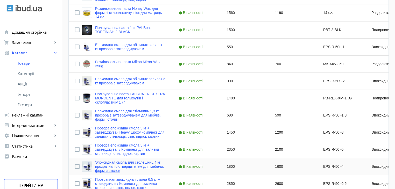
scroll to position [259, 0]
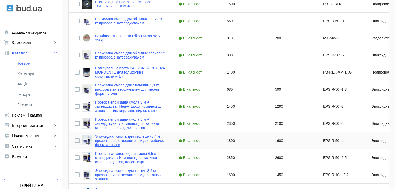
click at [115, 142] on link "Эпоксидная смола для столешниц 4 кг прозрачная с отвердителем для мебели, форм …" at bounding box center [130, 141] width 71 height 12
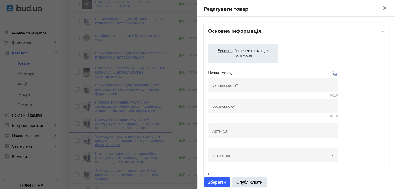
type input "Епоксидна смола для стільниць 4 кг прозора з затверджувачем для меблів, форм і …"
type input "Эпоксидная смола для столешниц 4 кг прозрачная с отвердителем для мебели, форм …"
type input "EPS R-50 -4"
type input "1800"
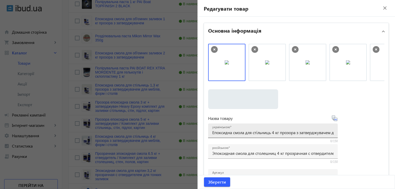
drag, startPoint x: 211, startPoint y: 133, endPoint x: 331, endPoint y: 133, distance: 119.9
click at [331, 133] on div "українською Епоксидна смола для стільниць 4 кг прозора з затверджувачем для меб…" at bounding box center [273, 131] width 130 height 15
drag, startPoint x: 222, startPoint y: 133, endPoint x: 267, endPoint y: 133, distance: 44.9
click at [267, 133] on input "Епоксидна смола для стільниць 4 кг прозора з затверджувачем для меблів, форм і …" at bounding box center [272, 132] width 121 height 5
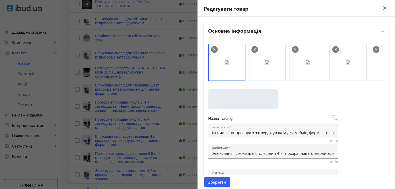
scroll to position [0, 0]
click at [382, 8] on mat-icon "close" at bounding box center [385, 8] width 8 height 8
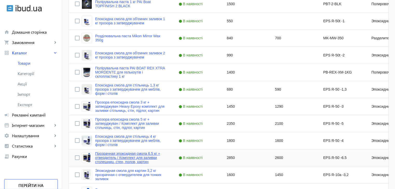
click at [107, 158] on link "Прозрачная эпоксидная смола 6.5 кг + отвердитель / Комплект для заливки столешн…" at bounding box center [130, 158] width 71 height 12
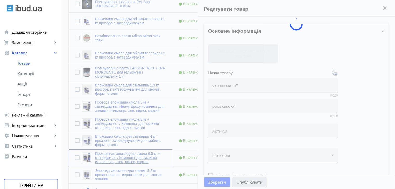
type input "Прозора епоксидна смола 6.5 кг + затверджувач Heavy Epoxy Комплект для заливки …"
type input "Прозрачная эпоксидная смола 6.5 кг + отвердитель / Комплект для заливки столешн…"
type input "EPS R-50 -6.5"
type input "2850"
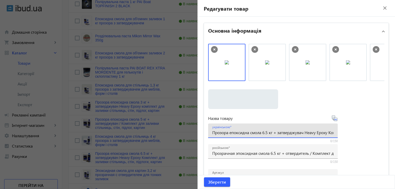
scroll to position [0, 100]
drag, startPoint x: 211, startPoint y: 133, endPoint x: 350, endPoint y: 132, distance: 138.5
click at [350, 132] on div "Виберіть або перетягніть сюди Ваш файл 2964668dd057d1d5f97555201488318-203ea0a6…" at bounding box center [296, 141] width 176 height 194
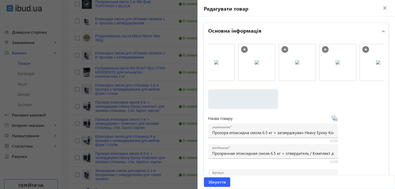
scroll to position [0, 230]
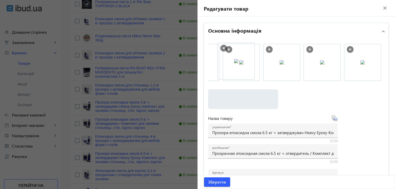
drag, startPoint x: 363, startPoint y: 70, endPoint x: 239, endPoint y: 68, distance: 123.8
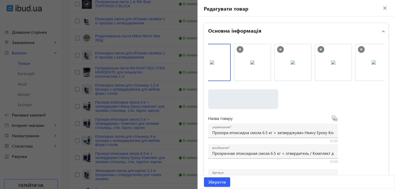
scroll to position [0, 0]
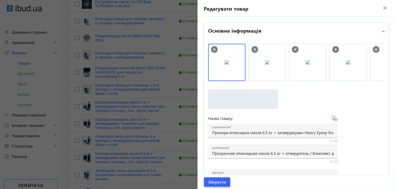
click at [218, 180] on span "Зберегти" at bounding box center [217, 183] width 18 height 6
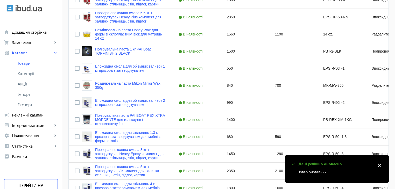
scroll to position [285, 0]
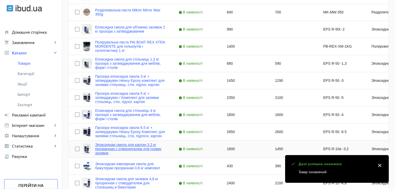
click at [105, 147] on link "Эпоксидная смола для картин 3,2 кг прозрачная с отвердителем для тонких заливок" at bounding box center [130, 149] width 71 height 12
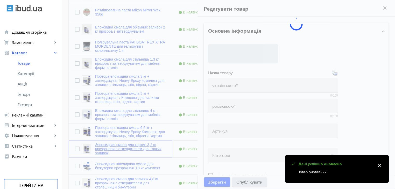
type input "Епоксидна смола для картин 3,2 кг прозора з затверджувачем для тонких заливок"
type input "Эпоксидная смола для картин 3,2 кг прозрачная с отвердителем для тонких заливок"
type input "EPS R-10a -3,2"
type input "1600"
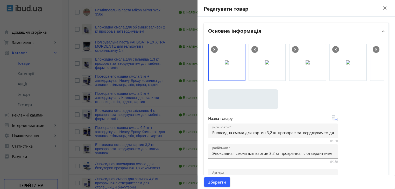
click at [382, 8] on mat-icon "close" at bounding box center [385, 8] width 8 height 8
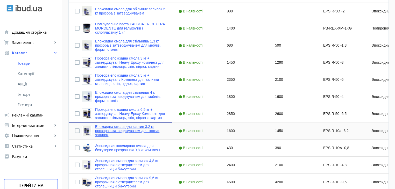
scroll to position [311, 0]
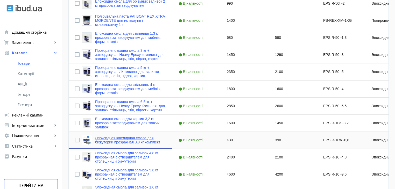
click at [111, 140] on link "Эпоксидная ювелирная смола для бижутерии прозрачная 0,8 кг комплект" at bounding box center [130, 140] width 71 height 8
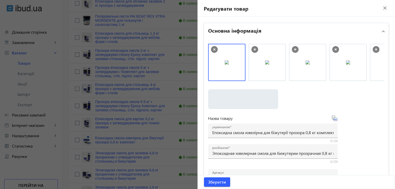
click at [381, 9] on mat-icon "close" at bounding box center [385, 8] width 8 height 8
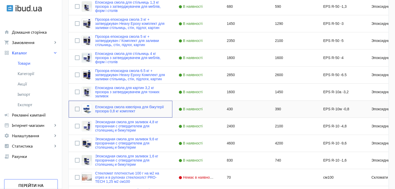
scroll to position [363, 0]
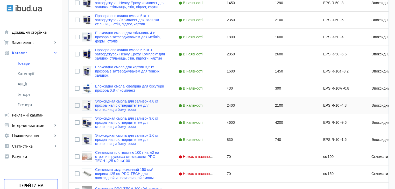
click at [108, 107] on link "Эпоксидная смола для заливок 4,8 кг прозрачная с отвердителем для столешниц и б…" at bounding box center [130, 105] width 71 height 12
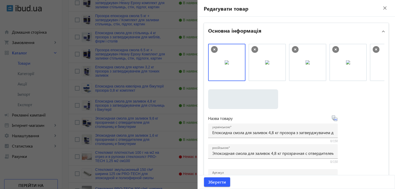
click at [381, 9] on mat-icon "close" at bounding box center [385, 8] width 8 height 8
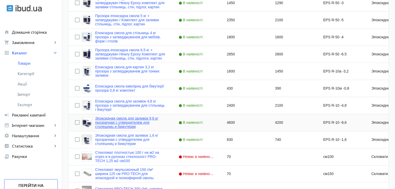
click at [121, 123] on link "Эпоксидная смола для заливок 9,6 кг прозрачная с отвердителем для столешниц и б…" at bounding box center [130, 122] width 71 height 12
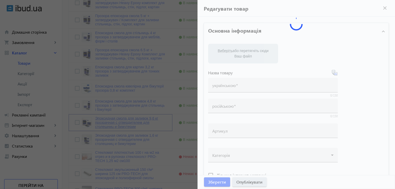
type input "Епоксидна смола для заливок 9,6 кг прозора з затверджувачем для стільниць і біж…"
type input "Эпоксидная смола для заливок 9,6 кг прозрачная с отвердителем для столешниц и б…"
type input "EPS R-10 -9,6"
type input "4600"
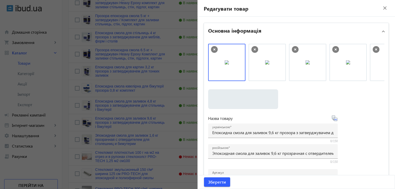
click at [381, 9] on mat-icon "close" at bounding box center [385, 8] width 8 height 8
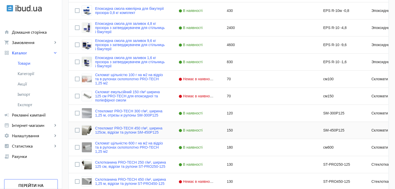
scroll to position [467, 0]
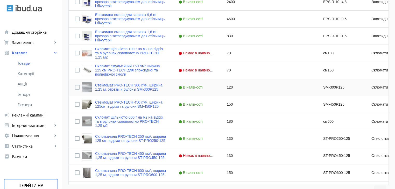
click at [108, 88] on link "Стекломат PRO-TECH 300 г/м², ширина 1,25 м, отрезы и рулоны SM-300P125" at bounding box center [130, 87] width 71 height 8
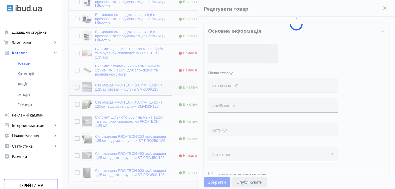
type input "Стекломат PRO-TECH 300 г/м², ширина 1,25 м, отрезы и рулоны SM-300P125"
type input "Стекломат PRO-TECH 300 г/м², ширина 1,25 м, відрізи та рулони SM-300P125"
type input "SM-300P125"
type input "120"
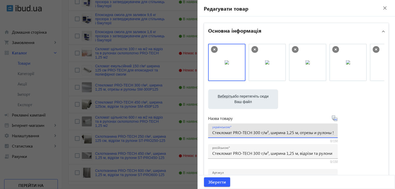
scroll to position [0, 24]
drag, startPoint x: 211, startPoint y: 135, endPoint x: 370, endPoint y: 139, distance: 159.1
click at [370, 139] on div "Виберіть або перетягніть сюди Ваш файл 2880968dd057ef141a4535039673490-a781f19b…" at bounding box center [296, 141] width 176 height 194
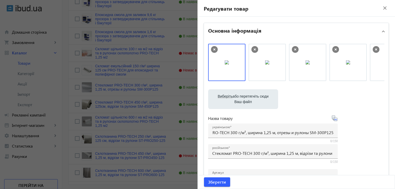
scroll to position [0, 0]
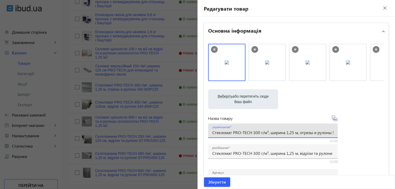
paste input "кломат PRO-TECH 300 г/м², ширина 1,25 м, відрізи та рулони"
type input "Скломат PRO-TECH 300 г/м², ширина 1,25 м, відрізи та рулони SM-300P125"
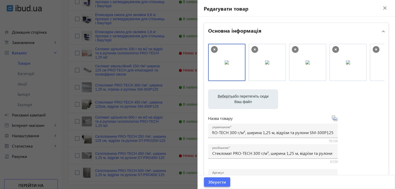
click at [209, 182] on span "Зберегти" at bounding box center [217, 183] width 18 height 6
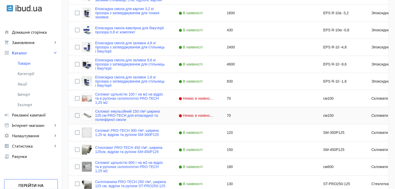
scroll to position [441, 0]
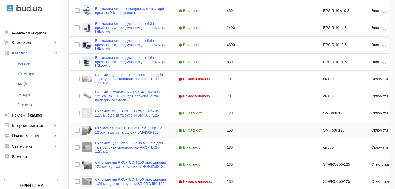
click at [114, 132] on link "Стекломат PRO-TECH 450 г/м², ширина 125см, відрізи та рулони SM-450P125" at bounding box center [130, 130] width 71 height 8
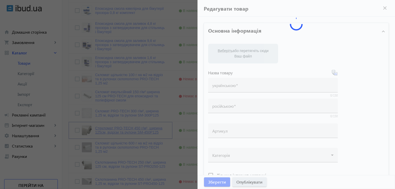
type input "Стекломат PRO-TECH 450 г/м², ширина 125см, відрізи та рулони SM-450P125"
type input "Стекломат PRO-TECH 450 г/м², ширина 125см, отрезы и рулоны SM-450P125"
type input "SM-450P125"
type input "150"
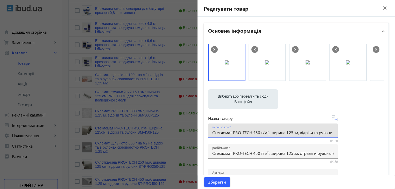
drag, startPoint x: 213, startPoint y: 133, endPoint x: 300, endPoint y: 134, distance: 87.4
click at [300, 134] on input "Стекломат PRO-TECH 450 г/м², ширина 125см, відрізи та рулони SM-450P125" at bounding box center [272, 132] width 121 height 5
click at [215, 132] on input "Стекломат PRO-TECH 450 г/м², ширина 125см, відрізи та рулони SM-450P125" at bounding box center [272, 132] width 121 height 5
drag, startPoint x: 211, startPoint y: 132, endPoint x: 324, endPoint y: 131, distance: 113.1
click at [324, 131] on div "українською Стекломат PRO-TECH 450 г/м², ширина 125см, відрізи та рулони SM-450…" at bounding box center [273, 131] width 130 height 15
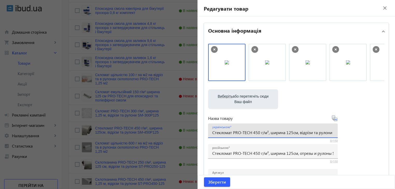
click at [214, 134] on input "Стекломат PRO-TECH 450 г/м², ширина 125см, відрізи та рулони SM-450P125" at bounding box center [272, 132] width 121 height 5
drag, startPoint x: 212, startPoint y: 134, endPoint x: 356, endPoint y: 133, distance: 144.2
click at [356, 133] on div "Виберіть або перетягніть сюди Ваш файл 2964768dd057f489592205736735983-b7da94d4…" at bounding box center [296, 141] width 176 height 194
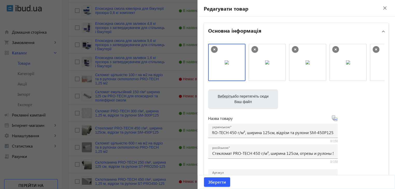
scroll to position [0, 0]
click at [382, 8] on mat-icon "close" at bounding box center [385, 8] width 8 height 8
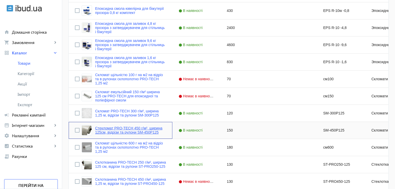
click at [127, 129] on link "Стекломат PRO-TECH 450 г/м², ширина 125см, відрізи та рулони SM-450P125" at bounding box center [130, 130] width 71 height 8
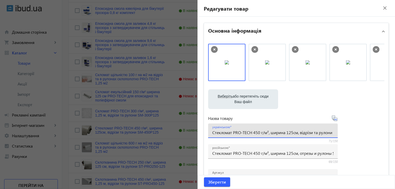
click at [212, 133] on input "Стекломат PRO-TECH 450 г/м², ширина 125см, відрізи та рулони SM-450P125" at bounding box center [272, 132] width 121 height 5
drag, startPoint x: 211, startPoint y: 134, endPoint x: 398, endPoint y: 134, distance: 187.0
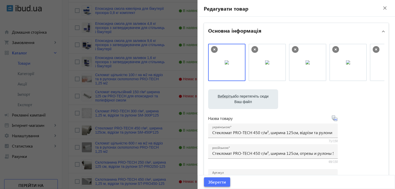
click at [215, 181] on span "Зберегти" at bounding box center [217, 183] width 18 height 6
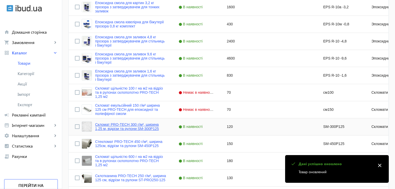
scroll to position [467, 0]
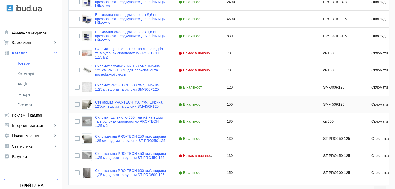
click at [115, 108] on link "Стекломат PRO-TECH 450 г/м², ширина 125см, відрізи та рулони SM-450P125" at bounding box center [130, 104] width 71 height 8
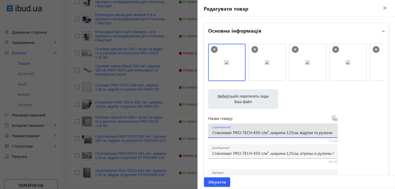
scroll to position [0, 25]
drag, startPoint x: 211, startPoint y: 134, endPoint x: 375, endPoint y: 132, distance: 164.5
click at [375, 132] on div "Виберіть або перетягніть сюди Ваш файл 2964768dd057f489592205736735983-b7da94d4…" at bounding box center [296, 141] width 176 height 194
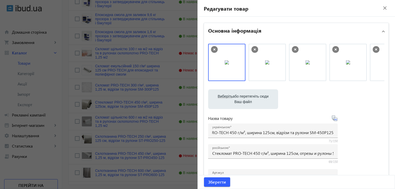
scroll to position [0, 0]
click at [381, 7] on mat-icon "close" at bounding box center [385, 8] width 8 height 8
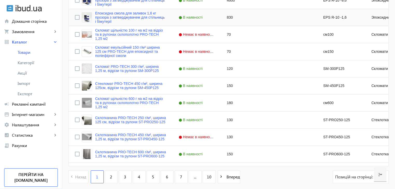
scroll to position [493, 0]
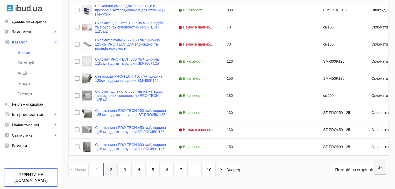
click at [112, 167] on link "2" at bounding box center [111, 169] width 13 height 13
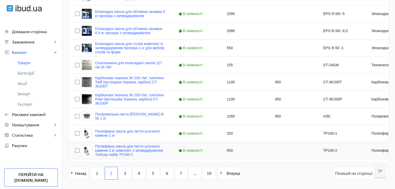
scroll to position [509, 0]
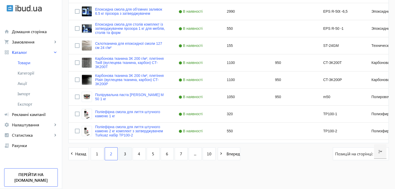
click at [120, 157] on link "3" at bounding box center [125, 154] width 13 height 13
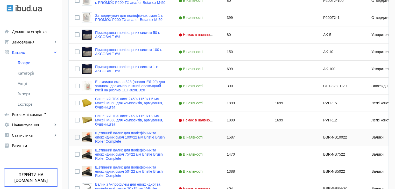
scroll to position [509, 0]
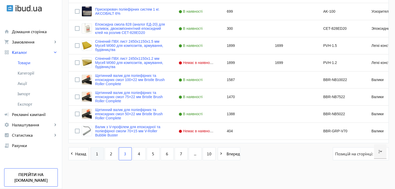
click at [96, 154] on link "1" at bounding box center [97, 154] width 13 height 13
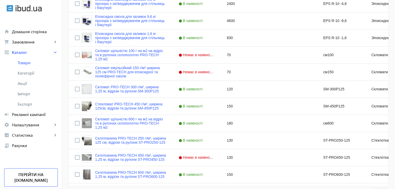
scroll to position [509, 0]
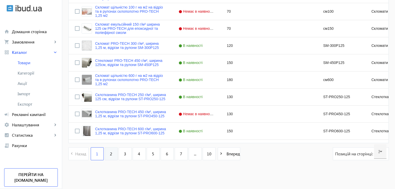
click at [106, 158] on link "2" at bounding box center [111, 154] width 13 height 13
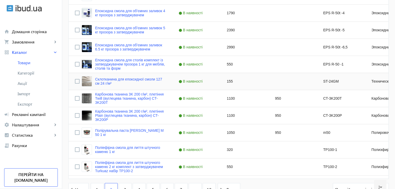
scroll to position [509, 0]
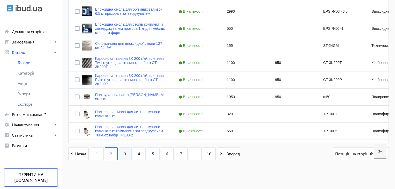
click at [126, 156] on link "3" at bounding box center [125, 154] width 13 height 13
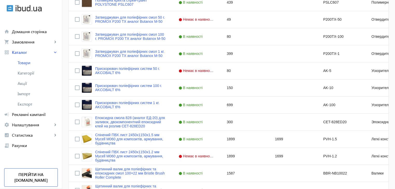
scroll to position [509, 0]
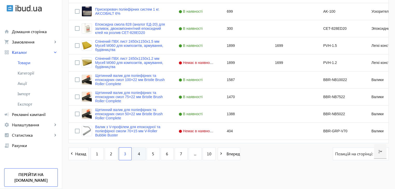
click at [133, 155] on link "4" at bounding box center [139, 154] width 13 height 13
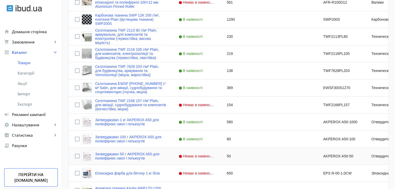
scroll to position [509, 0]
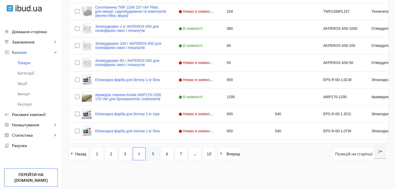
click at [151, 154] on link "5" at bounding box center [153, 154] width 13 height 13
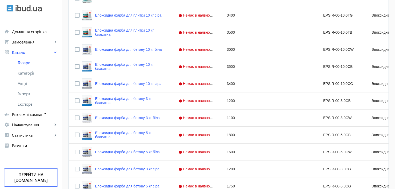
scroll to position [259, 0]
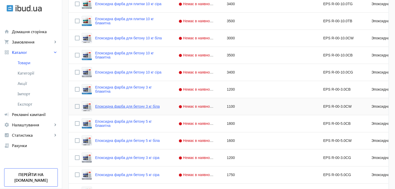
click at [118, 108] on link "Епоксидна фарба для бетону 3 кг біла" at bounding box center [127, 107] width 65 height 4
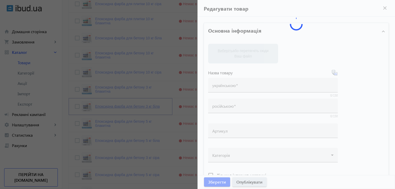
type input "Епоксидна фарба для бетону 3 кг біла"
type input "Эпоксидная краска для бетона 3 кг белая"
type input "EPS R-00-3.0СW"
type input "1100"
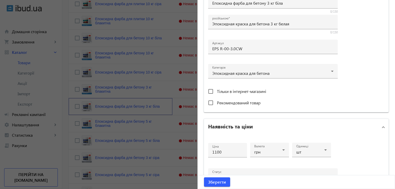
scroll to position [208, 0]
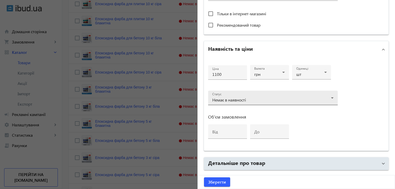
click at [234, 98] on span "Немає в наявності" at bounding box center [229, 99] width 34 height 5
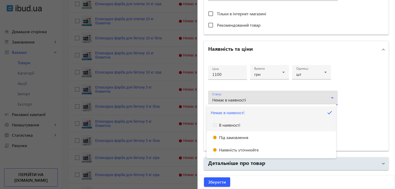
click at [230, 125] on span "В наявності" at bounding box center [229, 125] width 21 height 4
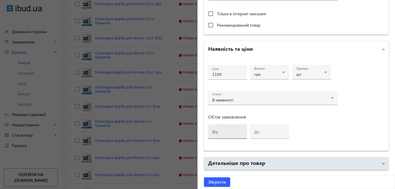
click at [215, 130] on mat-label "від" at bounding box center [215, 131] width 6 height 5
click at [215, 131] on input "від" at bounding box center [227, 133] width 31 height 5
click at [263, 116] on h3 "Об'єм замовлення" at bounding box center [273, 117] width 130 height 4
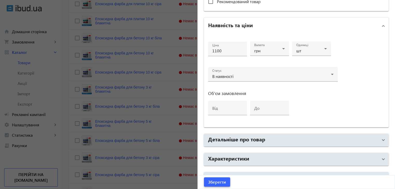
scroll to position [242, 0]
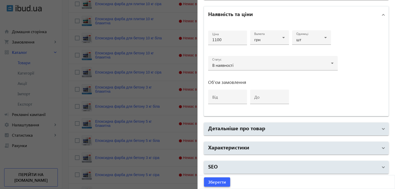
click at [215, 182] on span "Зберегти" at bounding box center [217, 183] width 18 height 6
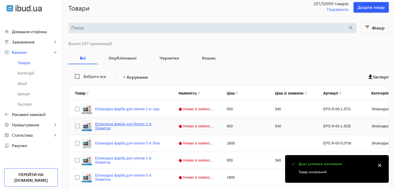
scroll to position [52, 0]
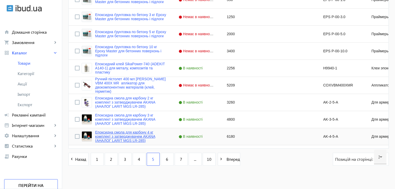
scroll to position [509, 0]
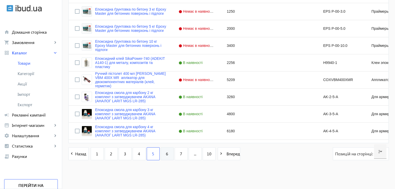
click at [165, 154] on link "6" at bounding box center [167, 154] width 13 height 13
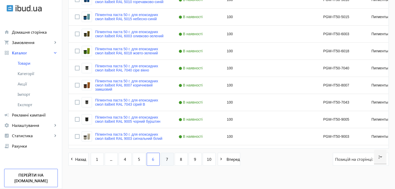
scroll to position [509, 0]
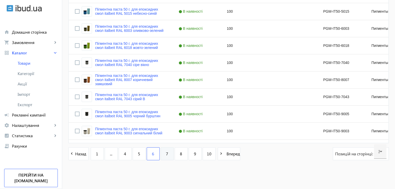
click at [166, 155] on span "7" at bounding box center [167, 154] width 2 height 6
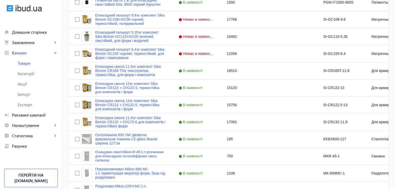
scroll to position [509, 0]
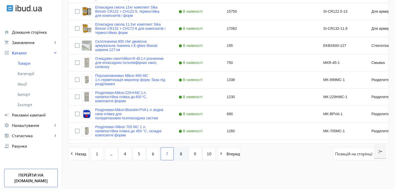
click at [177, 157] on link "8" at bounding box center [181, 154] width 13 height 13
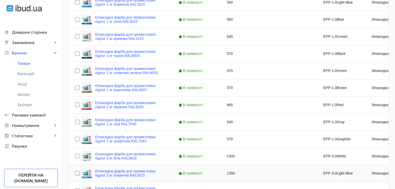
scroll to position [509, 0]
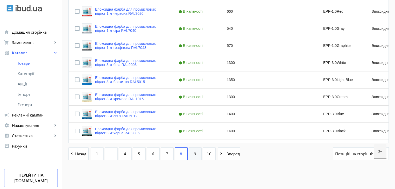
click at [189, 153] on link "9" at bounding box center [195, 154] width 13 height 13
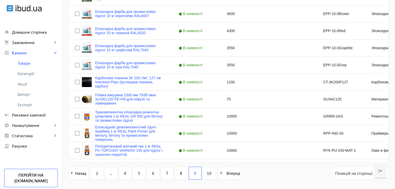
scroll to position [509, 0]
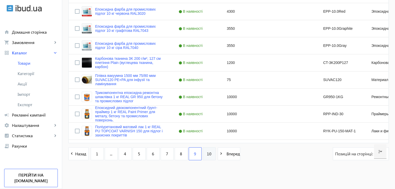
click at [207, 154] on span "10" at bounding box center [209, 154] width 5 height 6
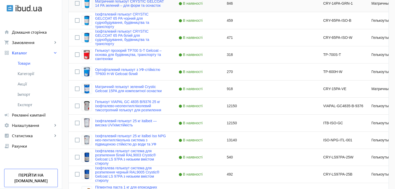
scroll to position [457, 0]
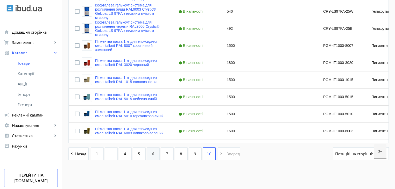
click at [147, 155] on link "6" at bounding box center [153, 154] width 13 height 13
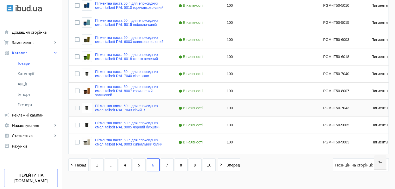
scroll to position [509, 0]
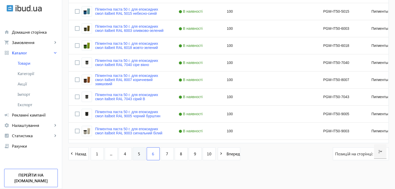
click at [135, 150] on link "5" at bounding box center [139, 154] width 13 height 13
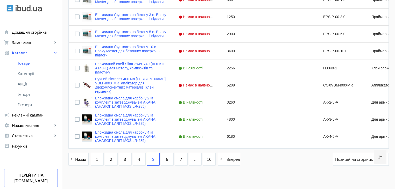
scroll to position [509, 0]
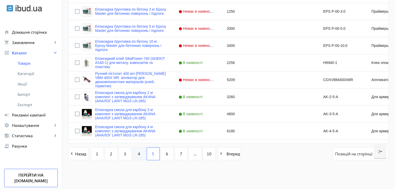
click at [135, 154] on link "4" at bounding box center [139, 154] width 13 height 13
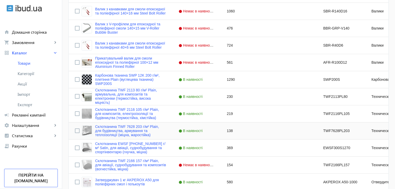
scroll to position [389, 0]
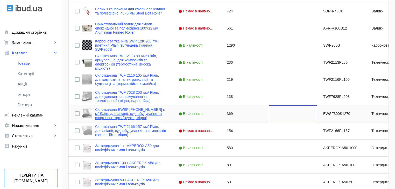
drag, startPoint x: 231, startPoint y: 120, endPoint x: 160, endPoint y: 116, distance: 72.0
click at [161, 116] on div "Склотканина EWSF [PHONE_NUMBER] г/м² Satin, для авіації, суднобудування та спор…" at bounding box center [280, 114] width 423 height 17
click at [99, 110] on link "Склотканина EWSF [PHONE_NUMBER] г/м² Satin, для авіації, суднобудування та спор…" at bounding box center [130, 114] width 71 height 12
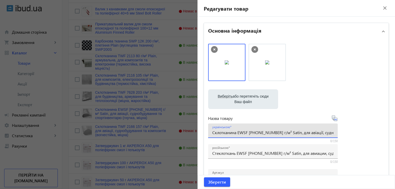
click at [248, 133] on input "Склотканина EWSF [PHONE_NUMBER] г/м² Satin, для авіації, суднобудування та спор…" at bounding box center [272, 132] width 121 height 5
drag, startPoint x: 236, startPoint y: 133, endPoint x: 281, endPoint y: 134, distance: 44.9
click at [281, 134] on input "Склотканина EWSF [PHONE_NUMBER] г/м² Satin, для авіації, суднобудування та спор…" at bounding box center [272, 132] width 121 height 5
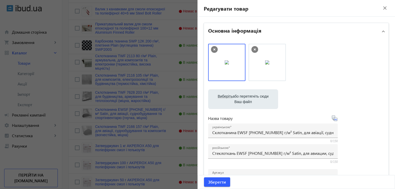
click at [381, 7] on mat-icon "close" at bounding box center [385, 8] width 8 height 8
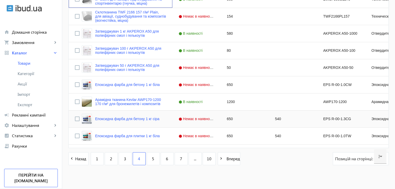
scroll to position [509, 0]
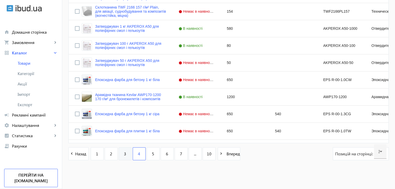
click at [124, 154] on span "3" at bounding box center [125, 154] width 2 height 6
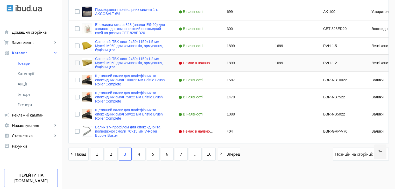
scroll to position [509, 0]
click at [111, 153] on link "2" at bounding box center [111, 154] width 13 height 13
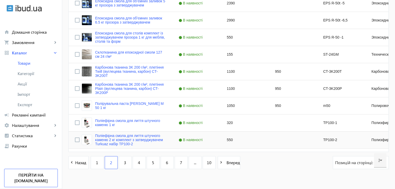
scroll to position [509, 0]
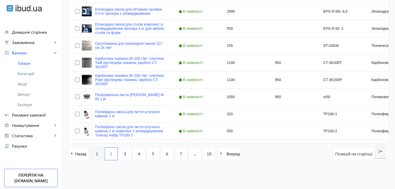
click at [99, 150] on link "1" at bounding box center [97, 154] width 13 height 13
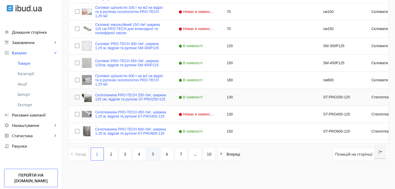
scroll to position [509, 0]
click at [110, 154] on link "2" at bounding box center [111, 154] width 13 height 13
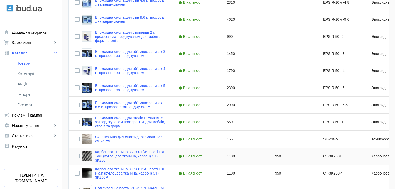
scroll to position [509, 0]
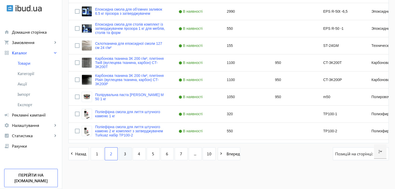
click at [119, 155] on link "3" at bounding box center [125, 154] width 13 height 13
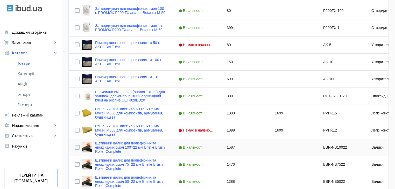
scroll to position [509, 0]
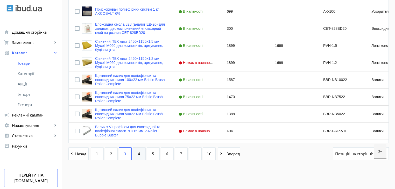
click at [138, 154] on span "4" at bounding box center [139, 154] width 2 height 6
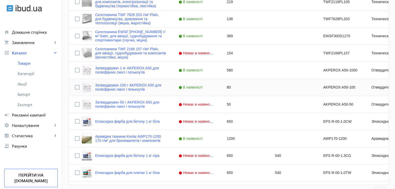
scroll to position [509, 0]
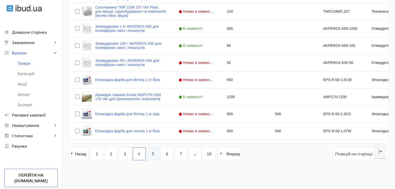
click at [152, 156] on link "5" at bounding box center [153, 154] width 13 height 13
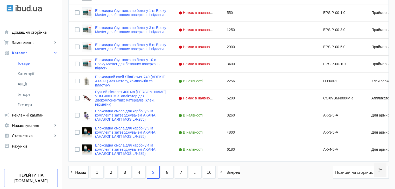
scroll to position [493, 0]
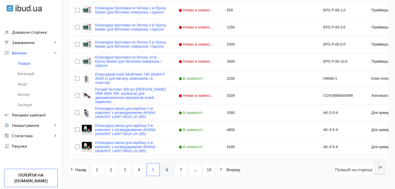
click at [166, 173] on span "6" at bounding box center [167, 170] width 2 height 6
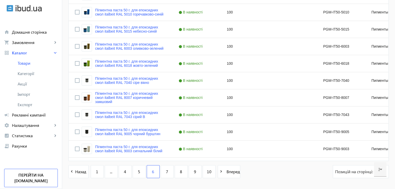
scroll to position [493, 0]
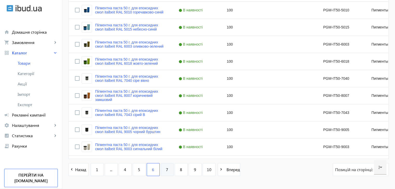
click at [167, 171] on link "7" at bounding box center [167, 169] width 13 height 13
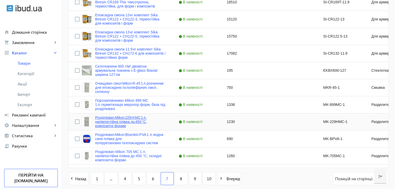
scroll to position [493, 0]
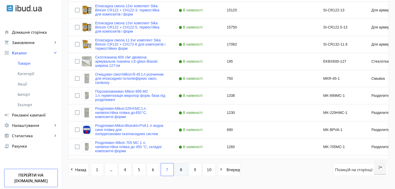
click at [180, 171] on link "8" at bounding box center [181, 169] width 13 height 13
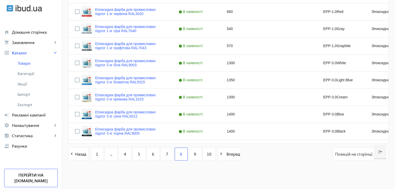
scroll to position [509, 0]
click at [194, 156] on span "9" at bounding box center [195, 154] width 2 height 6
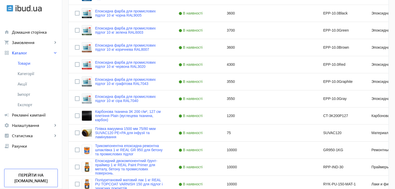
scroll to position [493, 0]
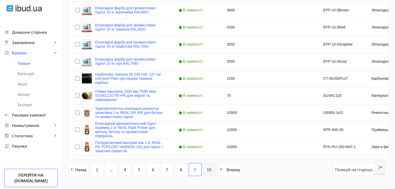
click at [208, 172] on span "10" at bounding box center [209, 170] width 5 height 6
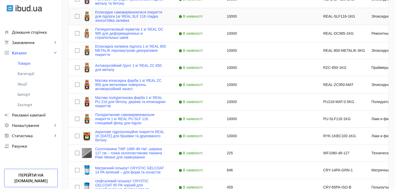
scroll to position [156, 0]
